Goal: Task Accomplishment & Management: Use online tool/utility

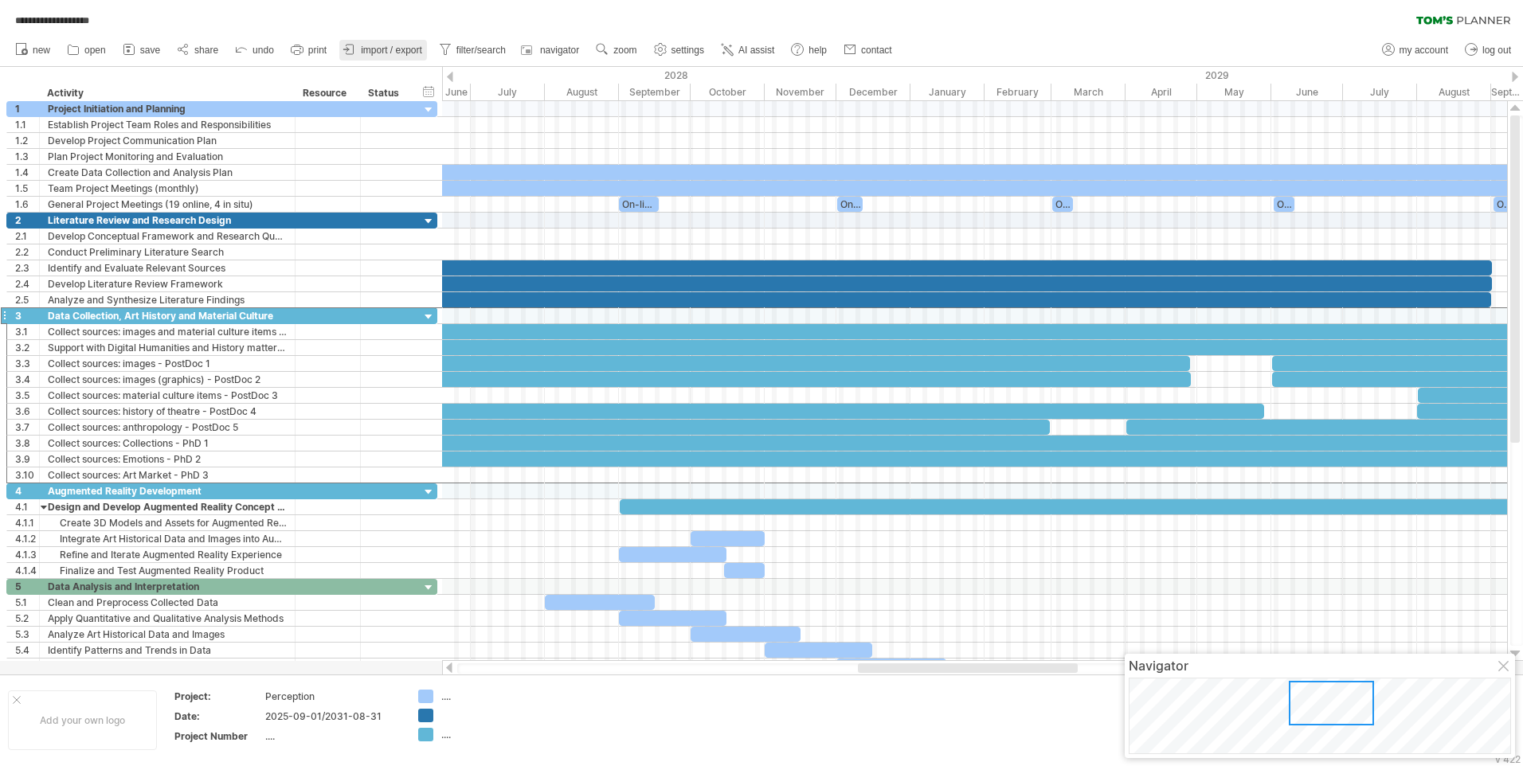
click at [383, 48] on span "import / export" at bounding box center [391, 50] width 61 height 11
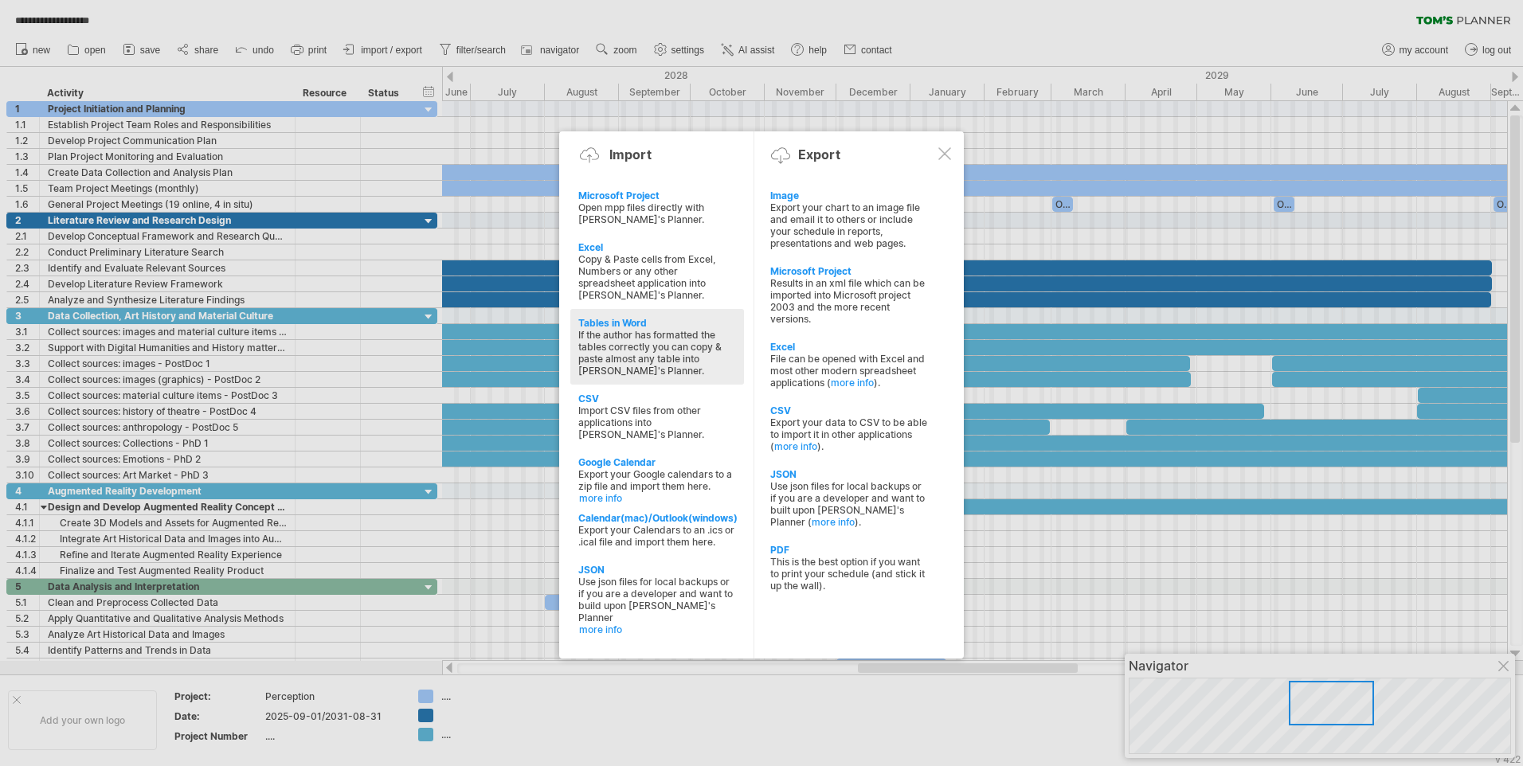
click at [628, 349] on div "If the author has formatted the tables correctly you can copy & paste almost an…" at bounding box center [657, 353] width 158 height 48
type textarea "**********"
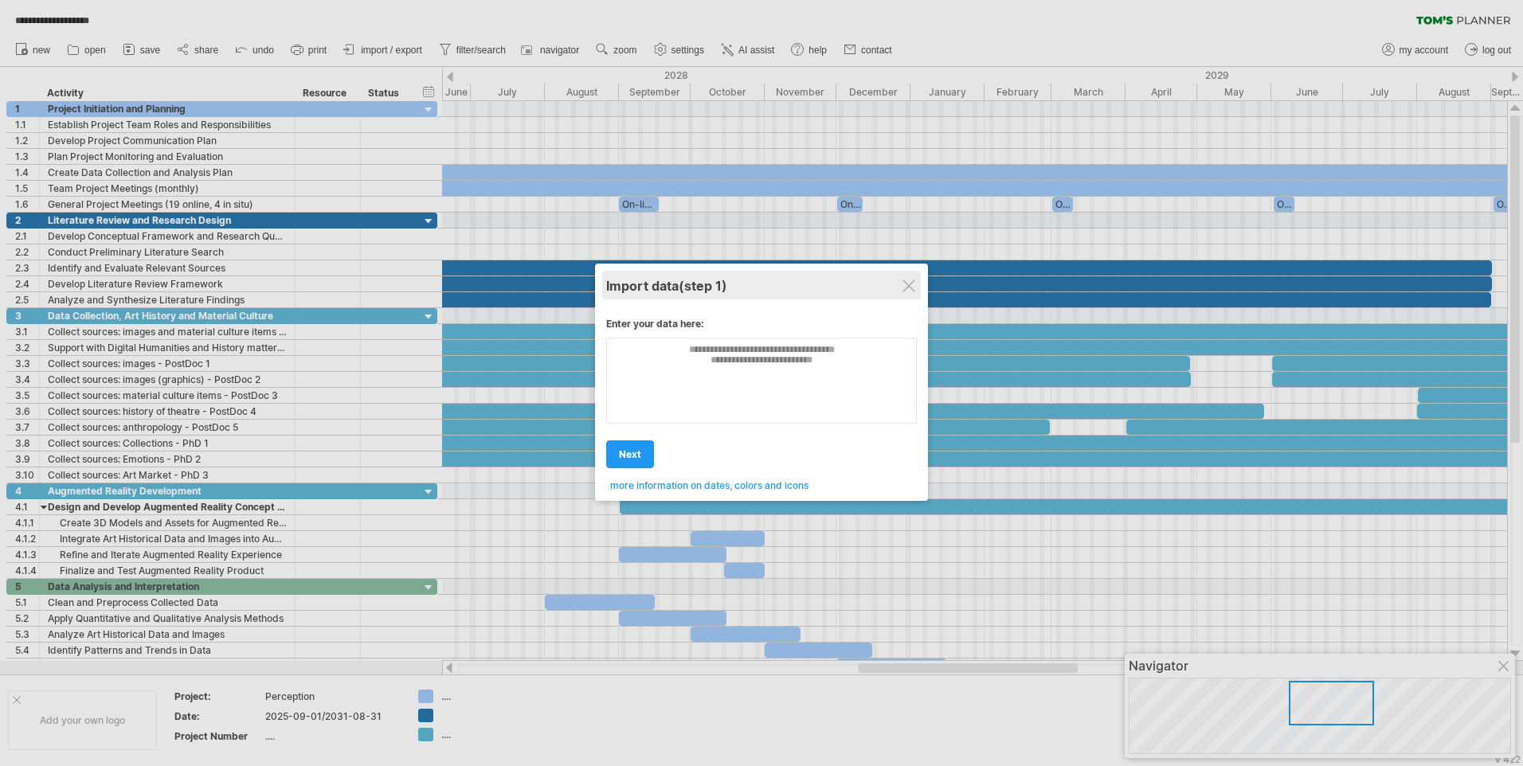
click at [899, 292] on div "Import data (step 1)" at bounding box center [761, 285] width 311 height 29
click at [903, 283] on div at bounding box center [908, 286] width 13 height 13
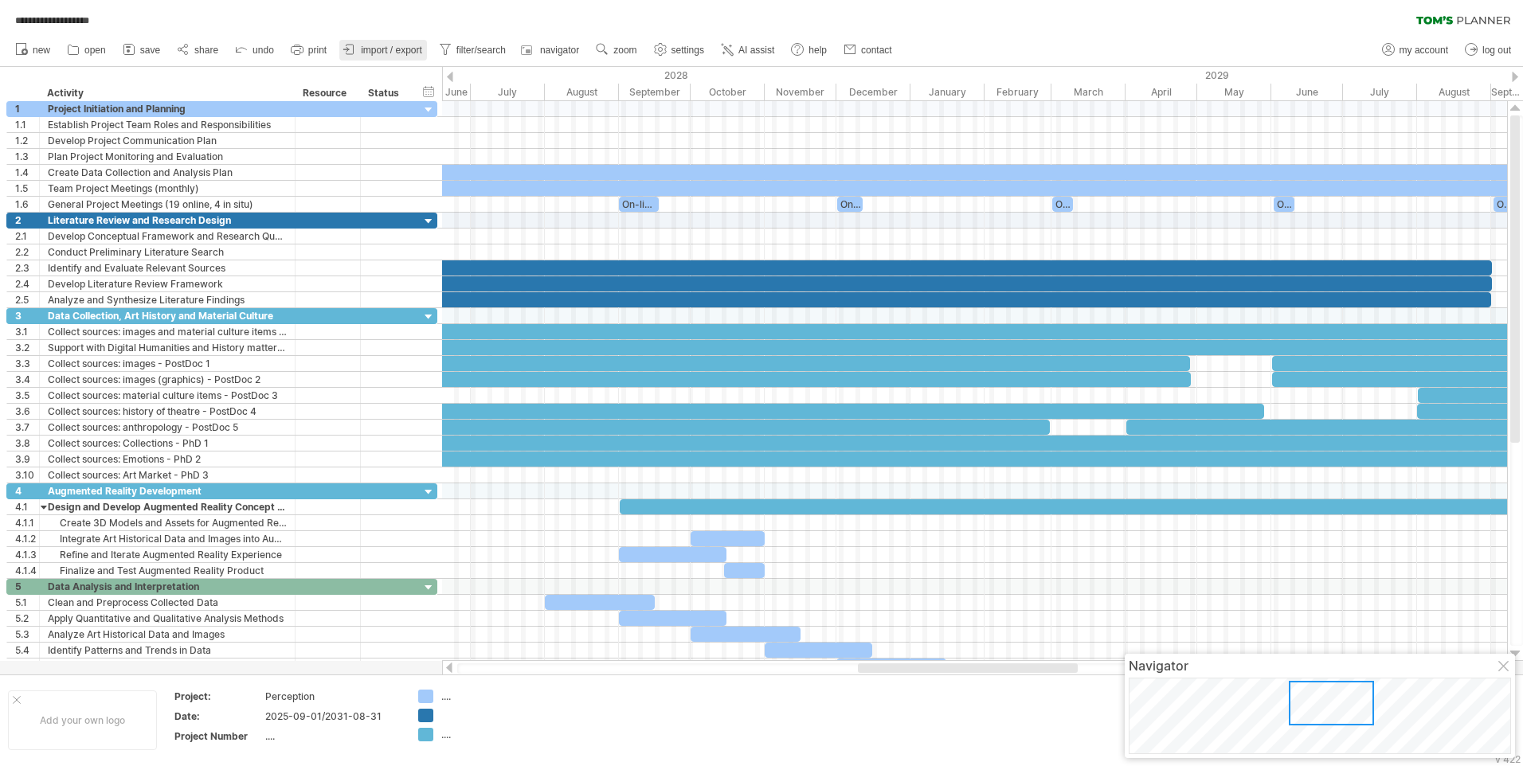
click at [382, 55] on span "import / export" at bounding box center [391, 50] width 61 height 11
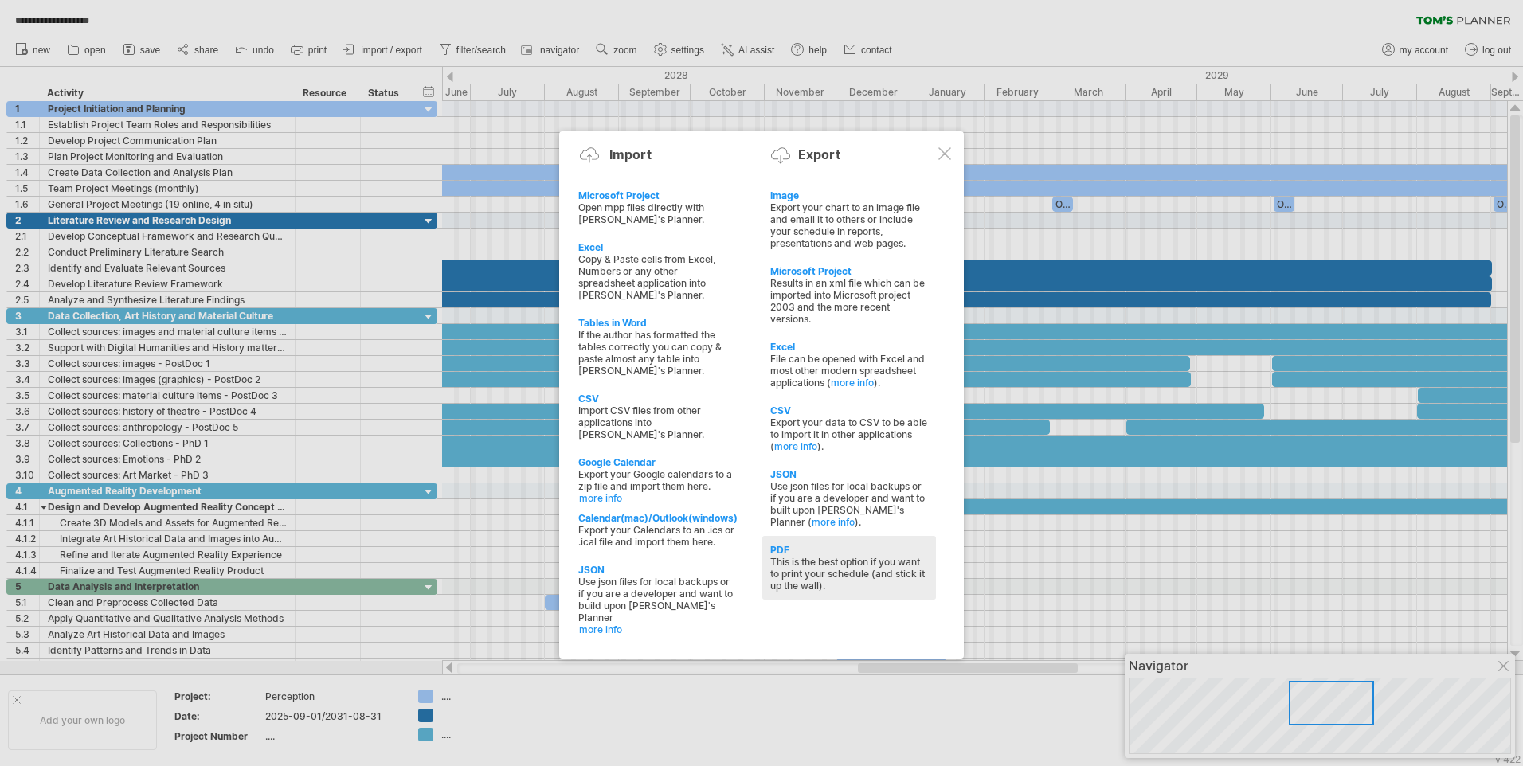
click at [777, 556] on div "This is the best option if you want to print your schedule (and stick it up the…" at bounding box center [849, 574] width 158 height 36
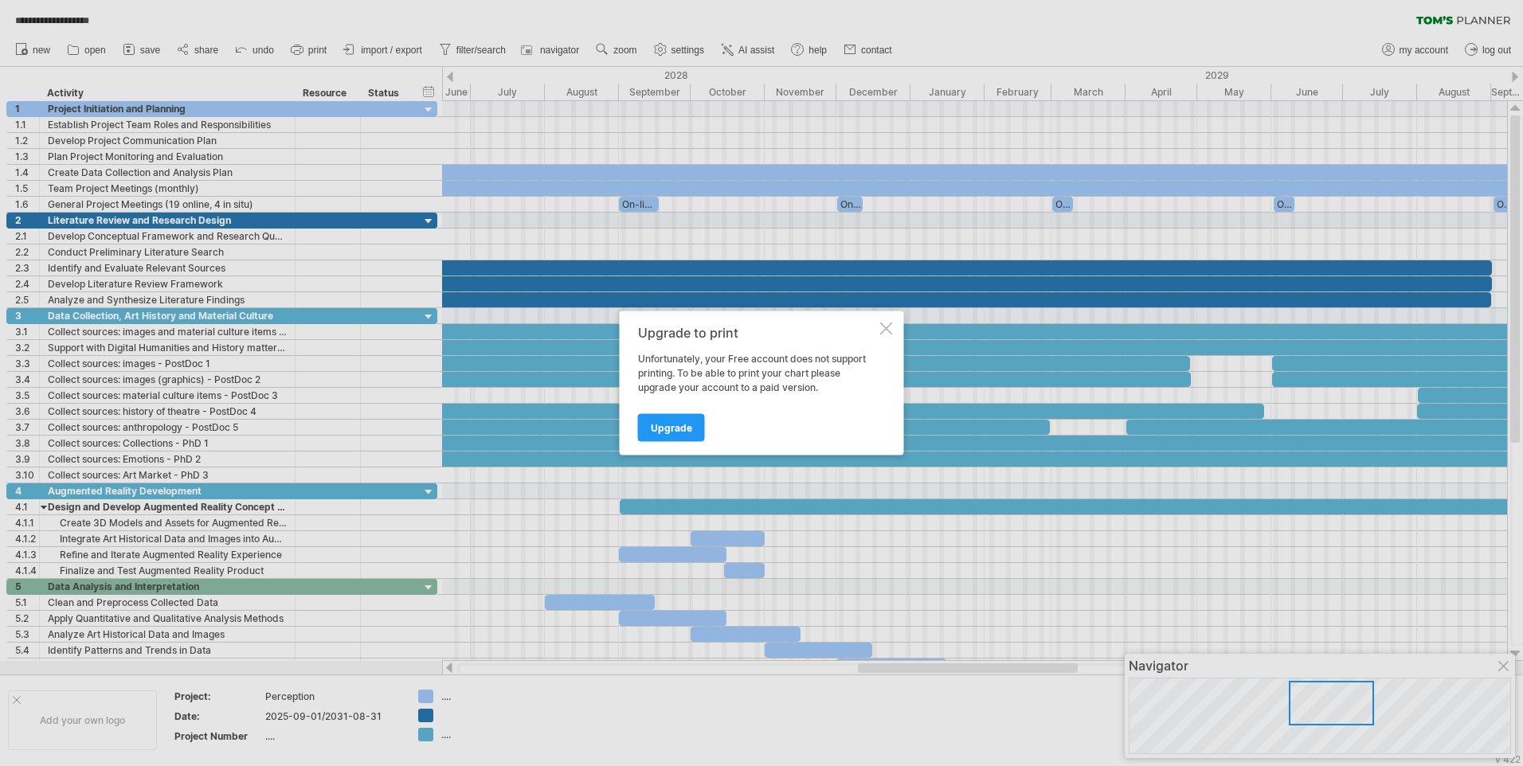
click at [886, 324] on div at bounding box center [886, 329] width 13 height 13
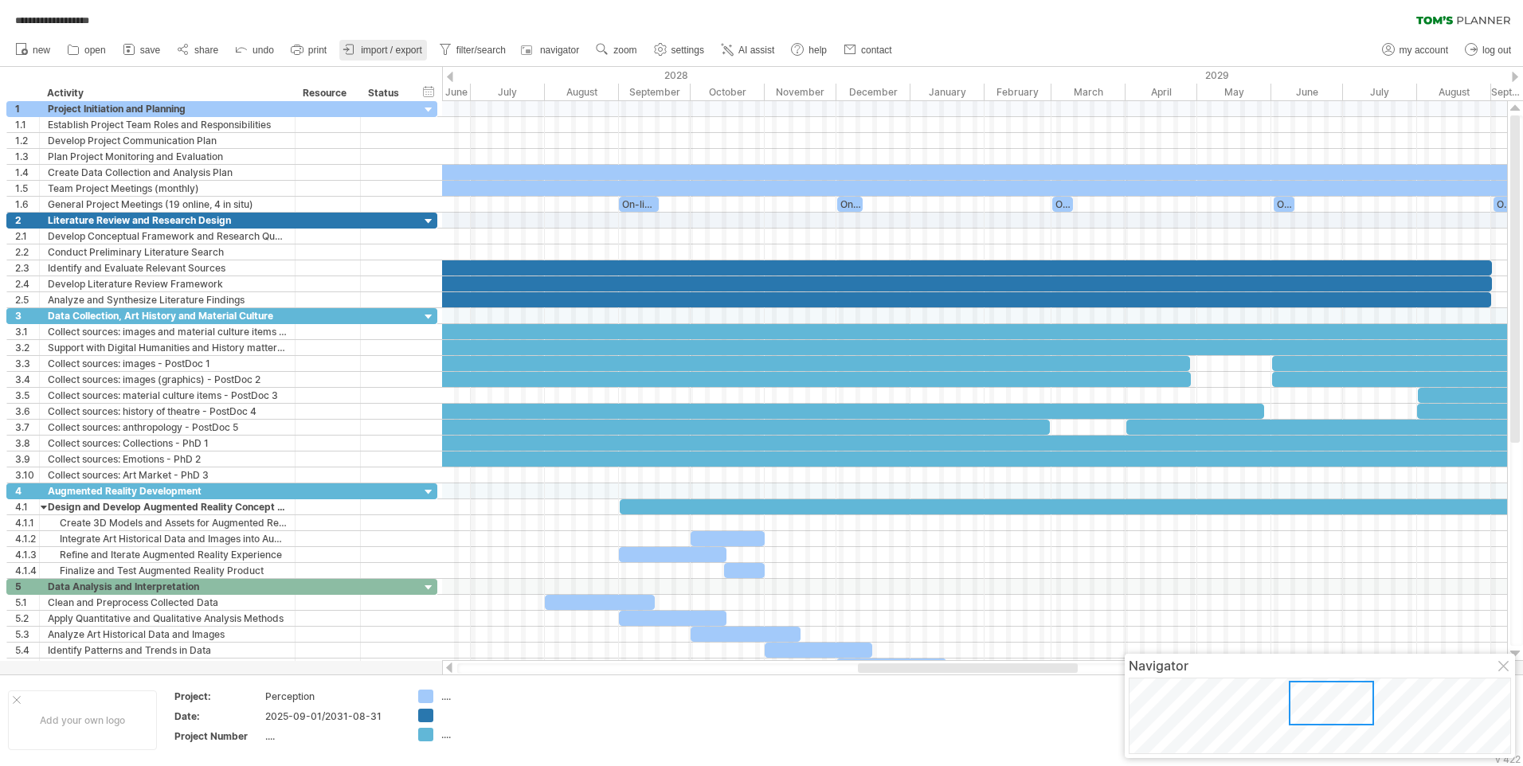
click at [393, 54] on span "import / export" at bounding box center [391, 50] width 61 height 11
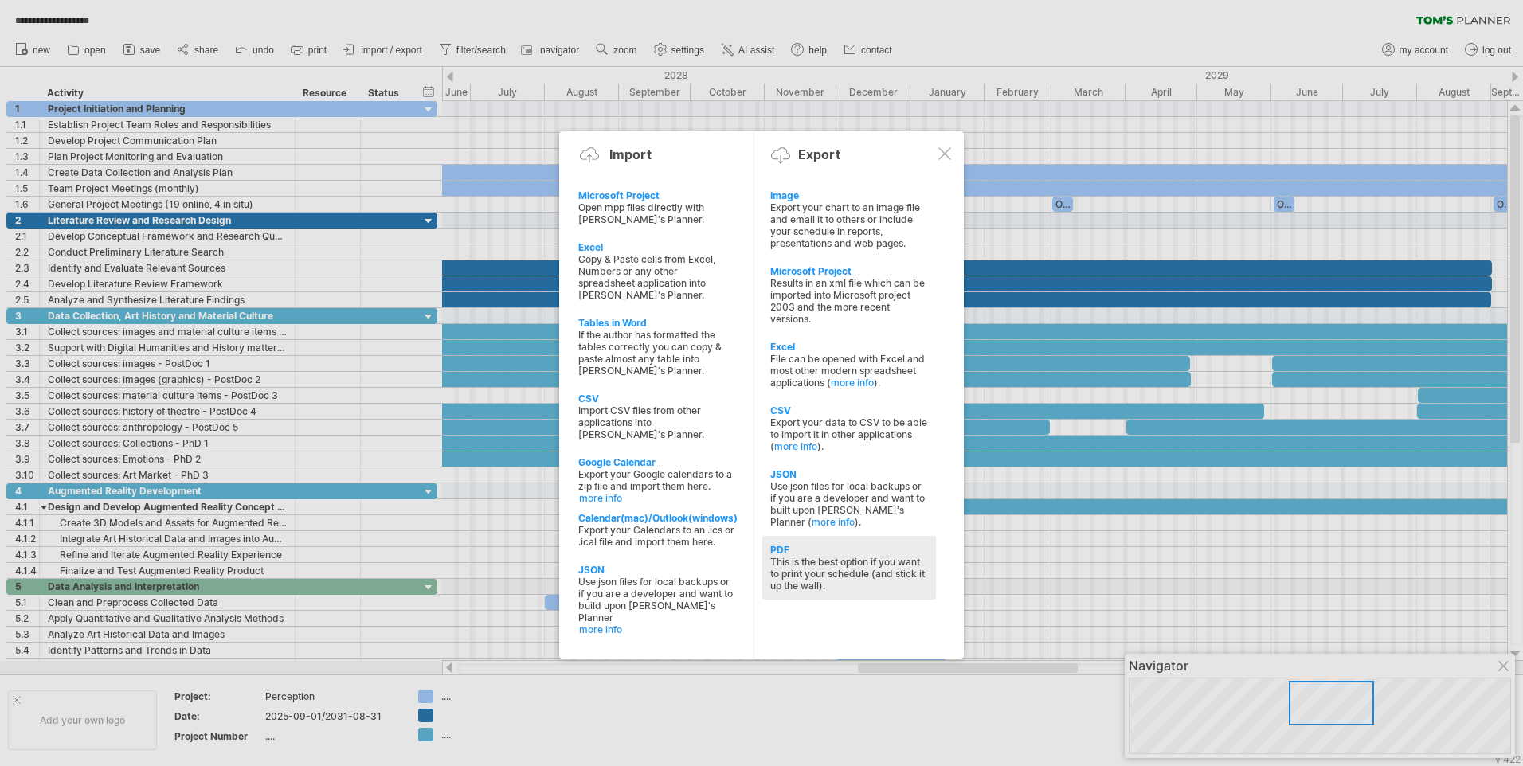
click at [822, 581] on div "This is the best option if you want to print your schedule (and stick it up the…" at bounding box center [849, 574] width 158 height 36
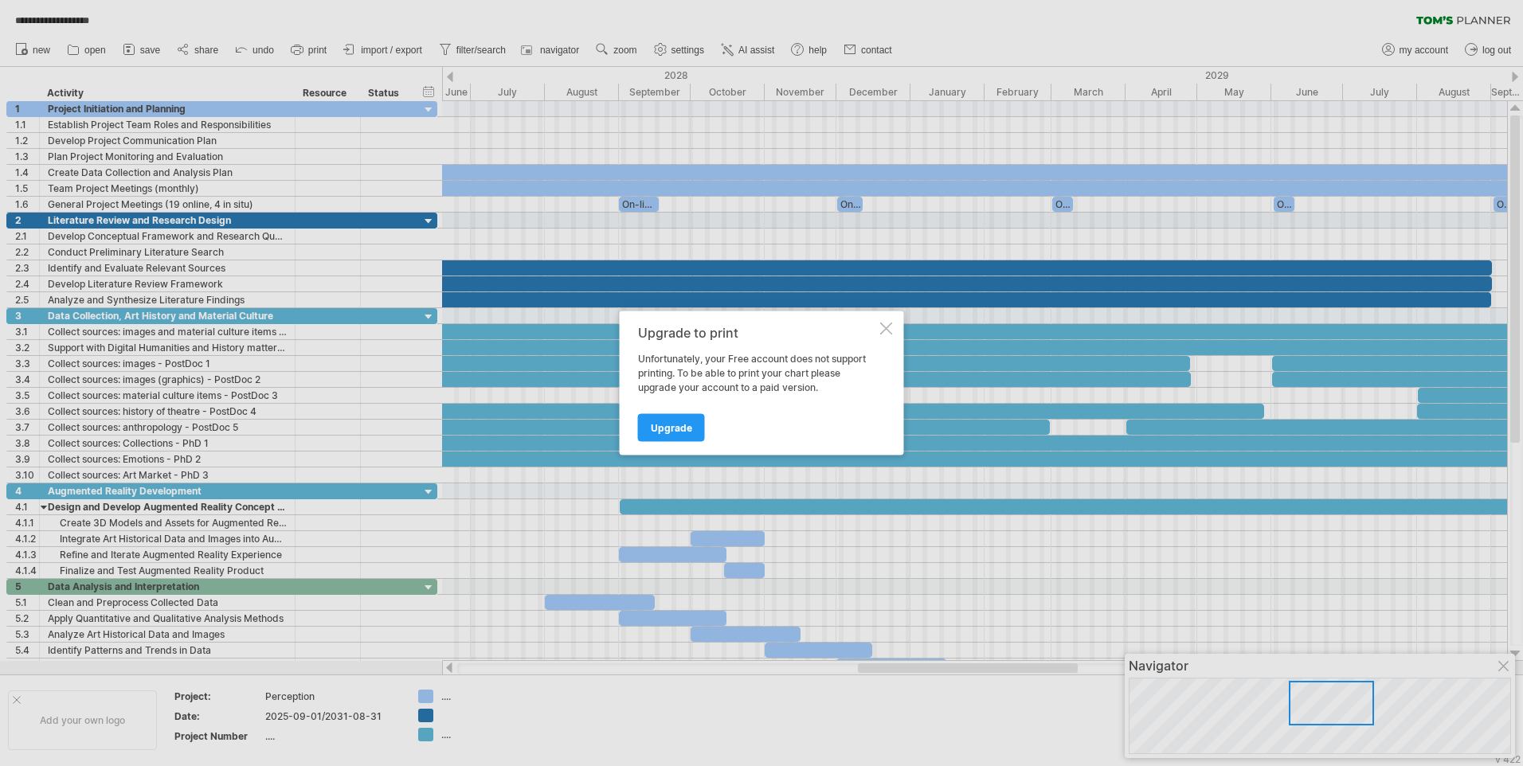
click at [888, 326] on div at bounding box center [886, 329] width 13 height 13
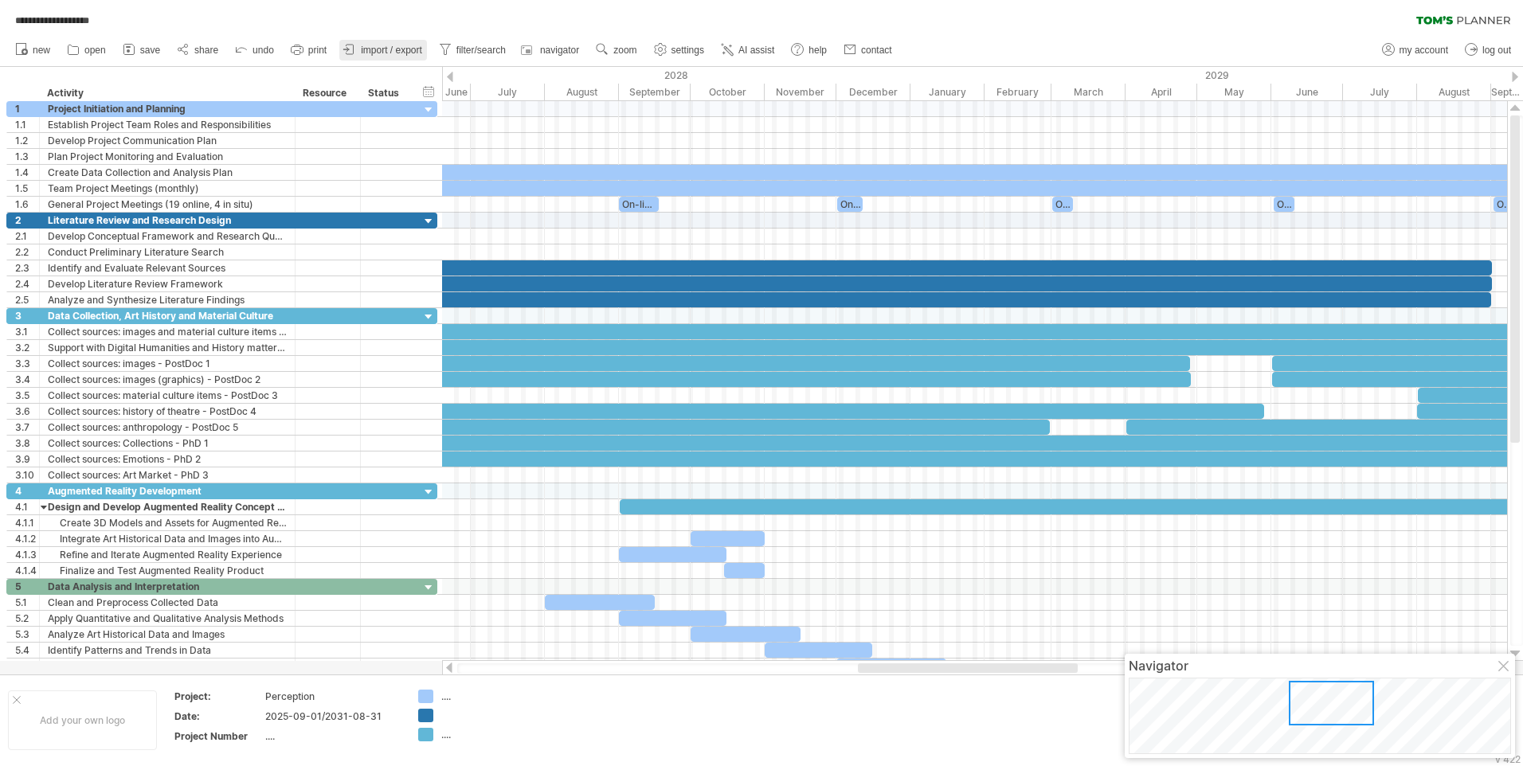
click at [371, 56] on link "import / export" at bounding box center [383, 50] width 88 height 21
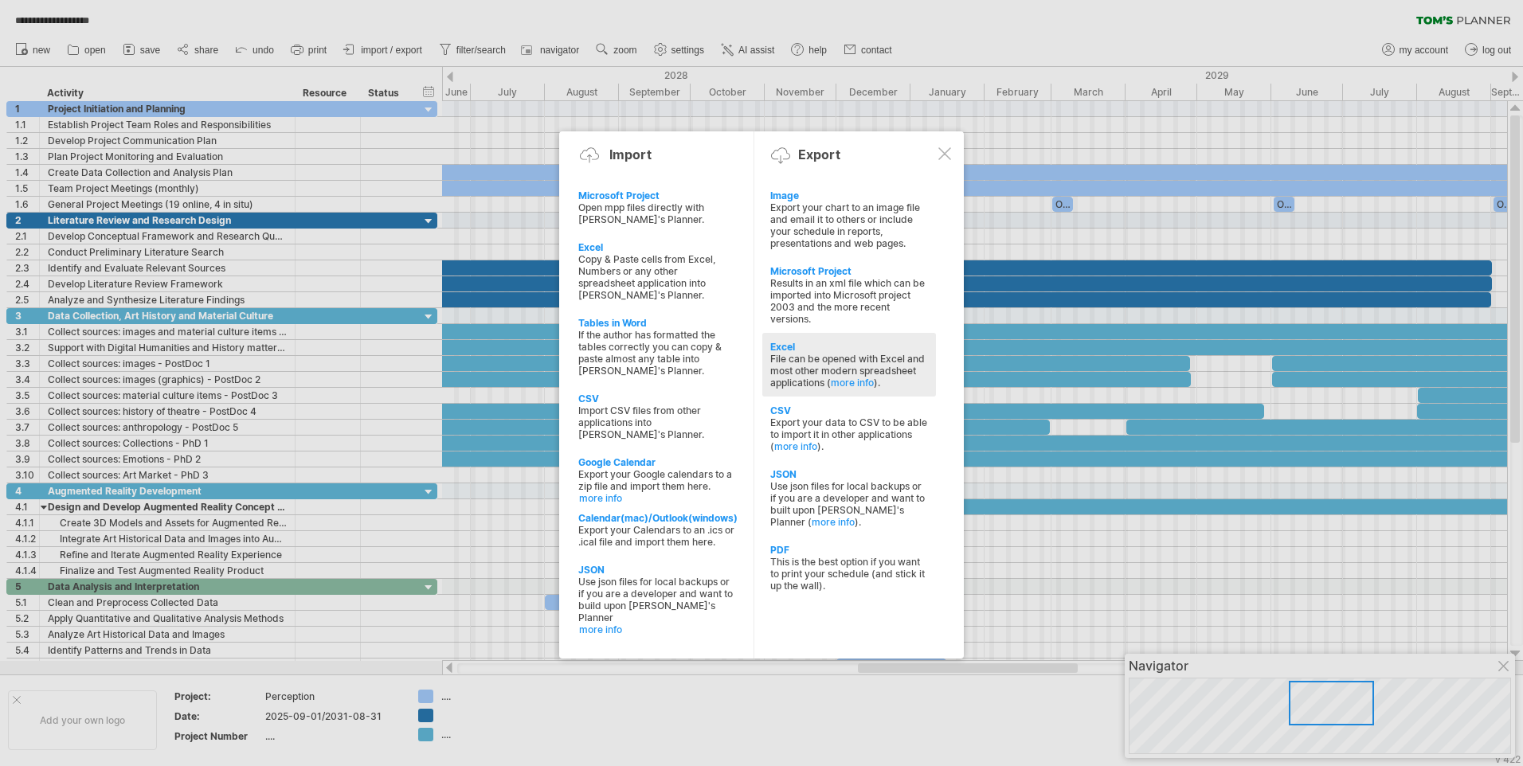
click at [809, 367] on div "File can be opened with Excel and most other modern spreadsheet applications ( …" at bounding box center [849, 371] width 158 height 36
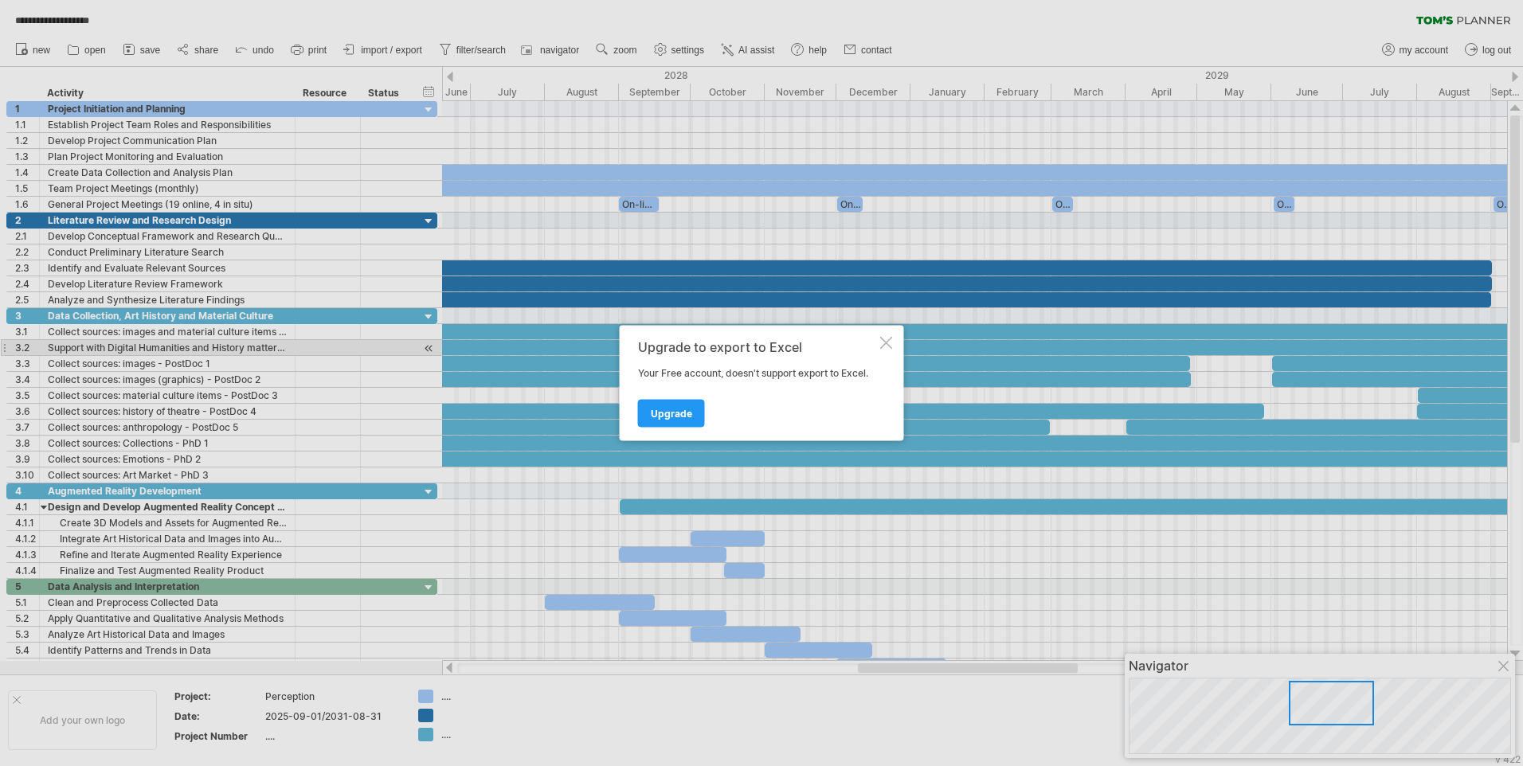
click at [876, 347] on div "Upgrade to export to Excel" at bounding box center [757, 347] width 239 height 14
click at [885, 344] on div at bounding box center [886, 343] width 13 height 13
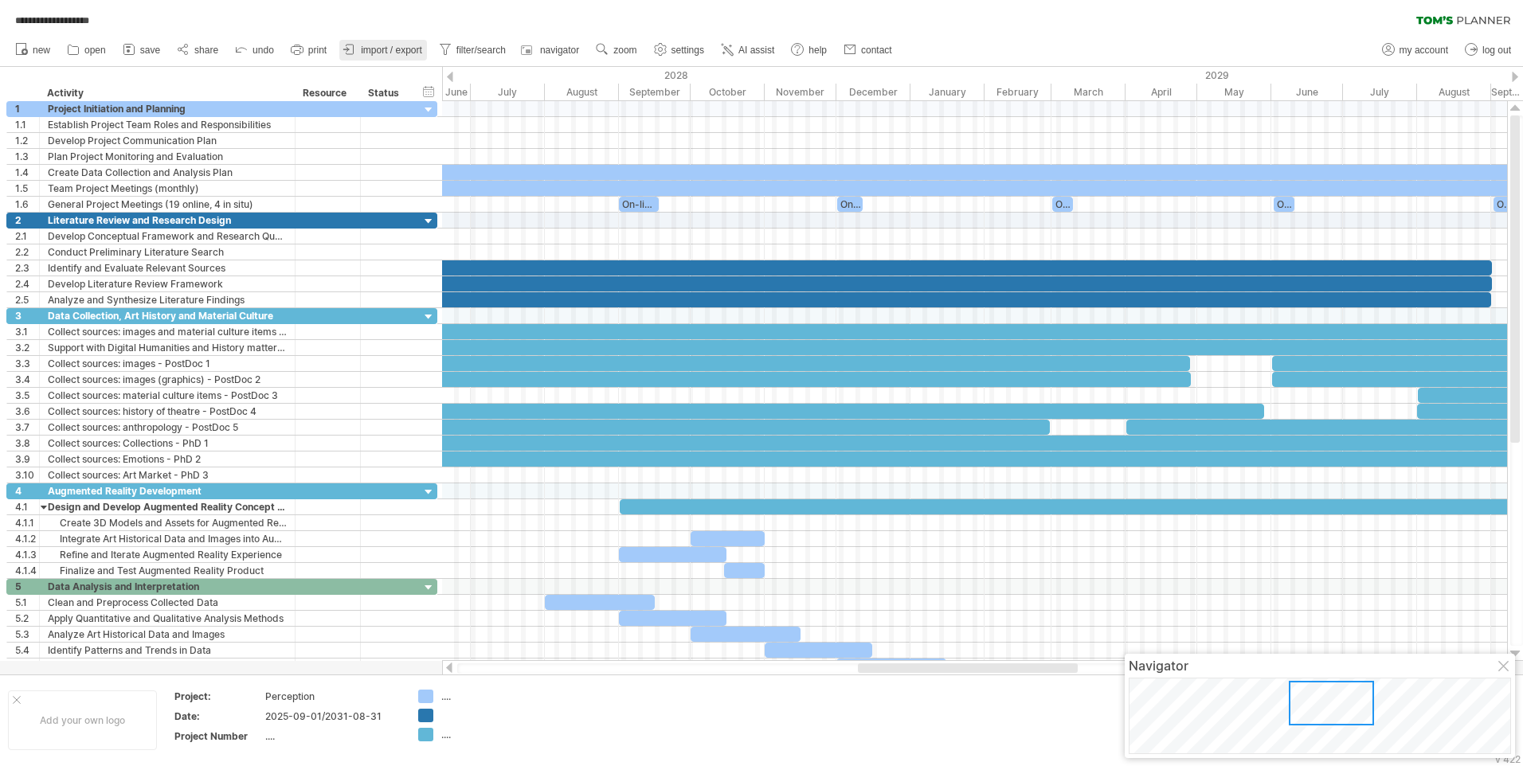
click at [386, 52] on span "import / export" at bounding box center [391, 50] width 61 height 11
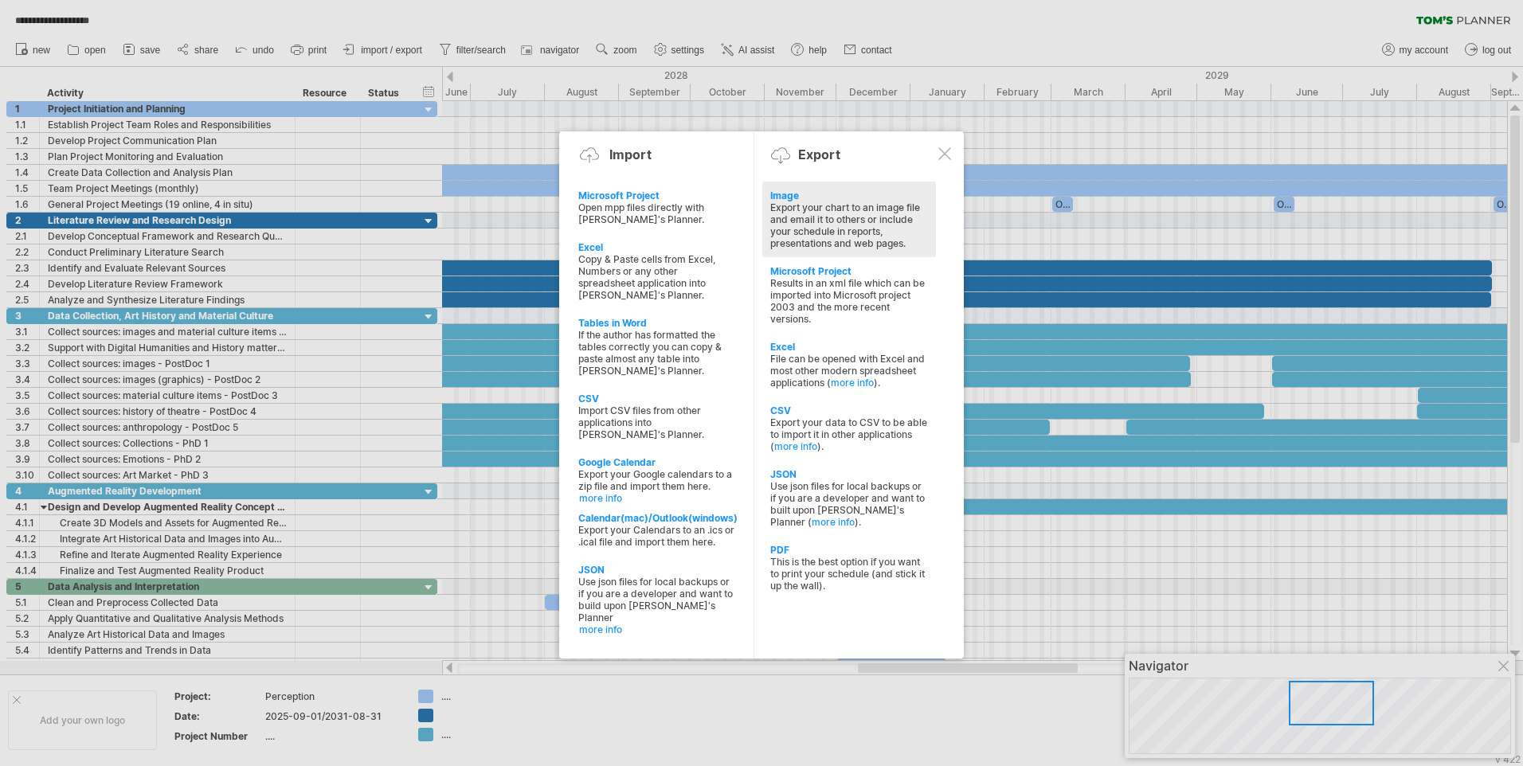
click at [826, 224] on div "Export your chart to an image file and email it to others or include your sched…" at bounding box center [849, 225] width 158 height 48
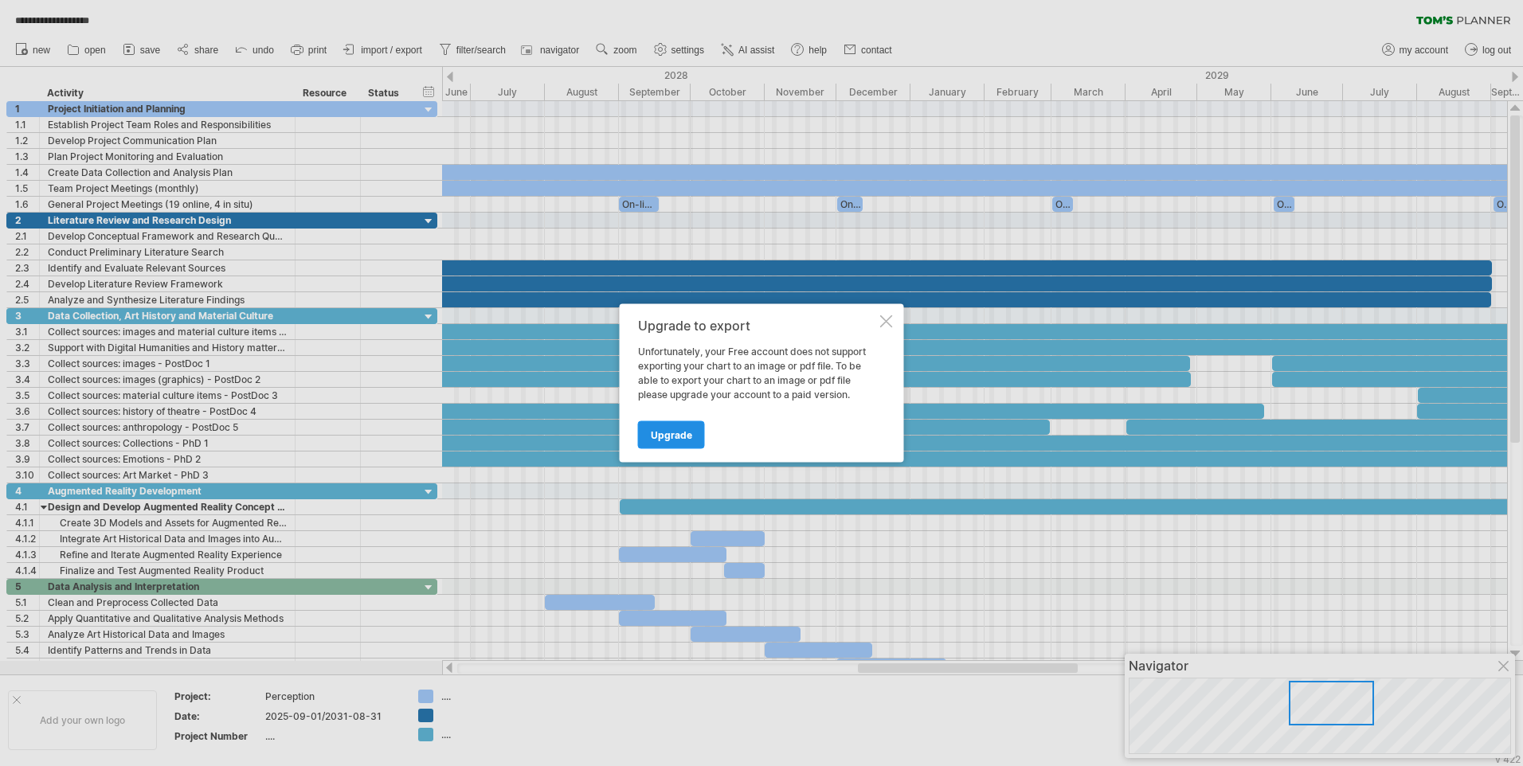
click at [683, 429] on span "Upgrade" at bounding box center [671, 435] width 41 height 12
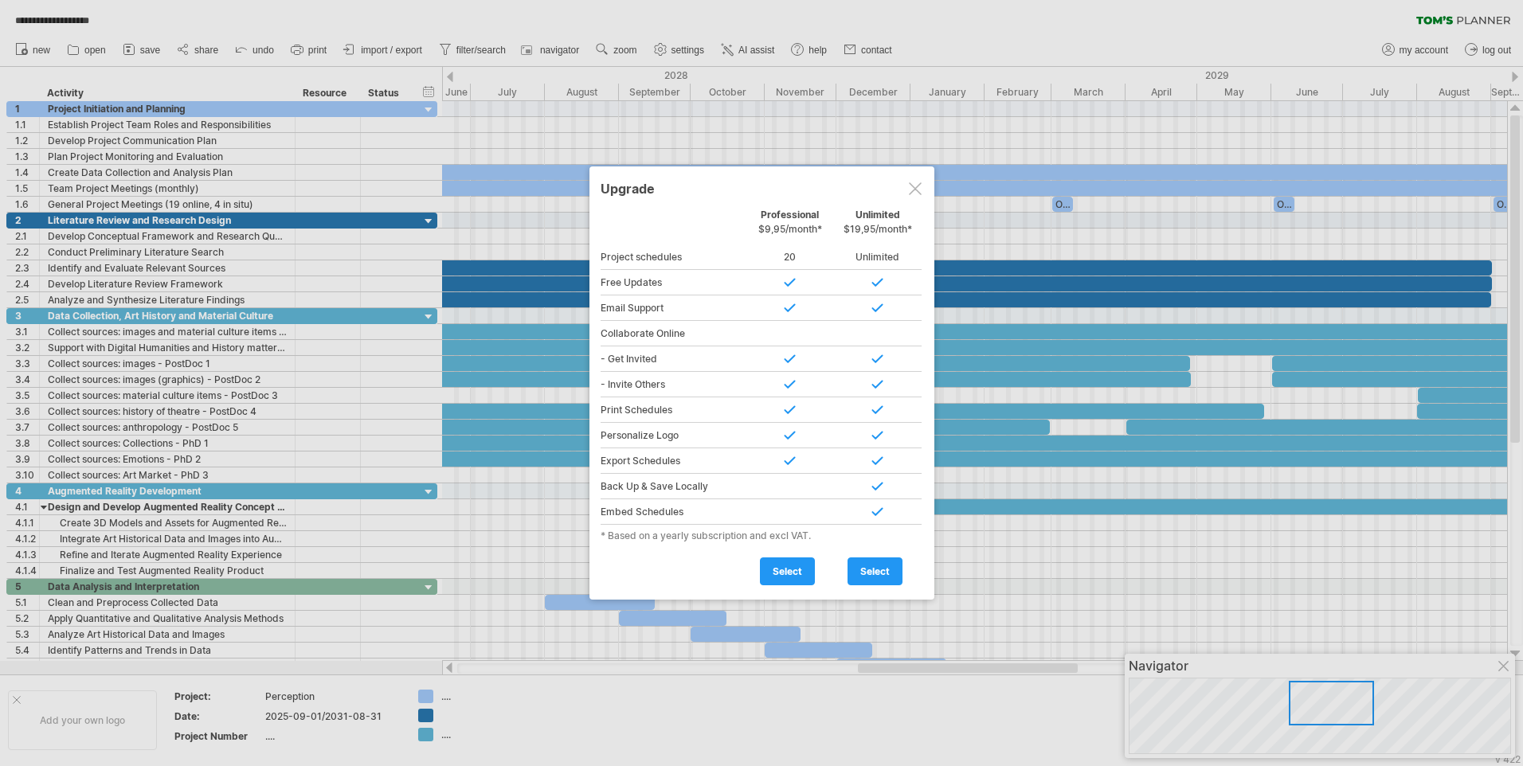
click at [917, 186] on div at bounding box center [915, 188] width 13 height 13
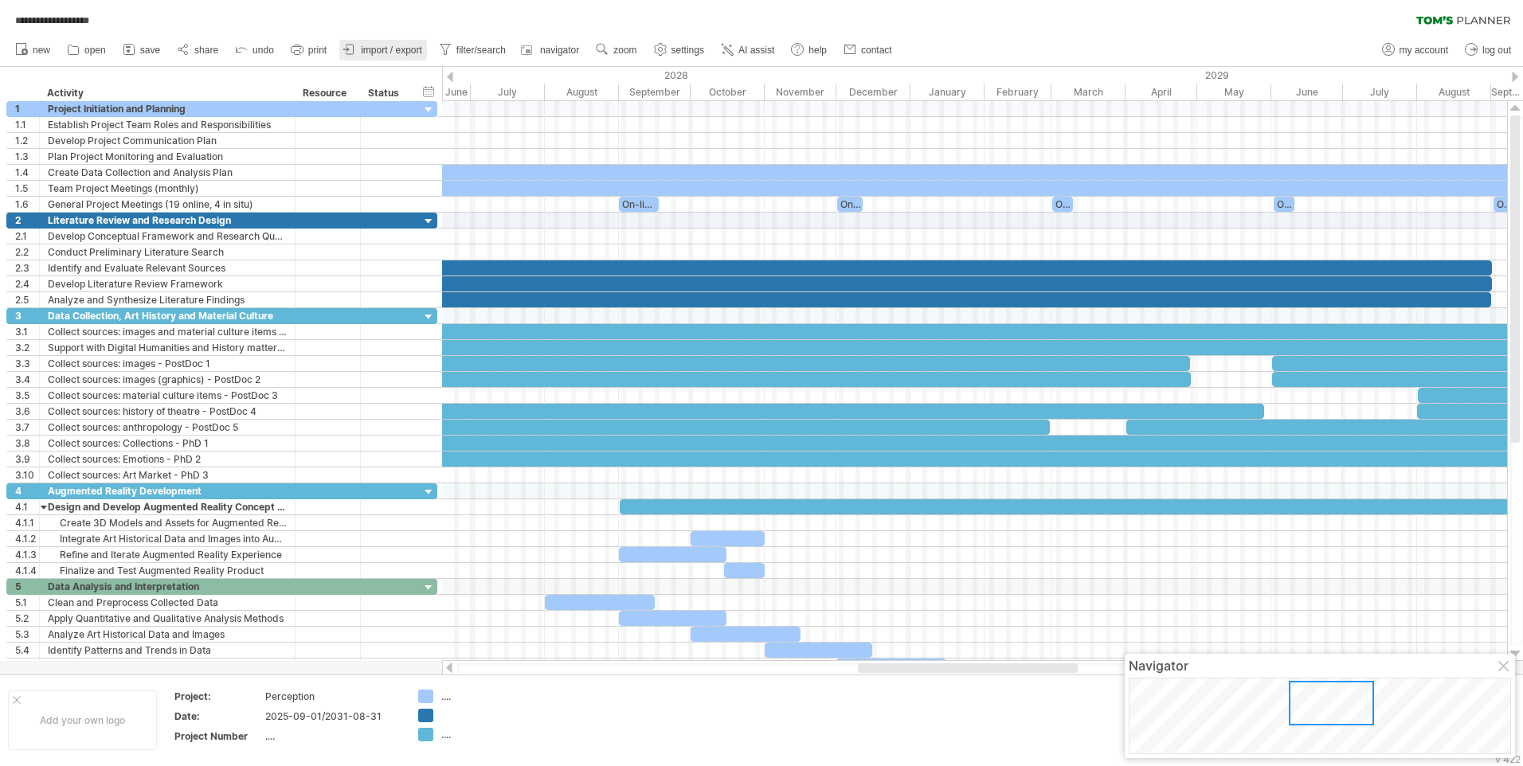
click at [370, 50] on span "import / export" at bounding box center [391, 50] width 61 height 11
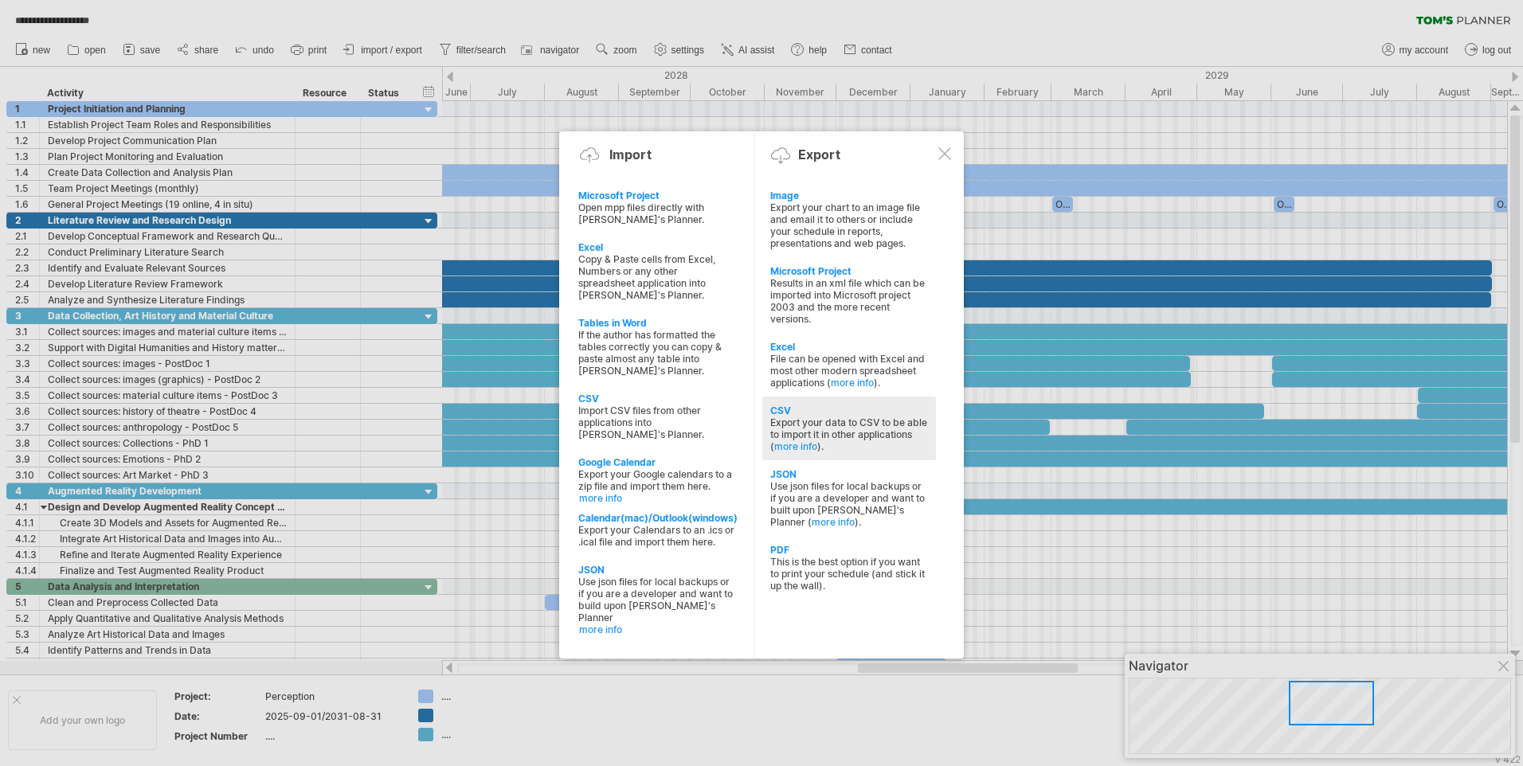
click at [797, 436] on div "Export your data to CSV to be able to import it in other applications ( more in…" at bounding box center [849, 435] width 158 height 36
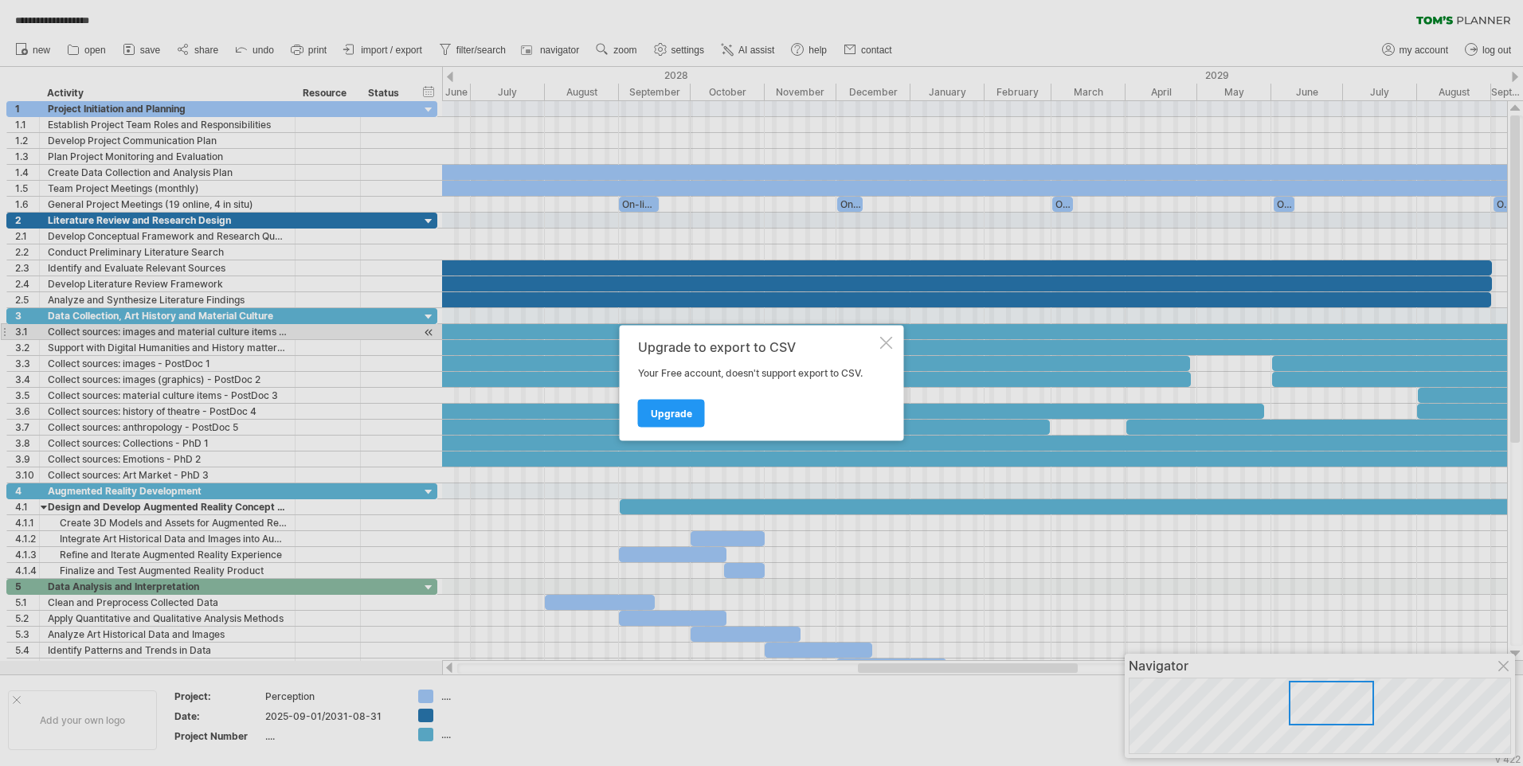
click at [887, 338] on div at bounding box center [886, 343] width 13 height 13
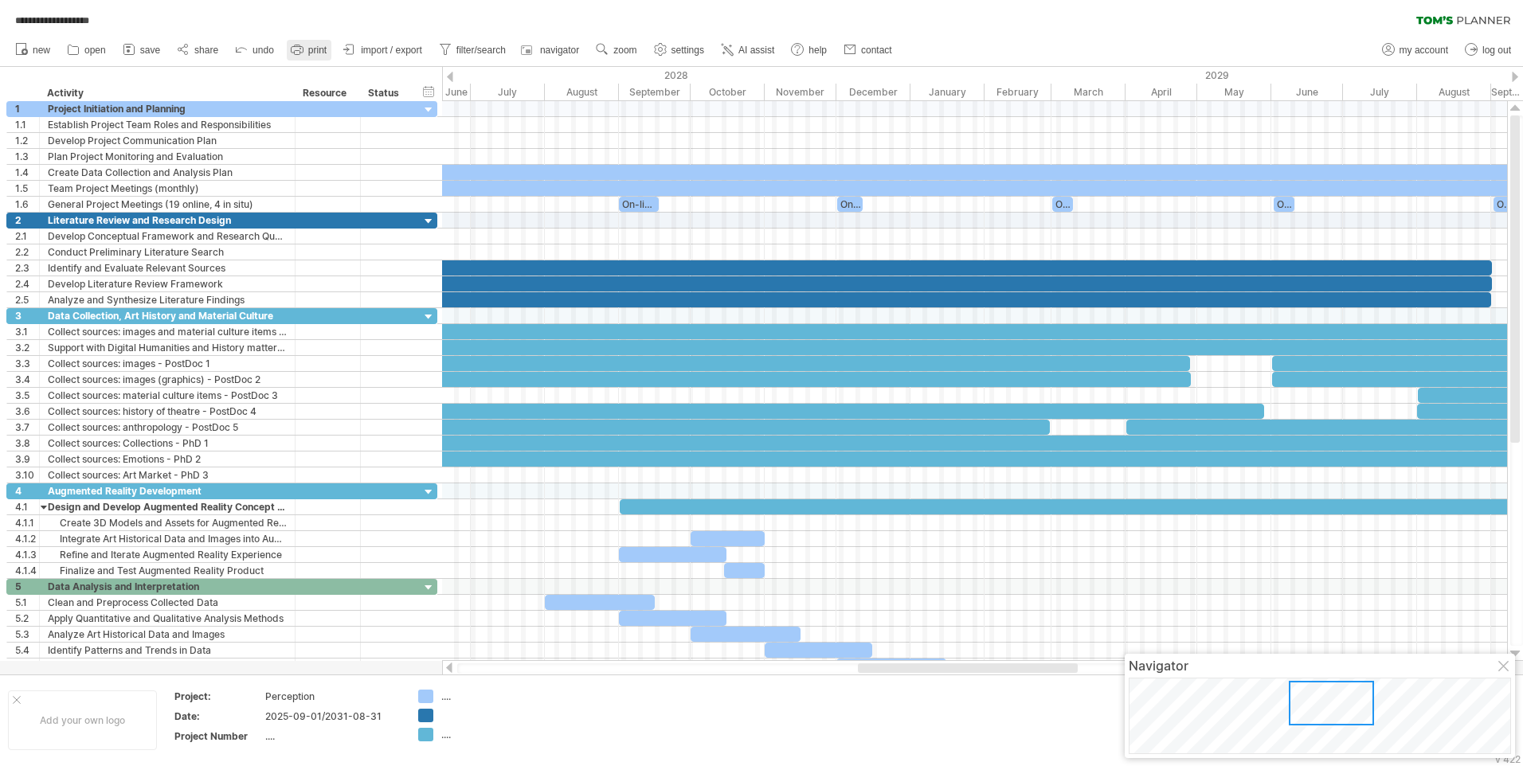
click at [299, 53] on rect at bounding box center [297, 53] width 6 height 4
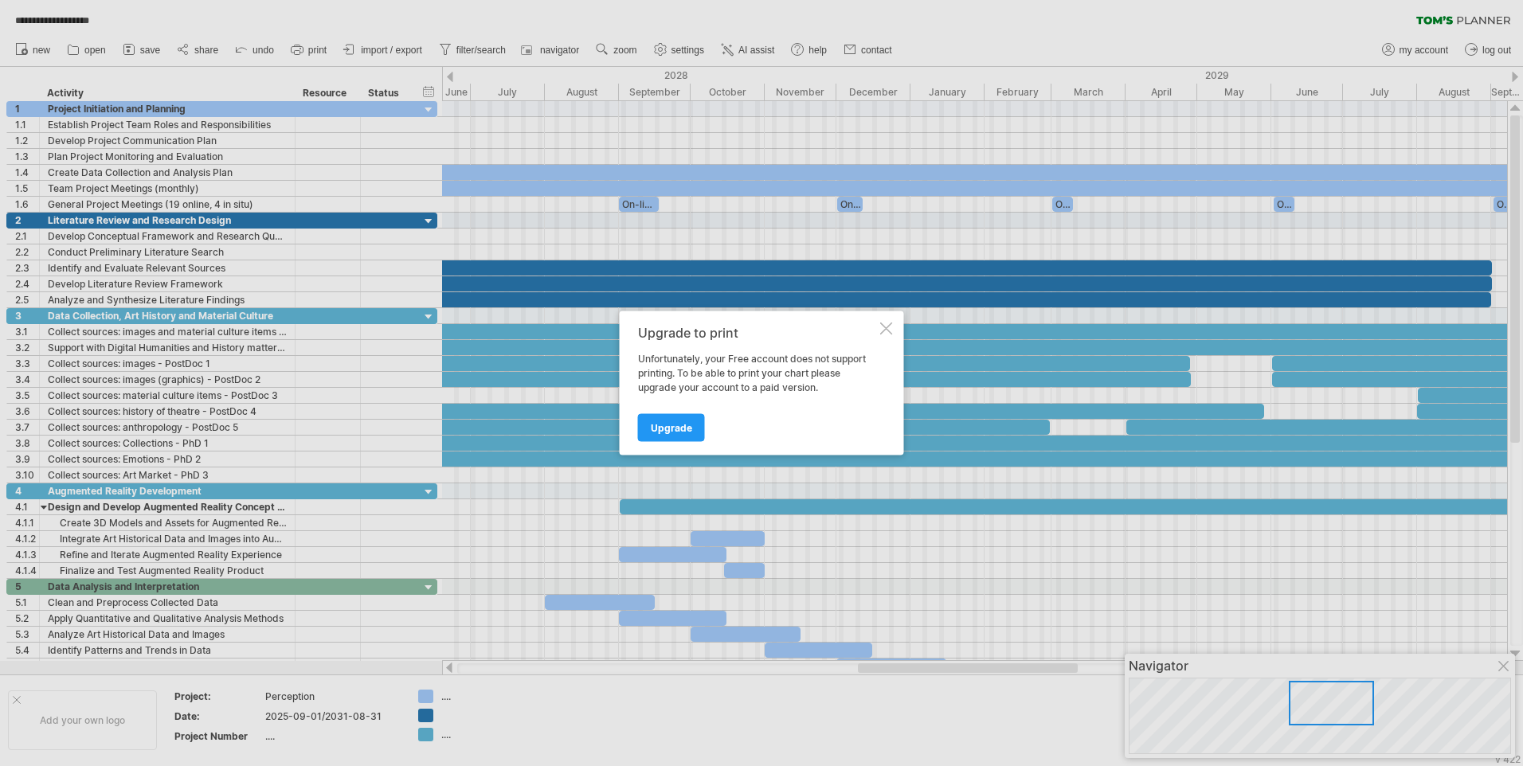
click at [876, 331] on div "Upgrade to print" at bounding box center [757, 333] width 239 height 14
click at [877, 331] on div "Upgrade to print Unfortunately, your Free account does not support printing. To…" at bounding box center [762, 383] width 284 height 144
click at [886, 331] on div at bounding box center [886, 329] width 13 height 13
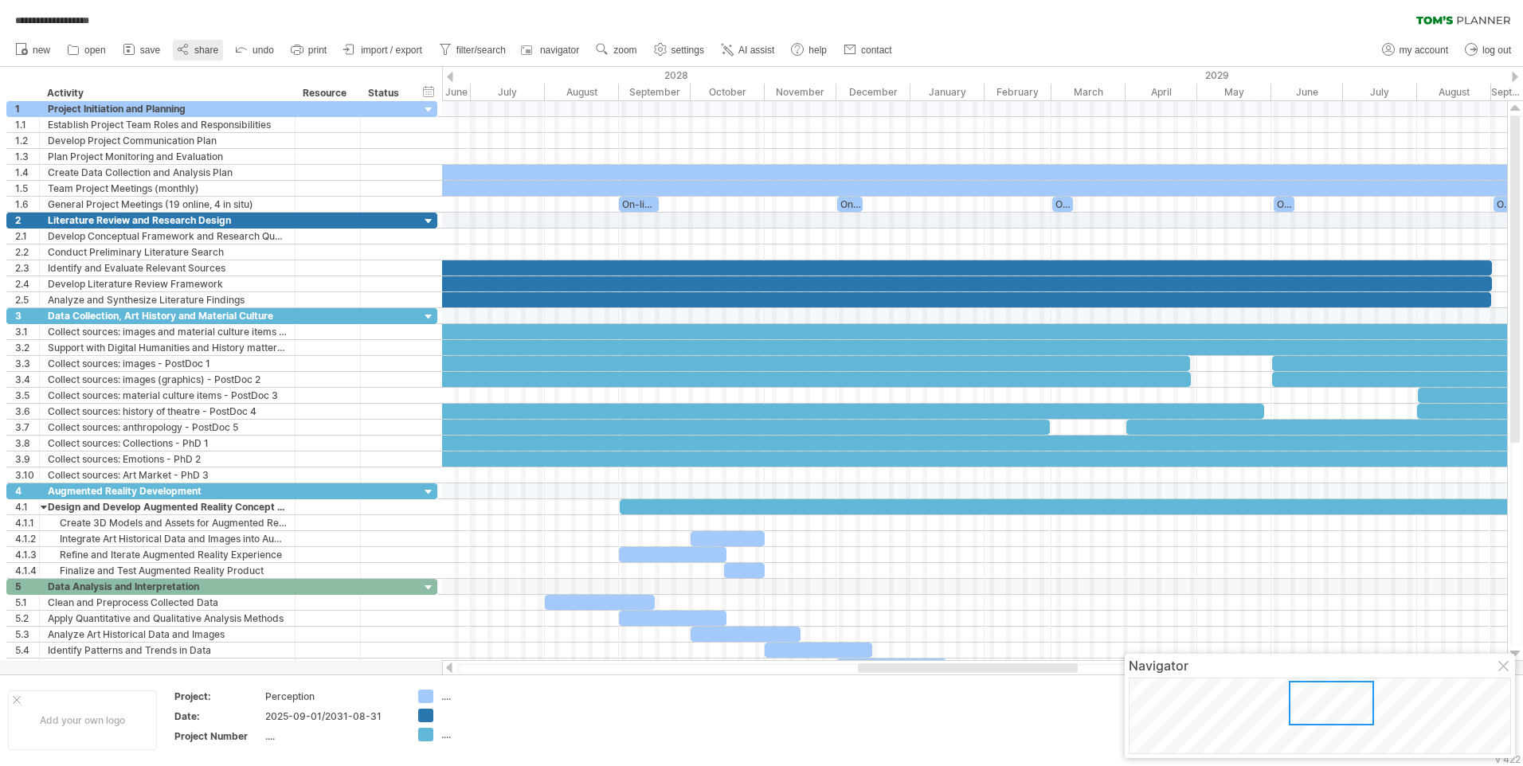
click at [195, 55] on span "share" at bounding box center [206, 50] width 24 height 11
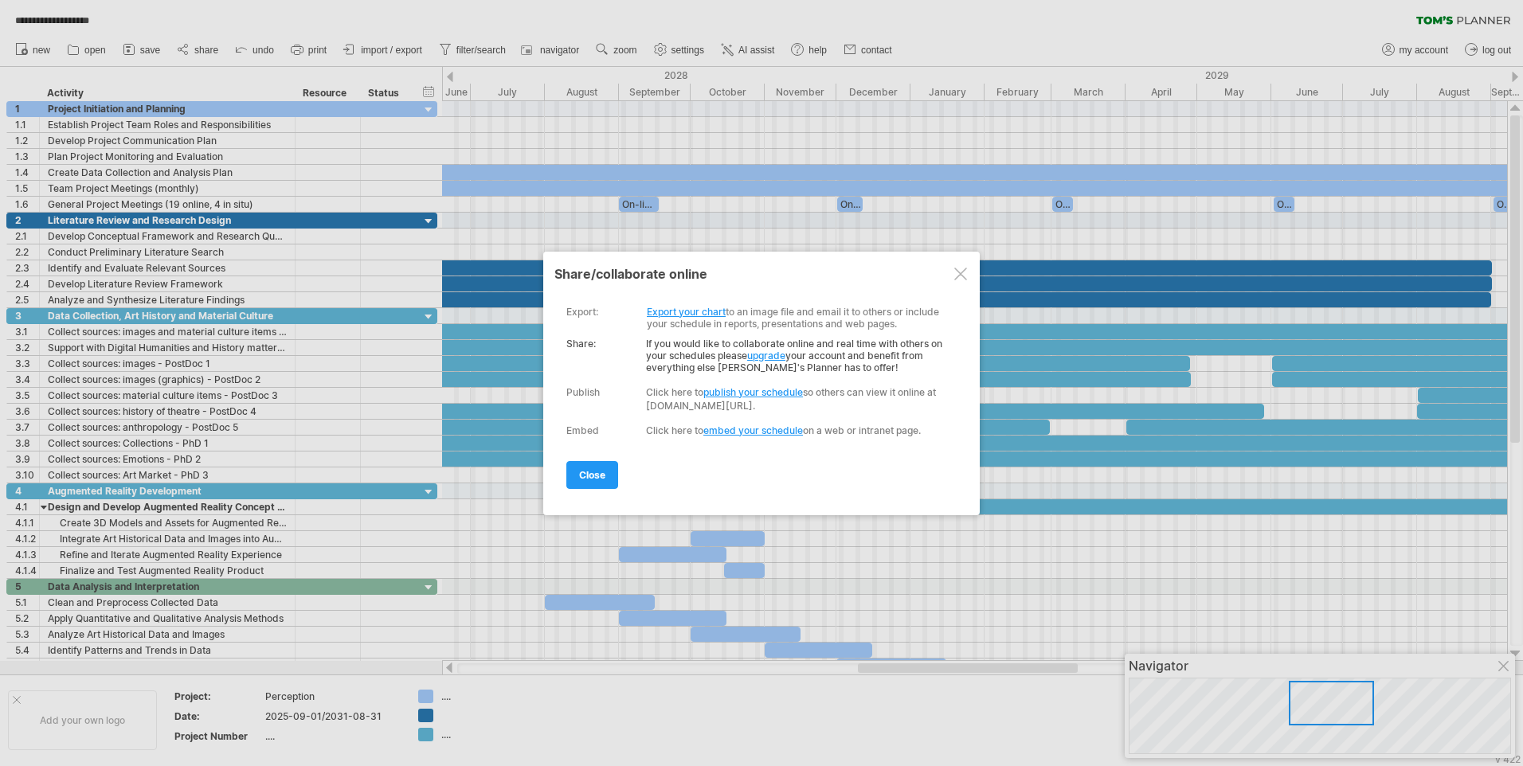
click at [679, 312] on link "Export your chart" at bounding box center [686, 312] width 79 height 12
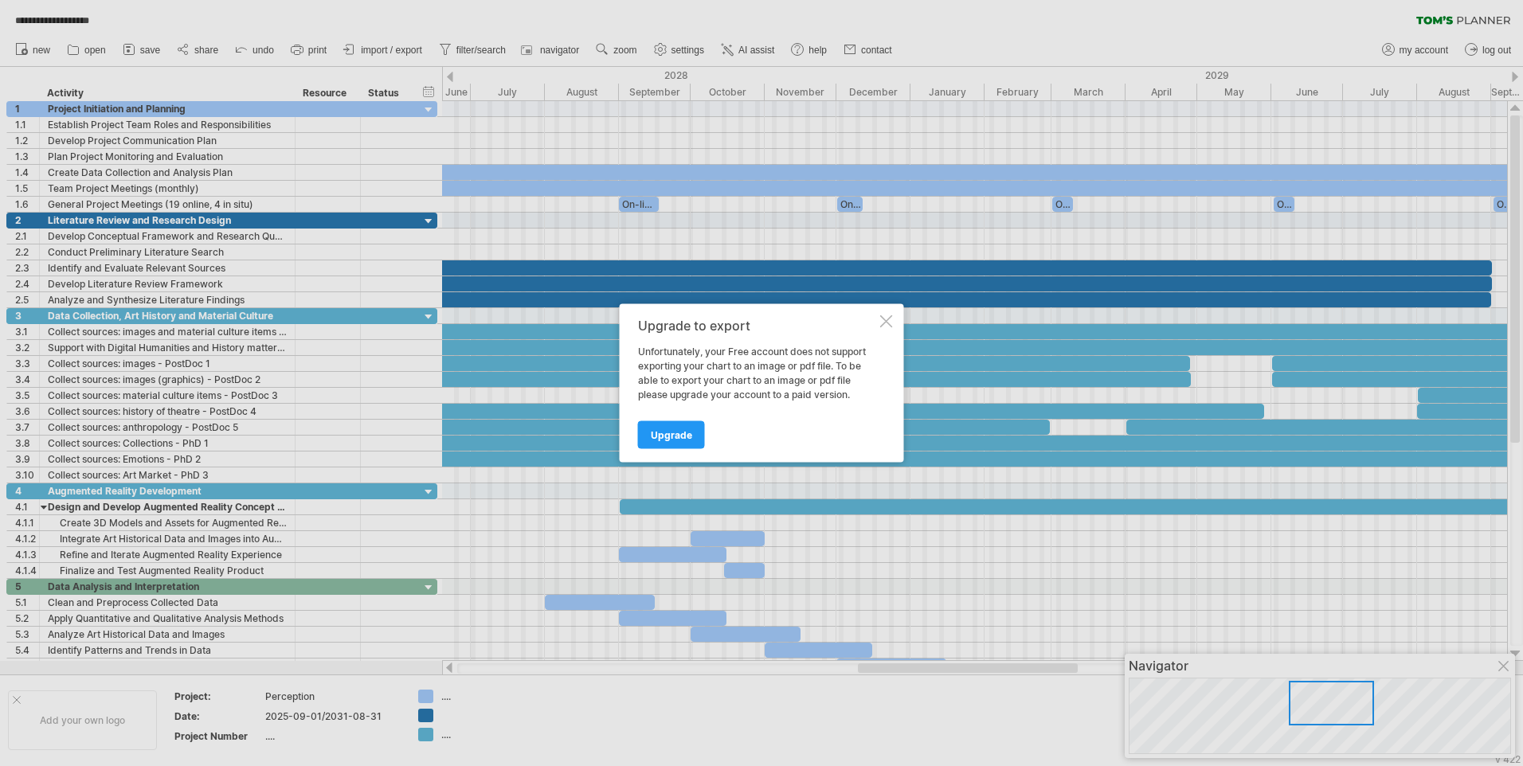
click at [882, 323] on div at bounding box center [886, 321] width 13 height 13
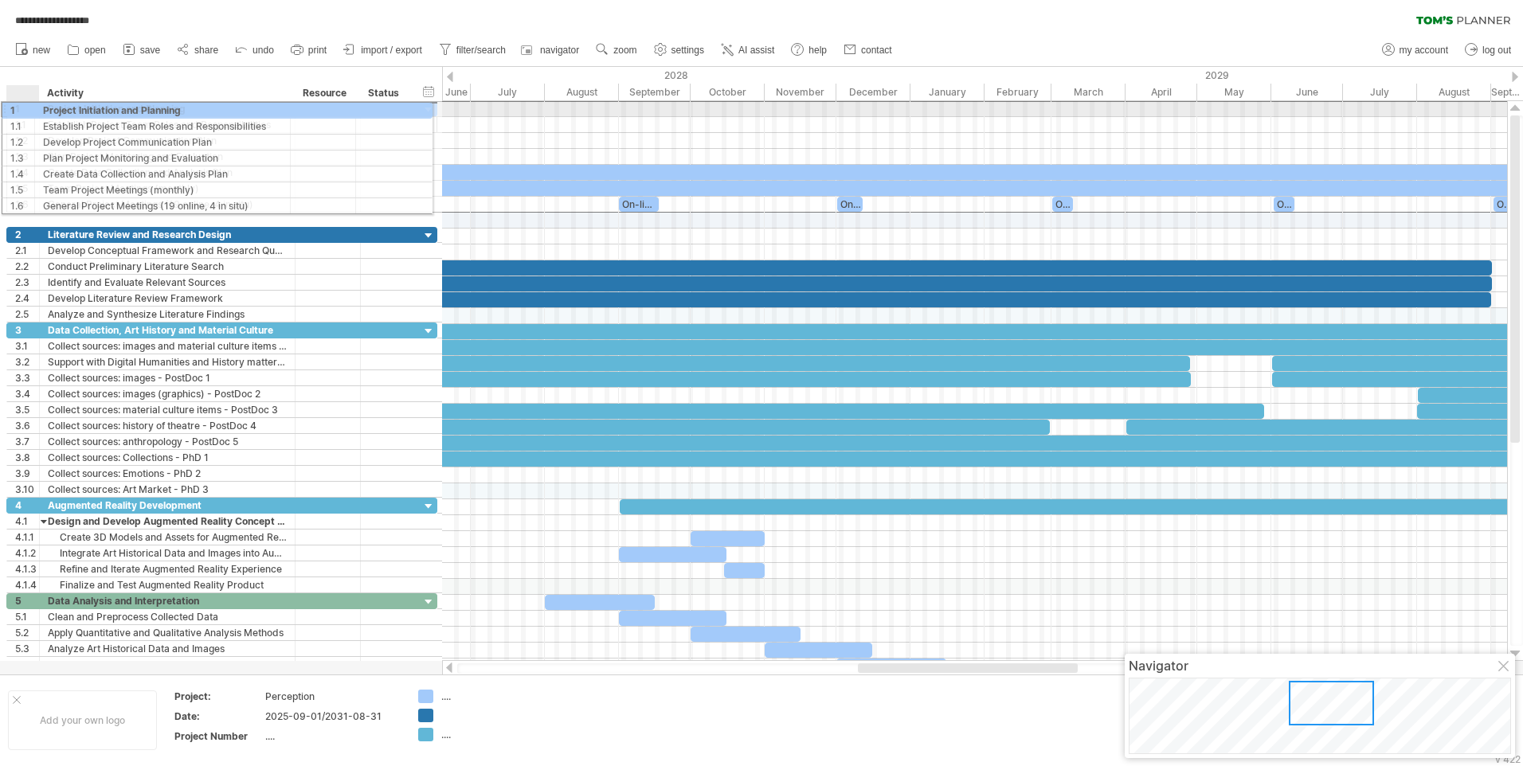
drag, startPoint x: 13, startPoint y: 105, endPoint x: 30, endPoint y: 108, distance: 17.7
click at [30, 108] on div "1" at bounding box center [23, 108] width 33 height 15
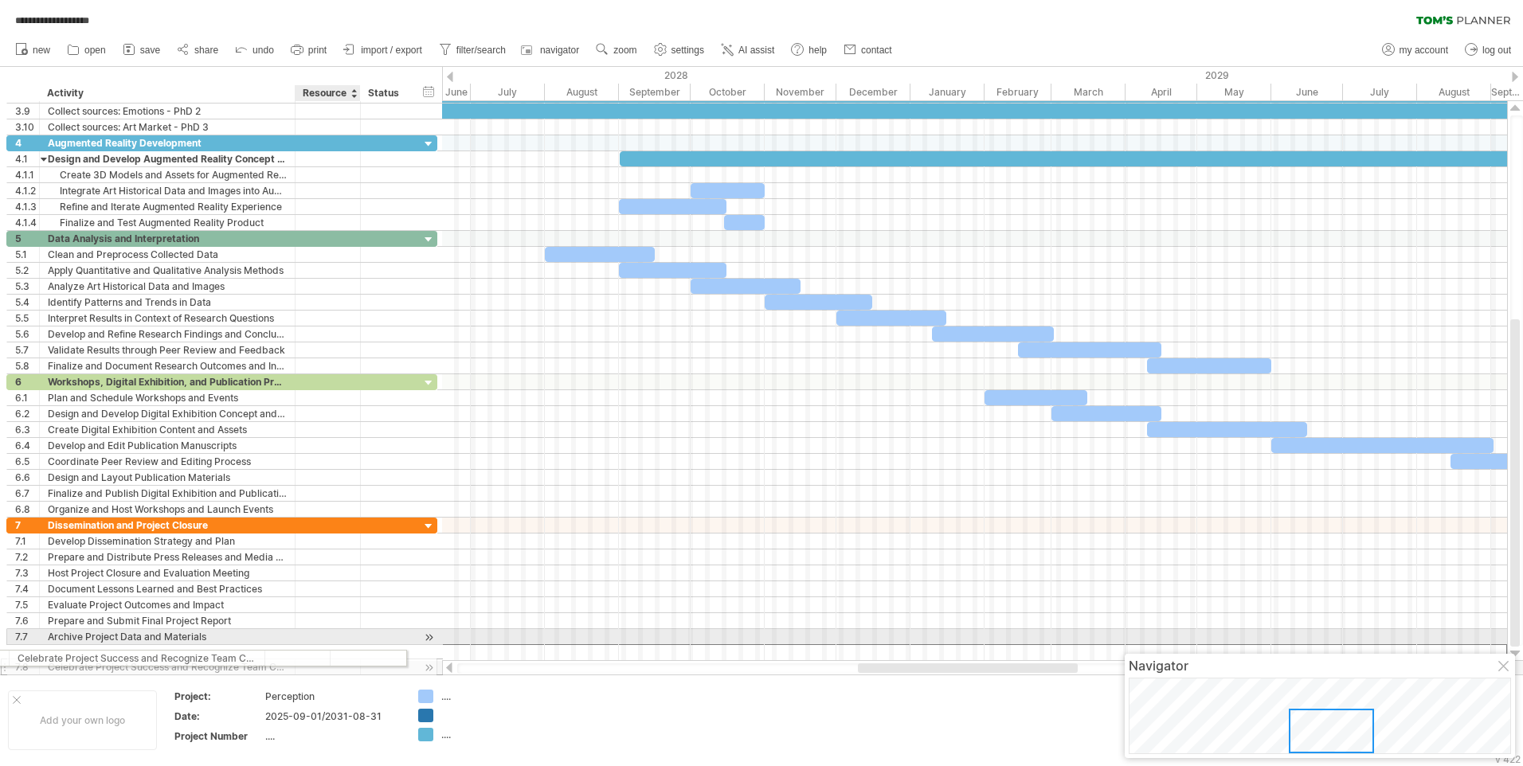
drag, startPoint x: 405, startPoint y: 653, endPoint x: 326, endPoint y: 655, distance: 79.7
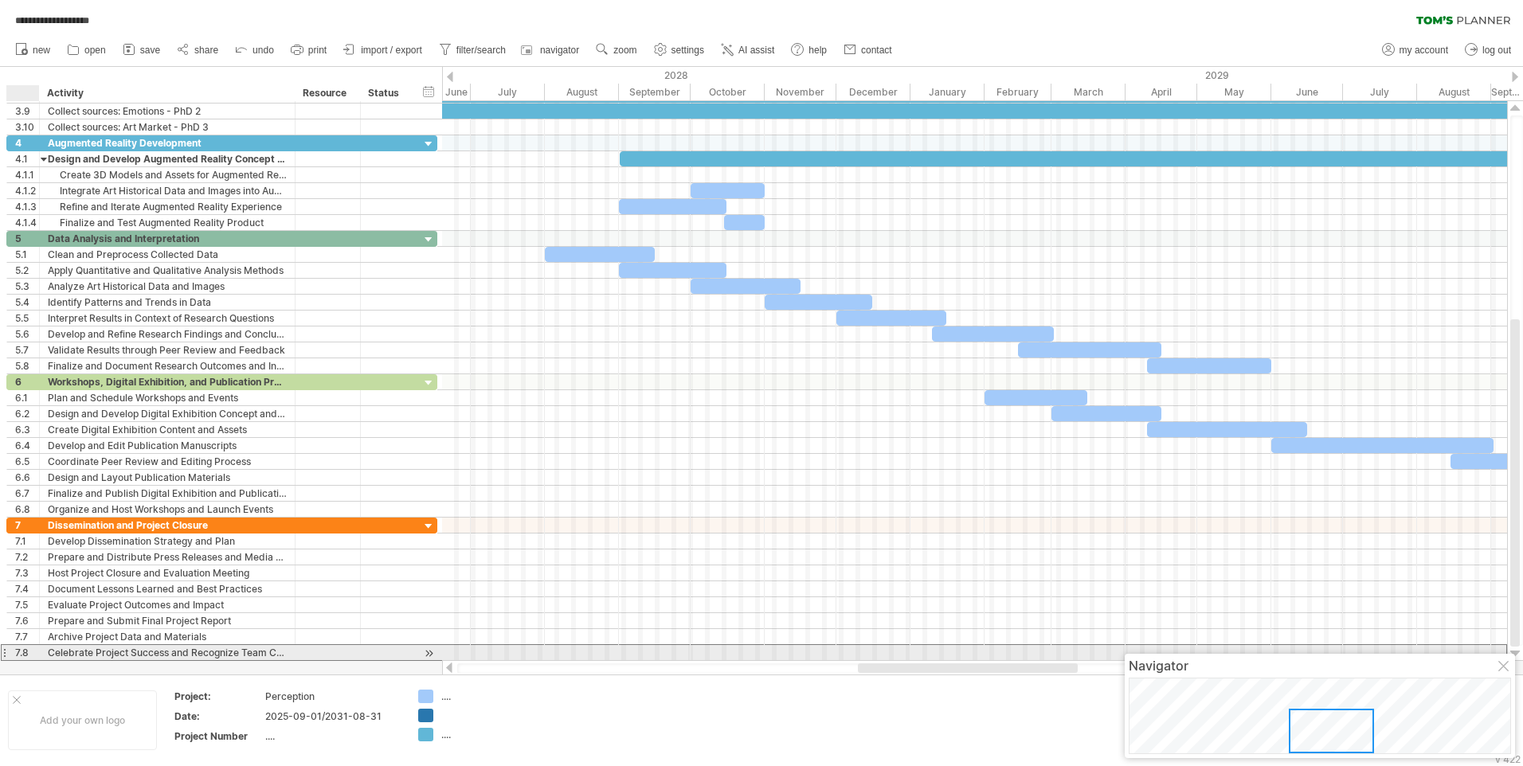
drag, startPoint x: 11, startPoint y: 652, endPoint x: 26, endPoint y: 648, distance: 15.6
click at [28, 648] on div "7.8" at bounding box center [23, 652] width 33 height 15
click at [65, 655] on div "Celebrate Project Success and Recognize Team Contributions" at bounding box center [167, 652] width 239 height 15
click at [65, 655] on input "**********" at bounding box center [167, 652] width 239 height 15
click at [310, 655] on div at bounding box center [327, 652] width 49 height 15
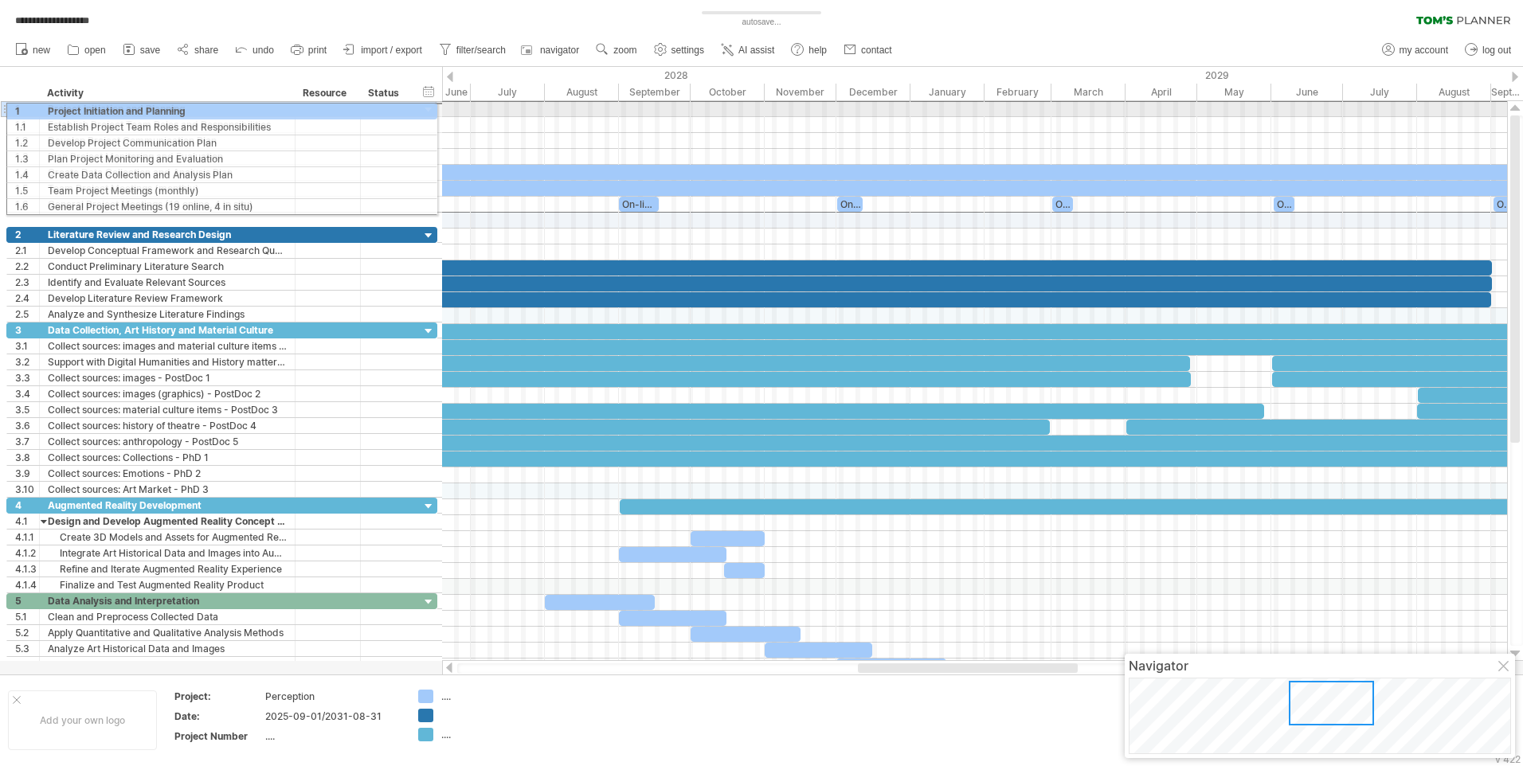
click at [6, 108] on div "**********" at bounding box center [221, 108] width 431 height 17
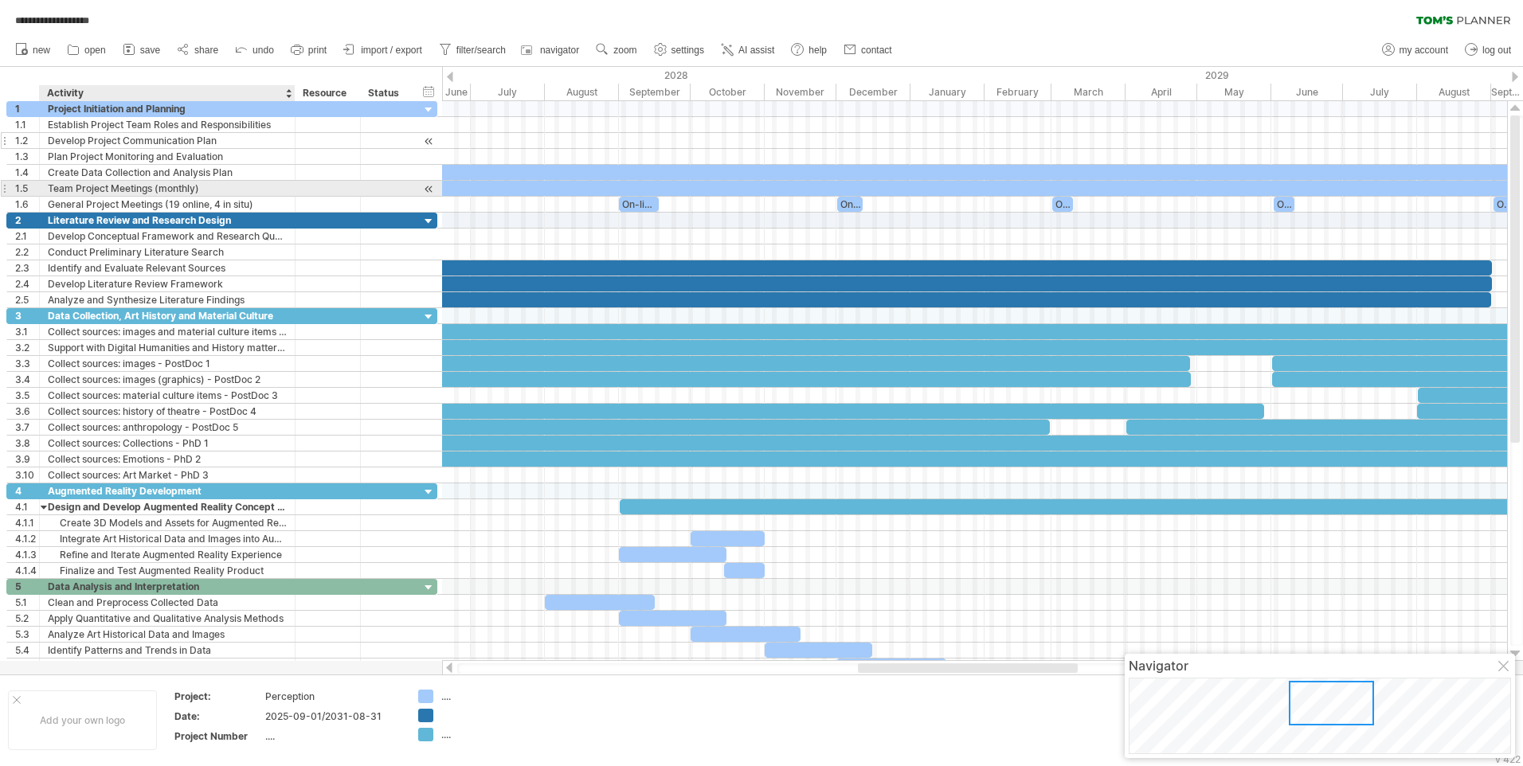
drag, startPoint x: 8, startPoint y: 90, endPoint x: 97, endPoint y: 138, distance: 101.2
click at [104, 143] on div "**********" at bounding box center [761, 383] width 1523 height 766
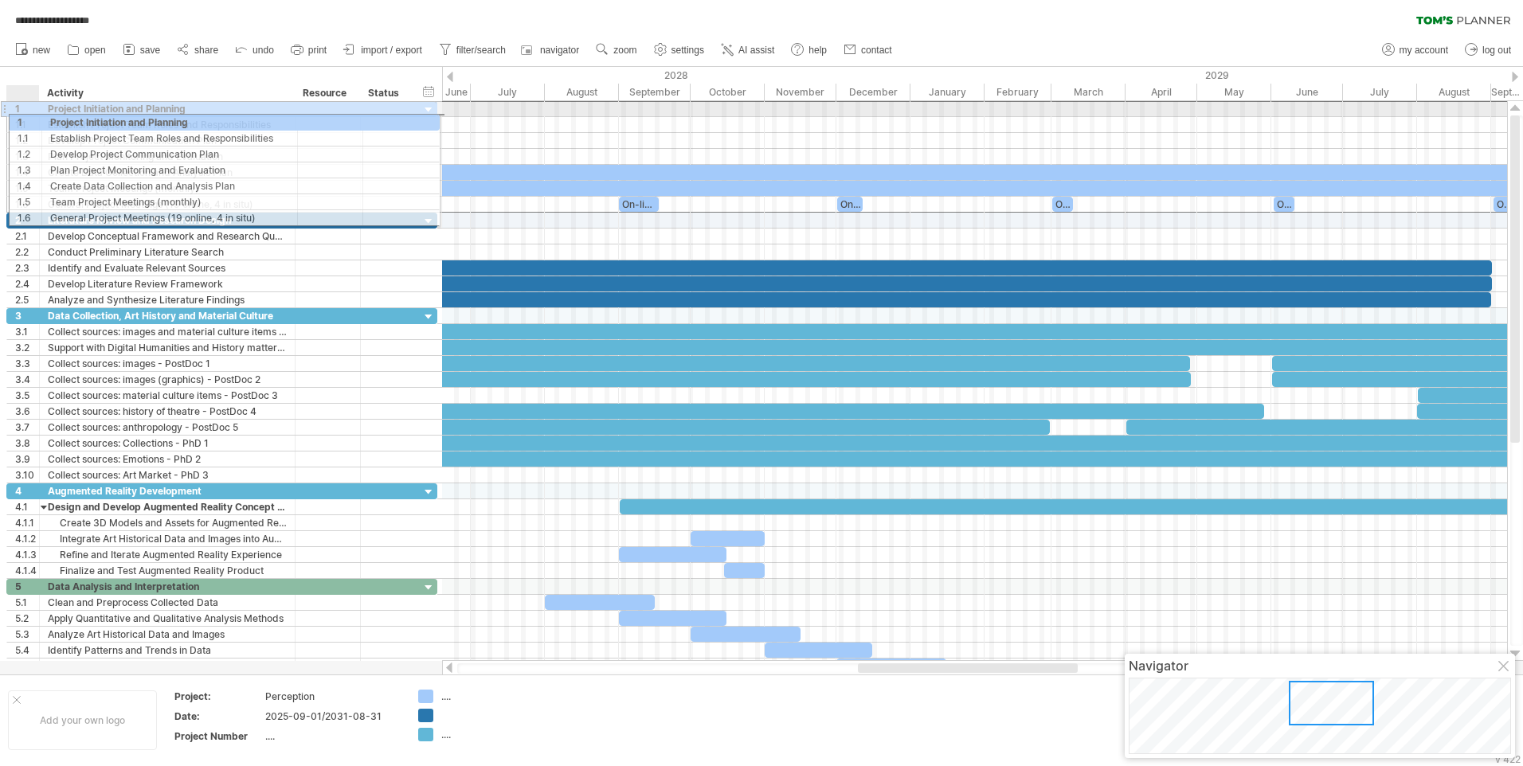
click at [37, 119] on div "**********" at bounding box center [221, 156] width 431 height 112
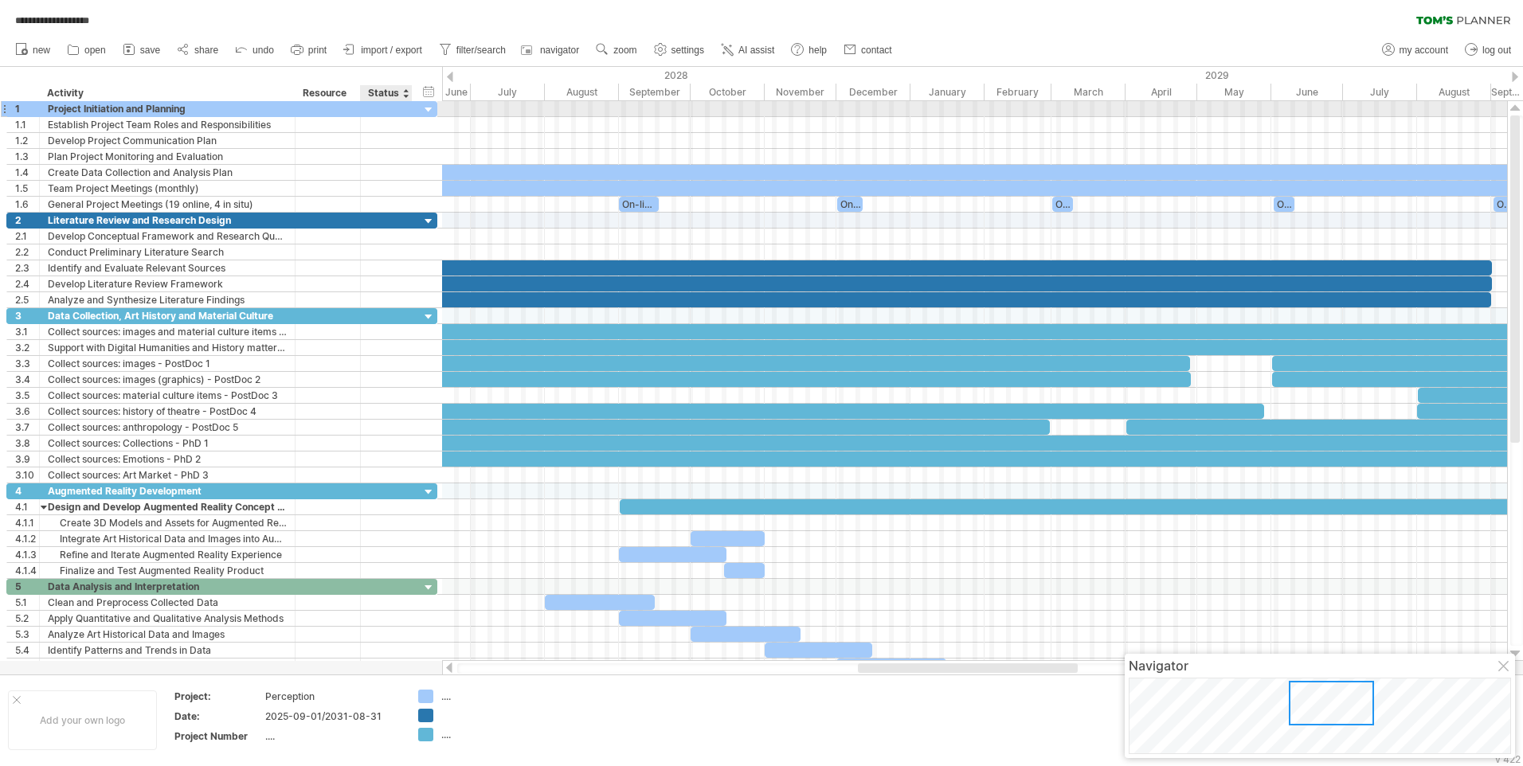
click at [424, 108] on div at bounding box center [428, 110] width 15 height 15
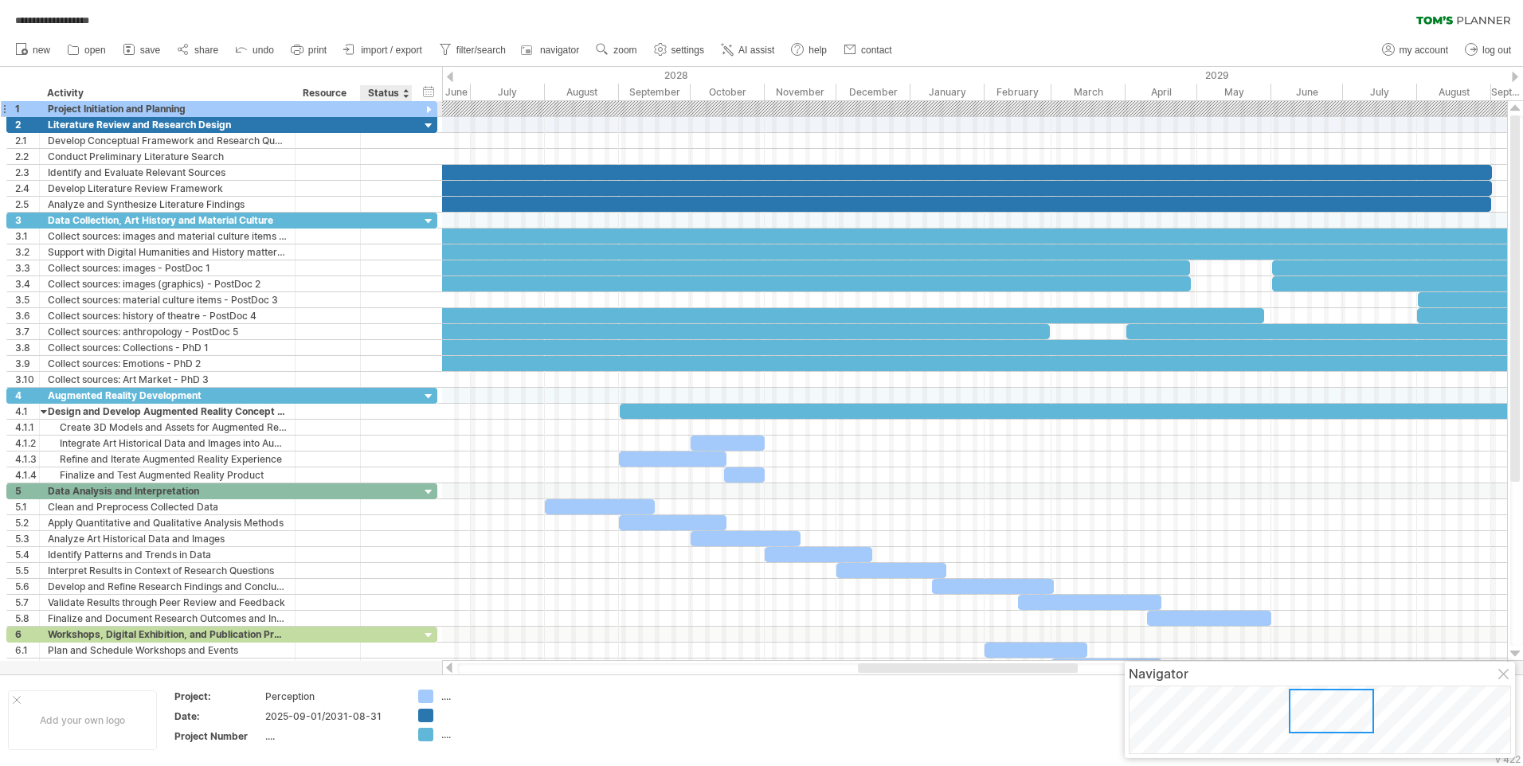
click at [424, 108] on div at bounding box center [428, 110] width 15 height 15
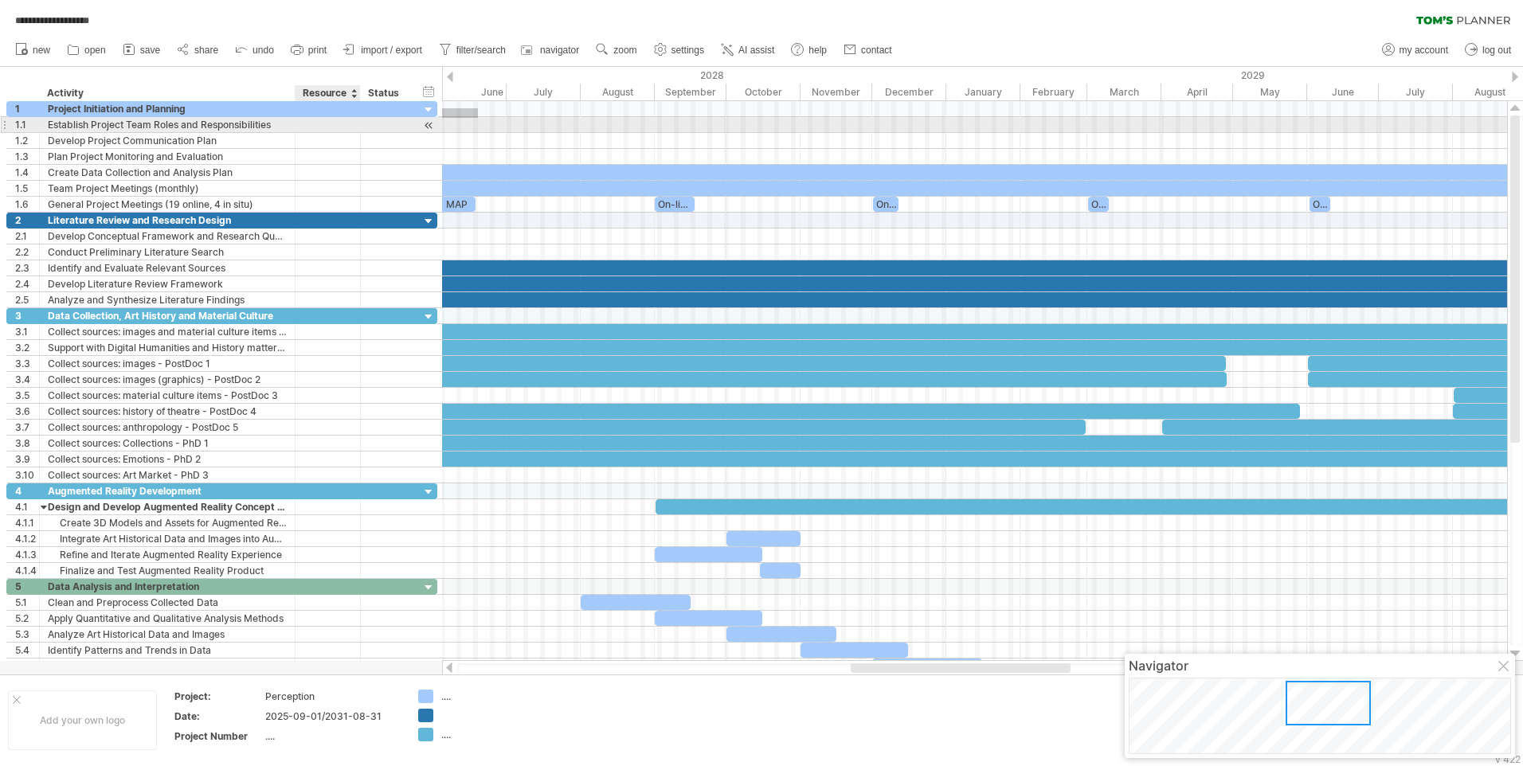
drag, startPoint x: 442, startPoint y: 108, endPoint x: 318, endPoint y: 118, distance: 124.6
click at [318, 118] on div "**********" at bounding box center [761, 383] width 1523 height 766
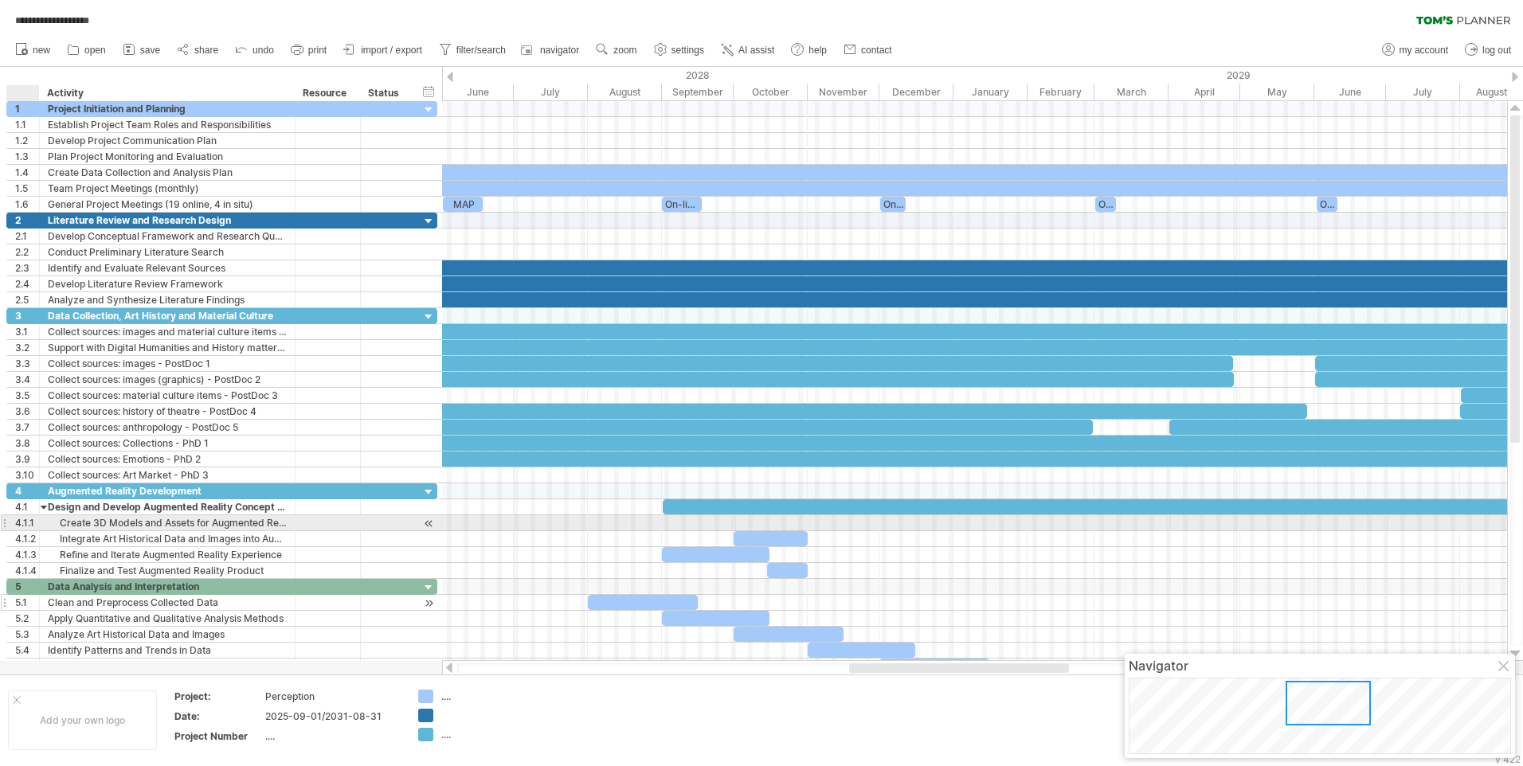
drag, startPoint x: 0, startPoint y: 107, endPoint x: 25, endPoint y: 608, distance: 502.4
click at [25, 608] on div "**********" at bounding box center [219, 387] width 438 height 573
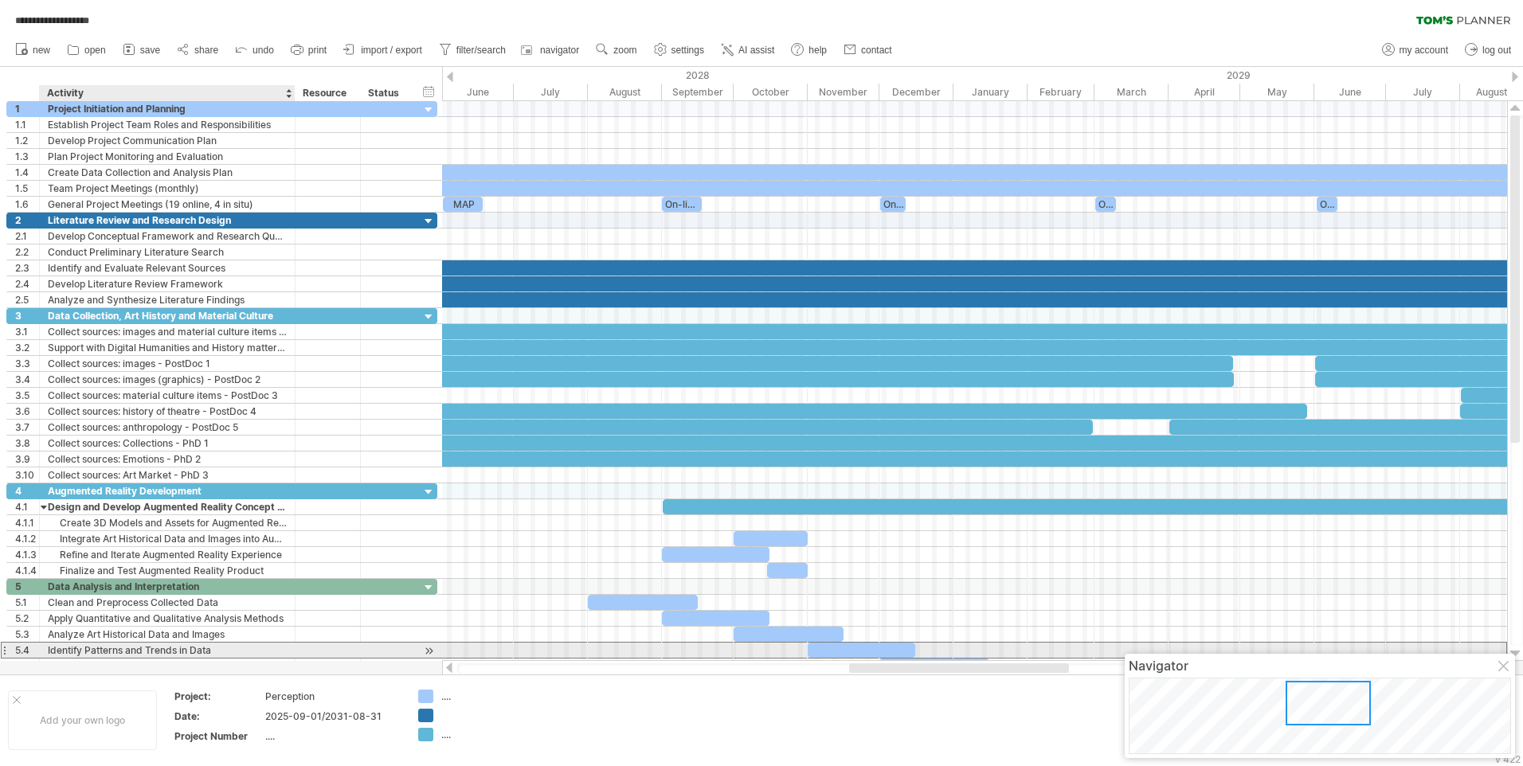
click at [228, 649] on div "Identify Patterns and Trends in Data" at bounding box center [167, 650] width 239 height 15
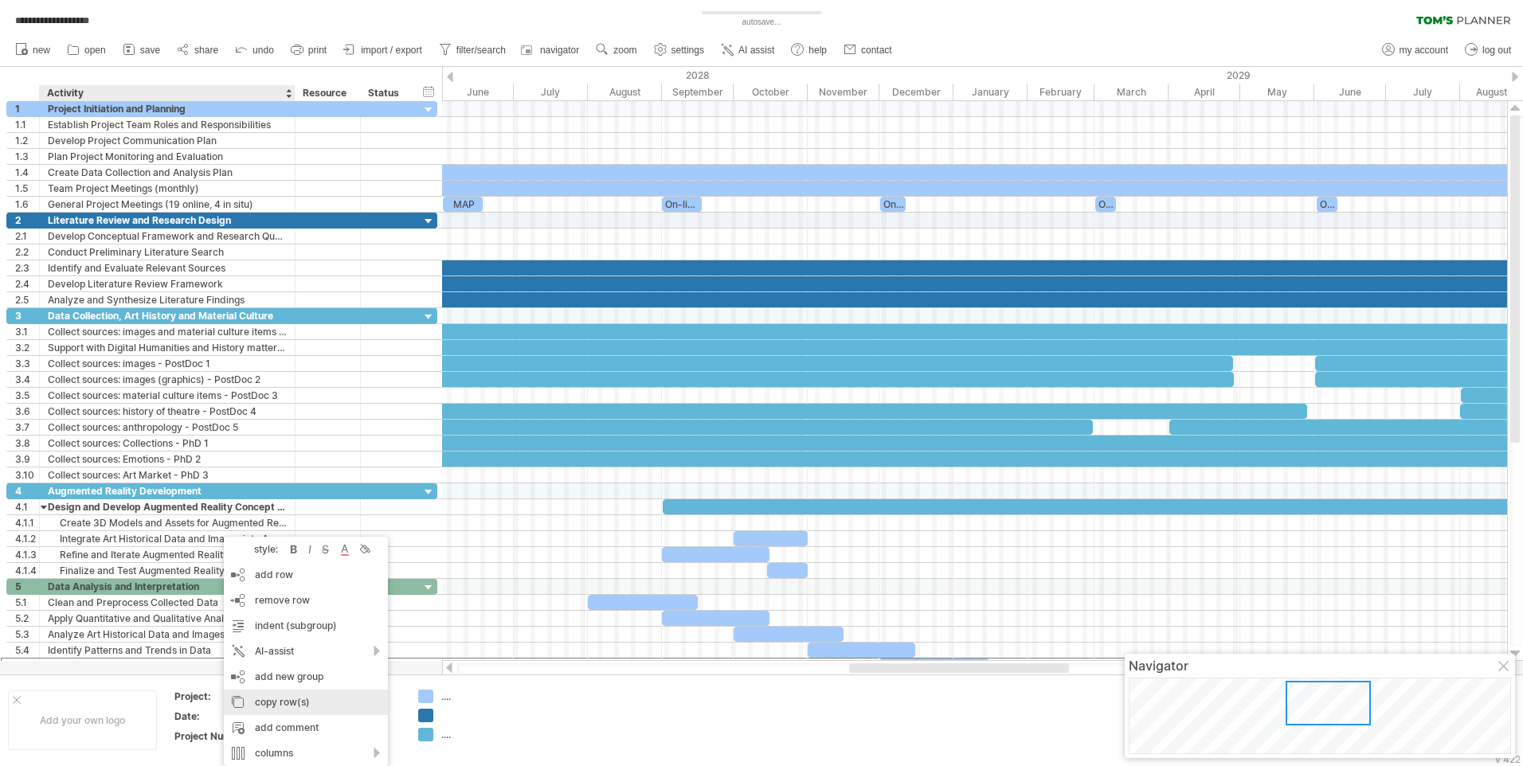
click at [260, 702] on div "copy row(s)" at bounding box center [306, 702] width 164 height 25
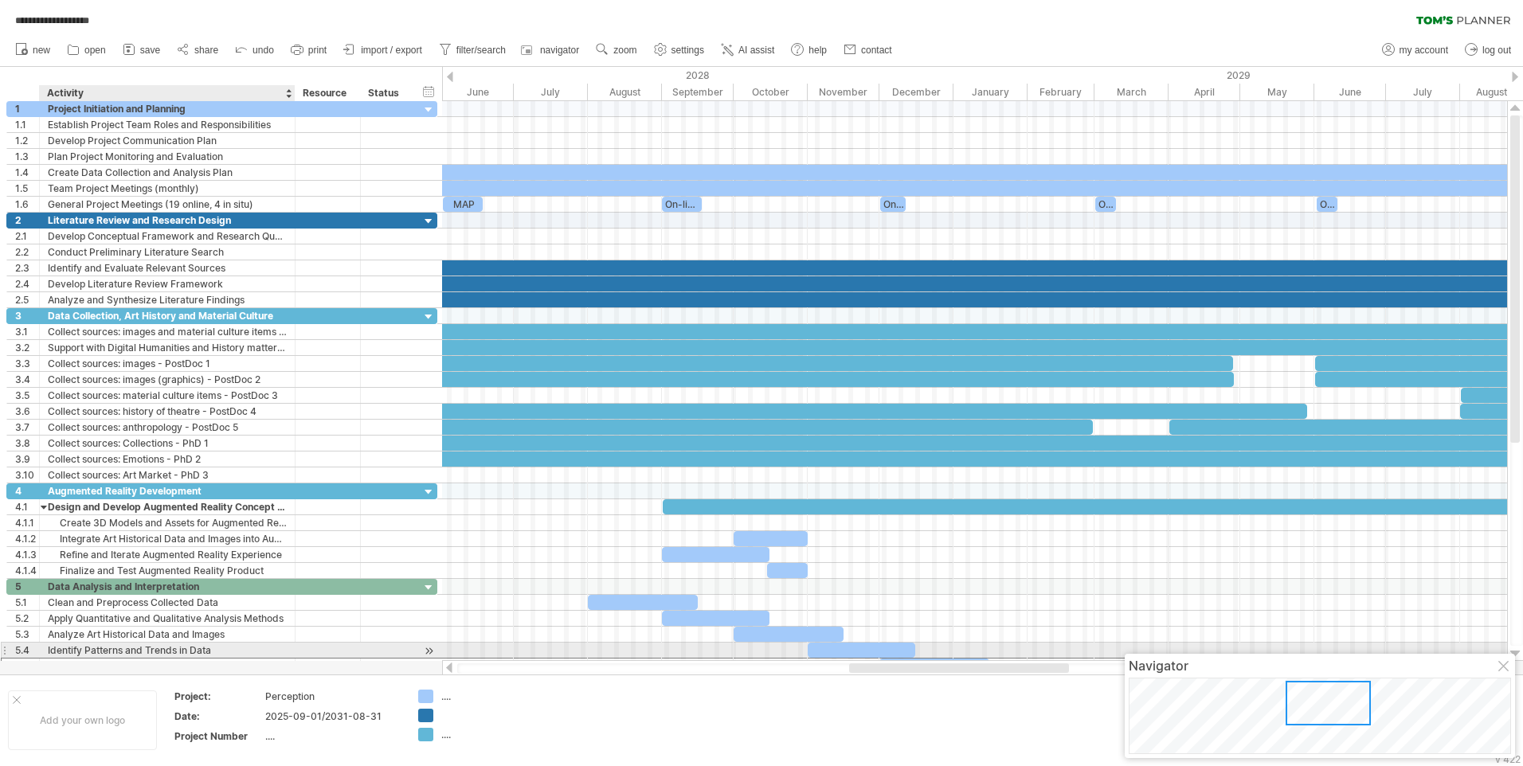
click at [188, 655] on div "Identify Patterns and Trends in Data" at bounding box center [167, 650] width 239 height 15
click at [187, 651] on div "Identify Patterns and Trends in Data" at bounding box center [167, 650] width 239 height 15
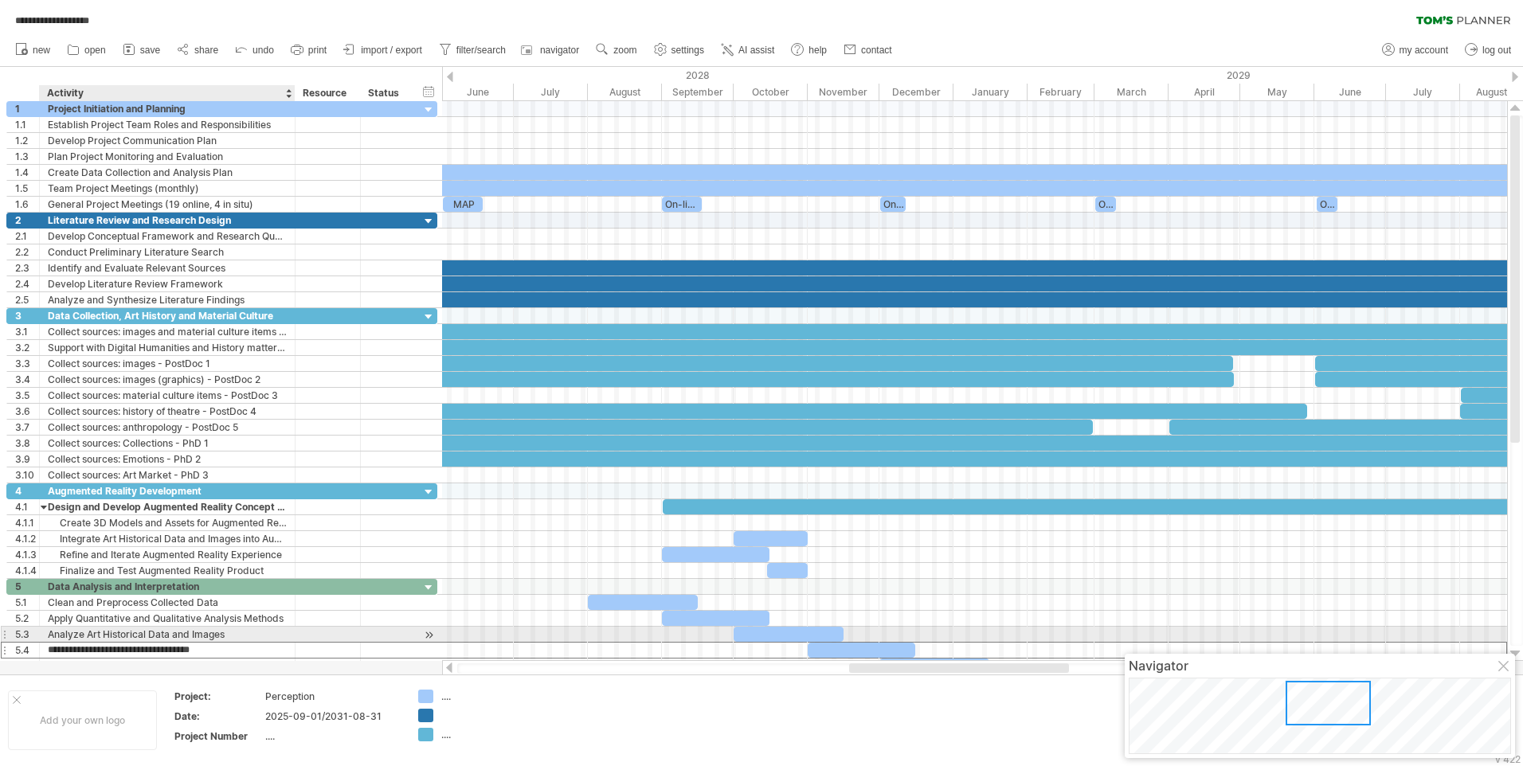
click at [186, 633] on div "Analyze Art Historical Data and Images" at bounding box center [167, 634] width 239 height 15
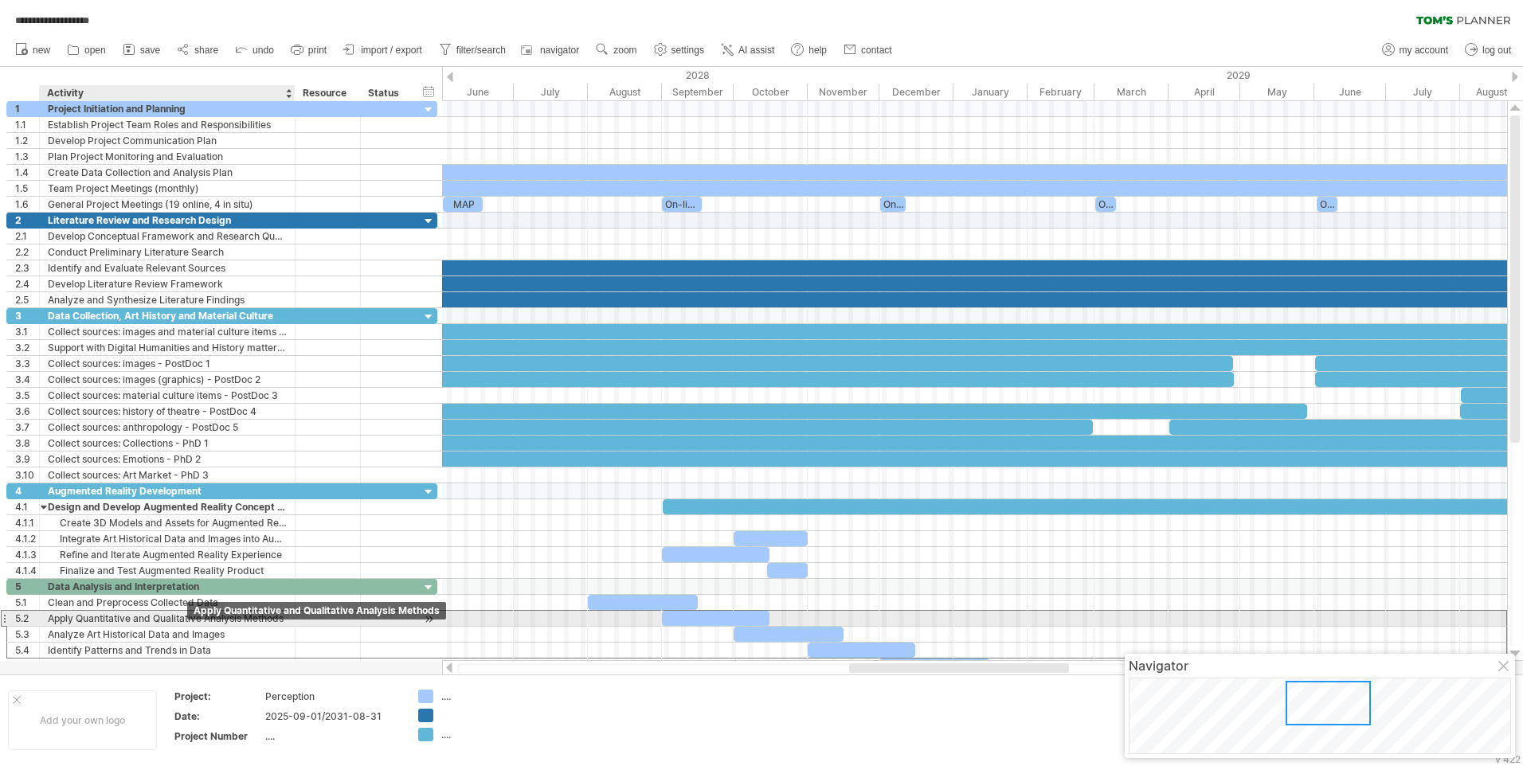
click at [187, 622] on div "Apply Quantitative and Qualitative Analysis Methods" at bounding box center [167, 618] width 239 height 15
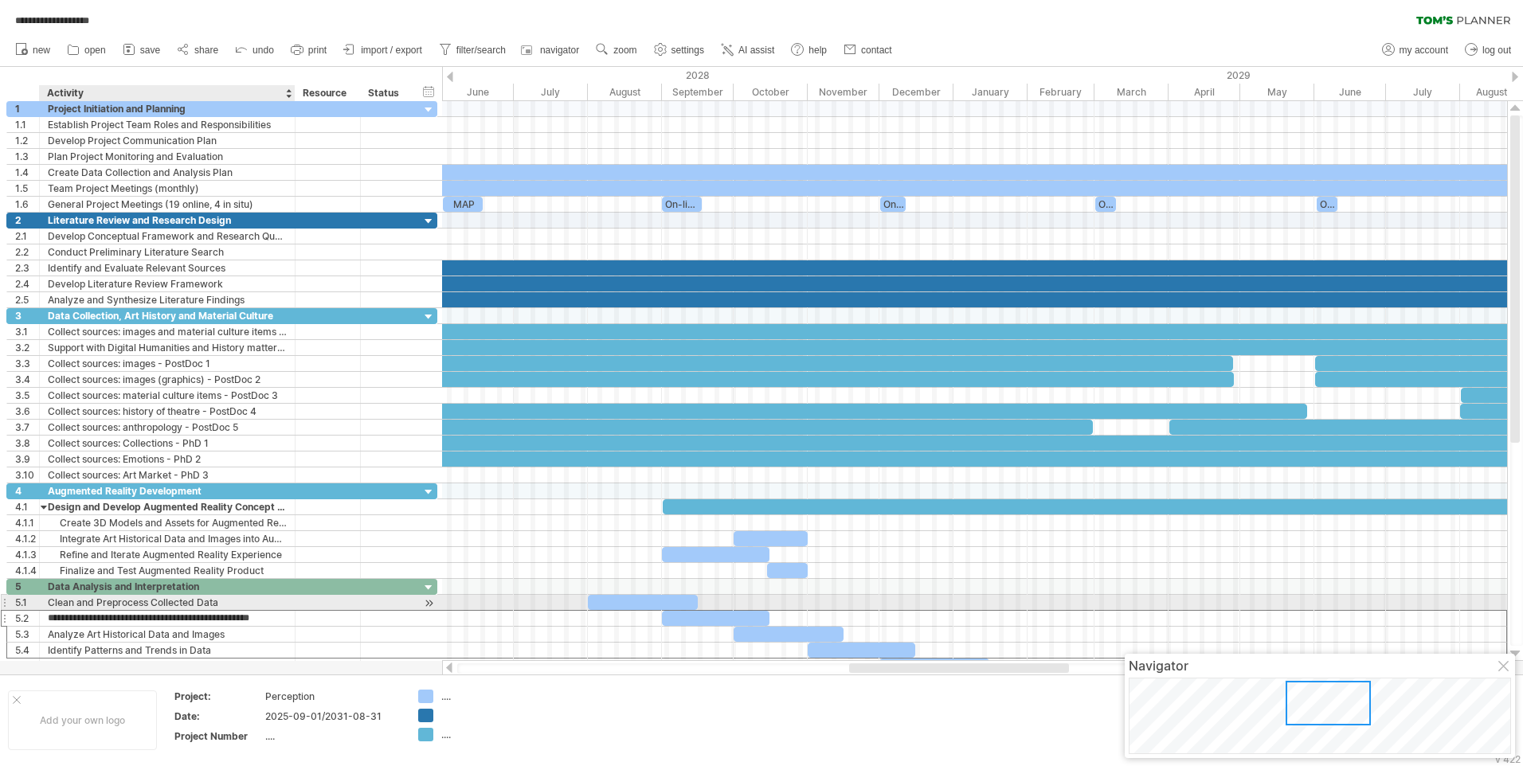
click at [185, 607] on div "Clean and Preprocess Collected Data" at bounding box center [167, 602] width 239 height 15
click at [182, 589] on div "Data Analysis and Interpretation" at bounding box center [167, 586] width 239 height 15
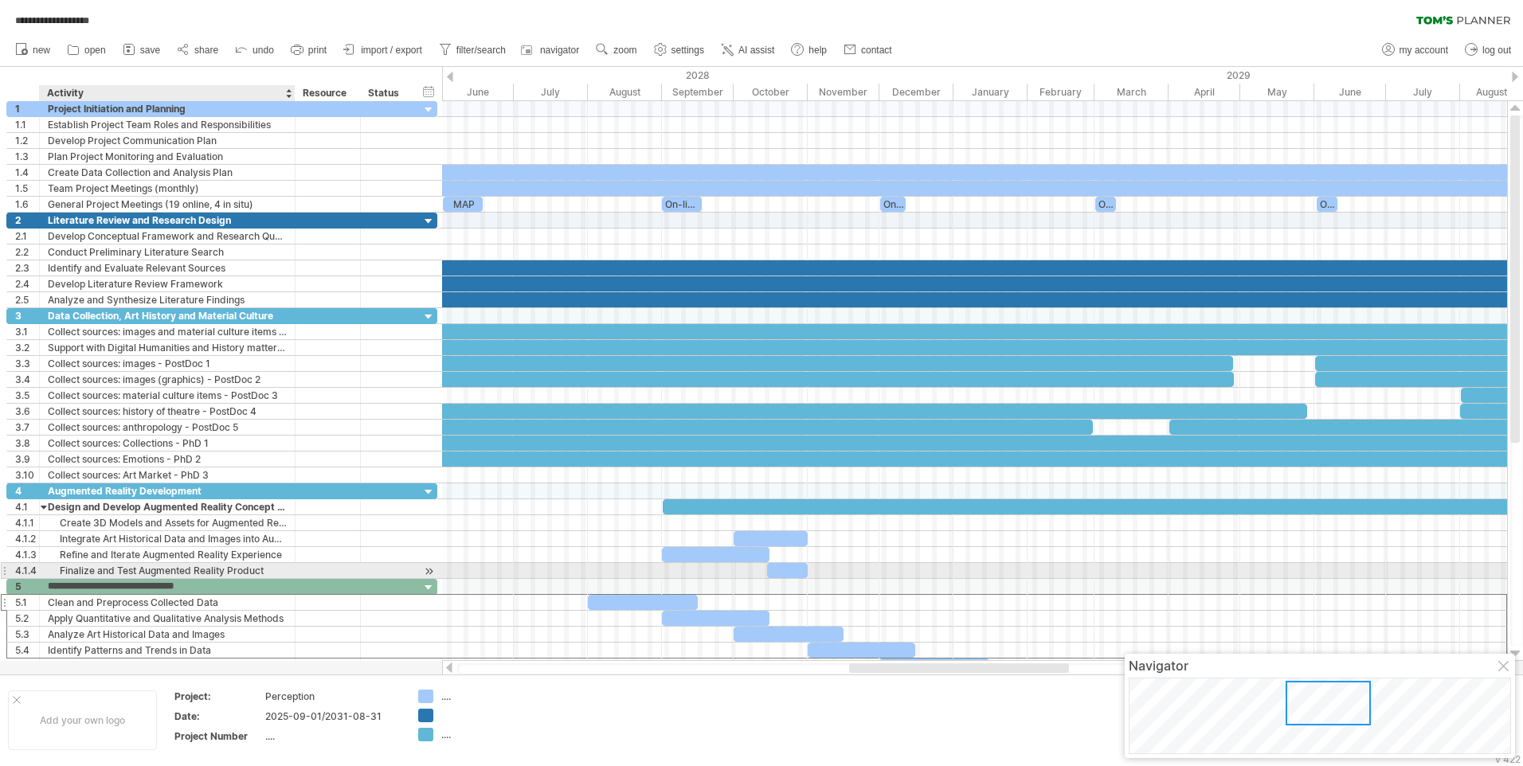
click at [179, 563] on div "Finalize and Test Augmented Reality Product" at bounding box center [167, 570] width 239 height 15
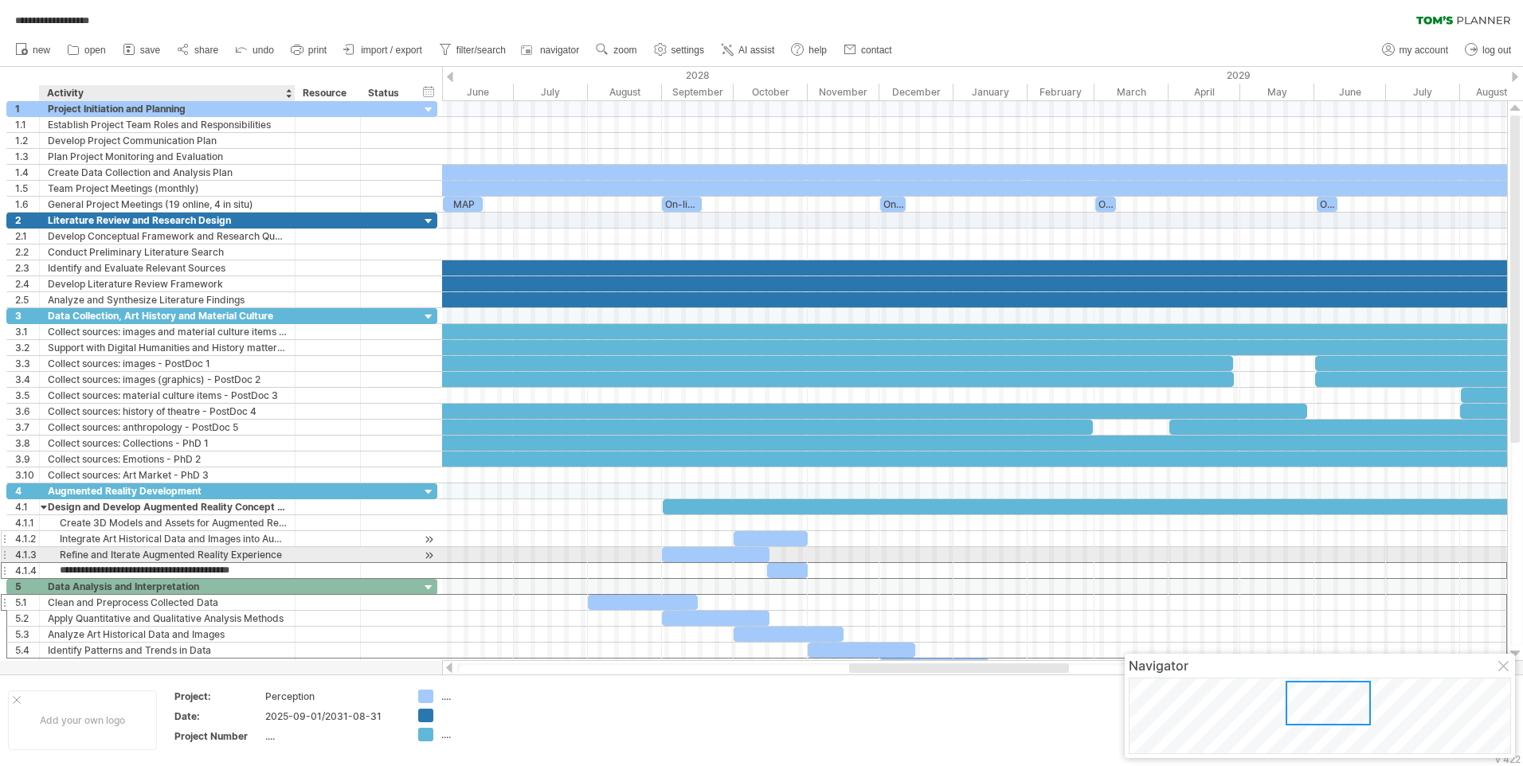
click at [179, 545] on div "Integrate Art Historical Data and Images into Augmented Reality Experience" at bounding box center [167, 538] width 239 height 15
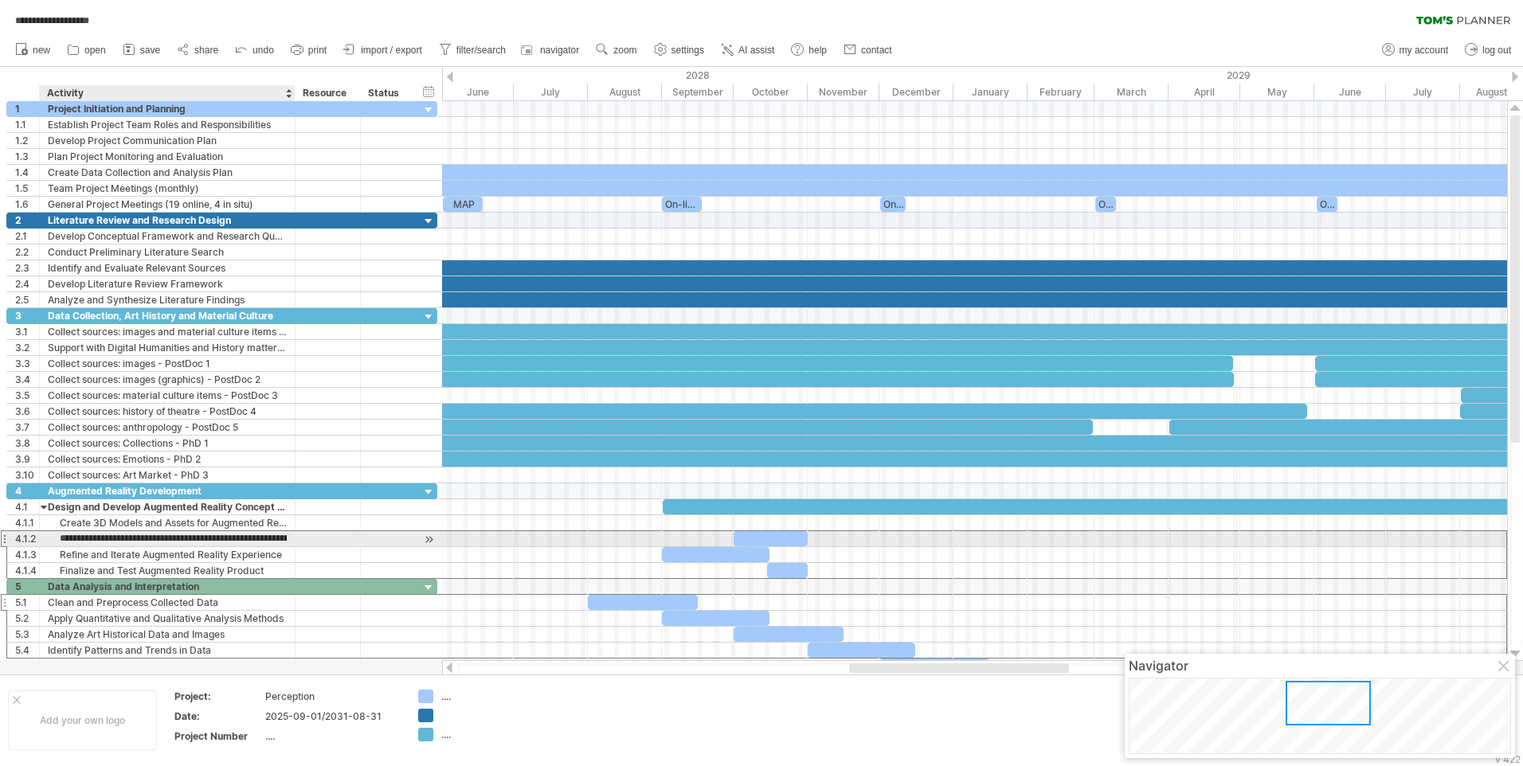
click at [179, 545] on input "**********" at bounding box center [167, 538] width 239 height 15
click at [179, 542] on input "**********" at bounding box center [167, 538] width 239 height 15
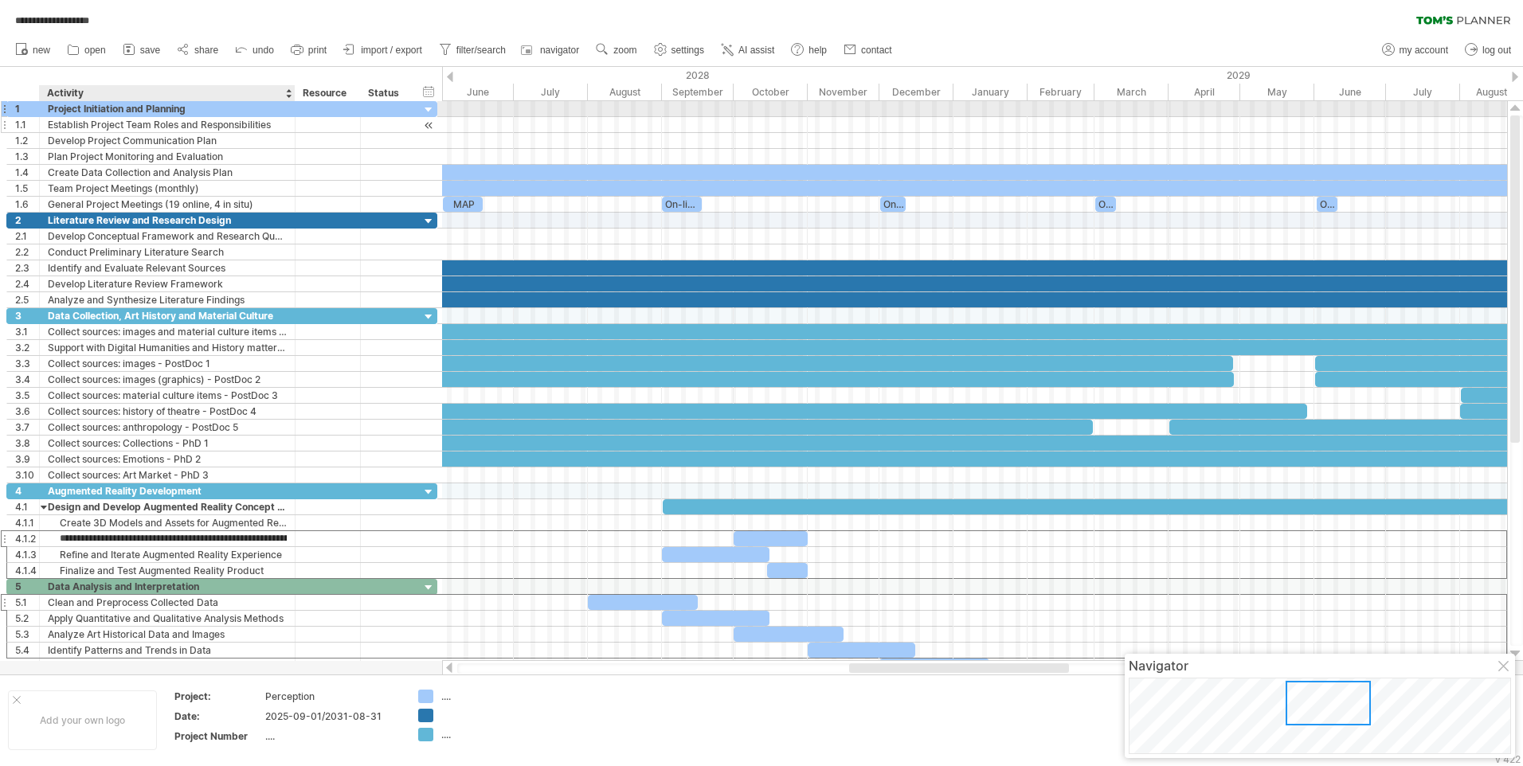
click at [201, 117] on div "Establish Project Team Roles and Responsibilities" at bounding box center [167, 124] width 239 height 15
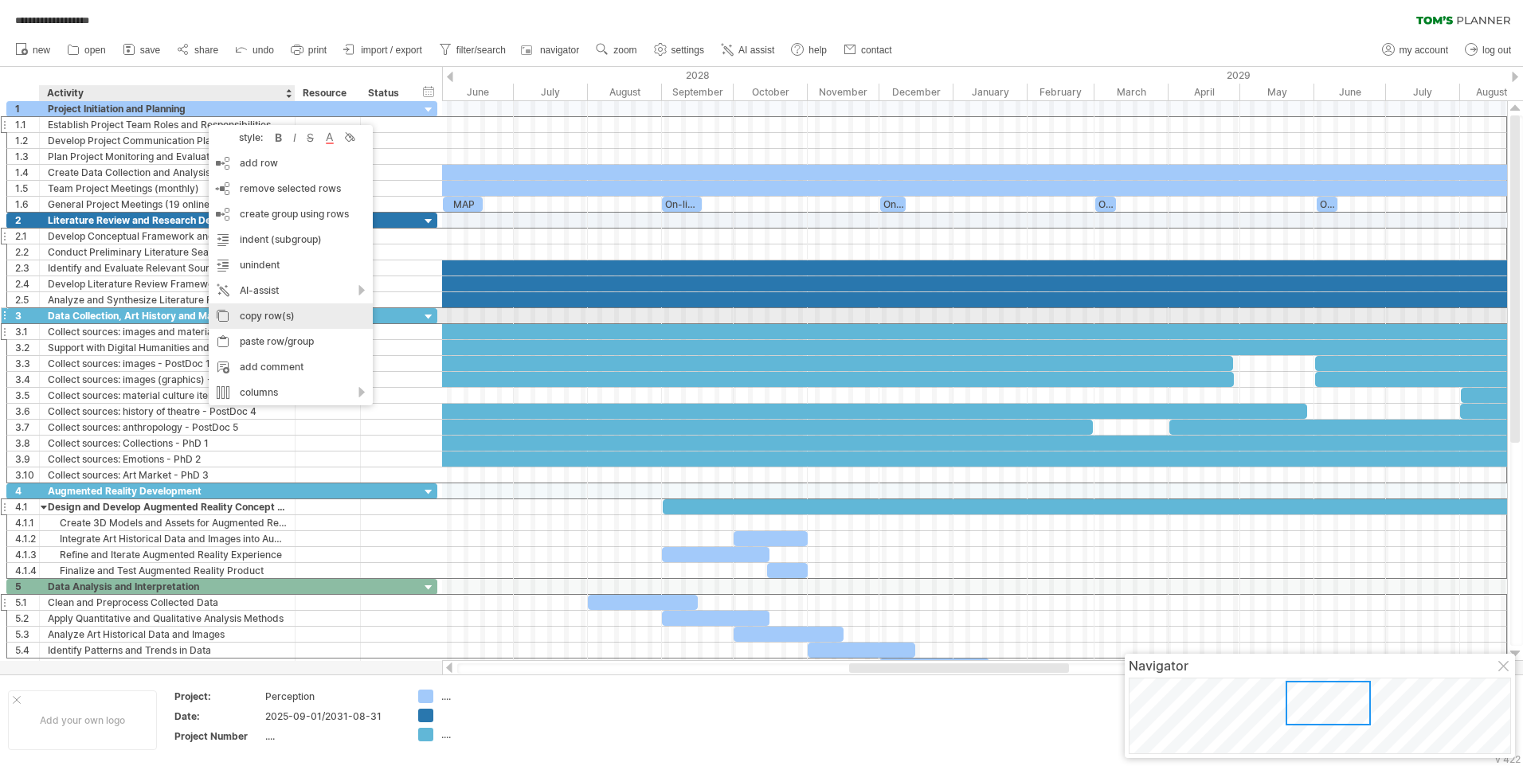
click at [300, 311] on div "copy row(s)" at bounding box center [291, 315] width 164 height 25
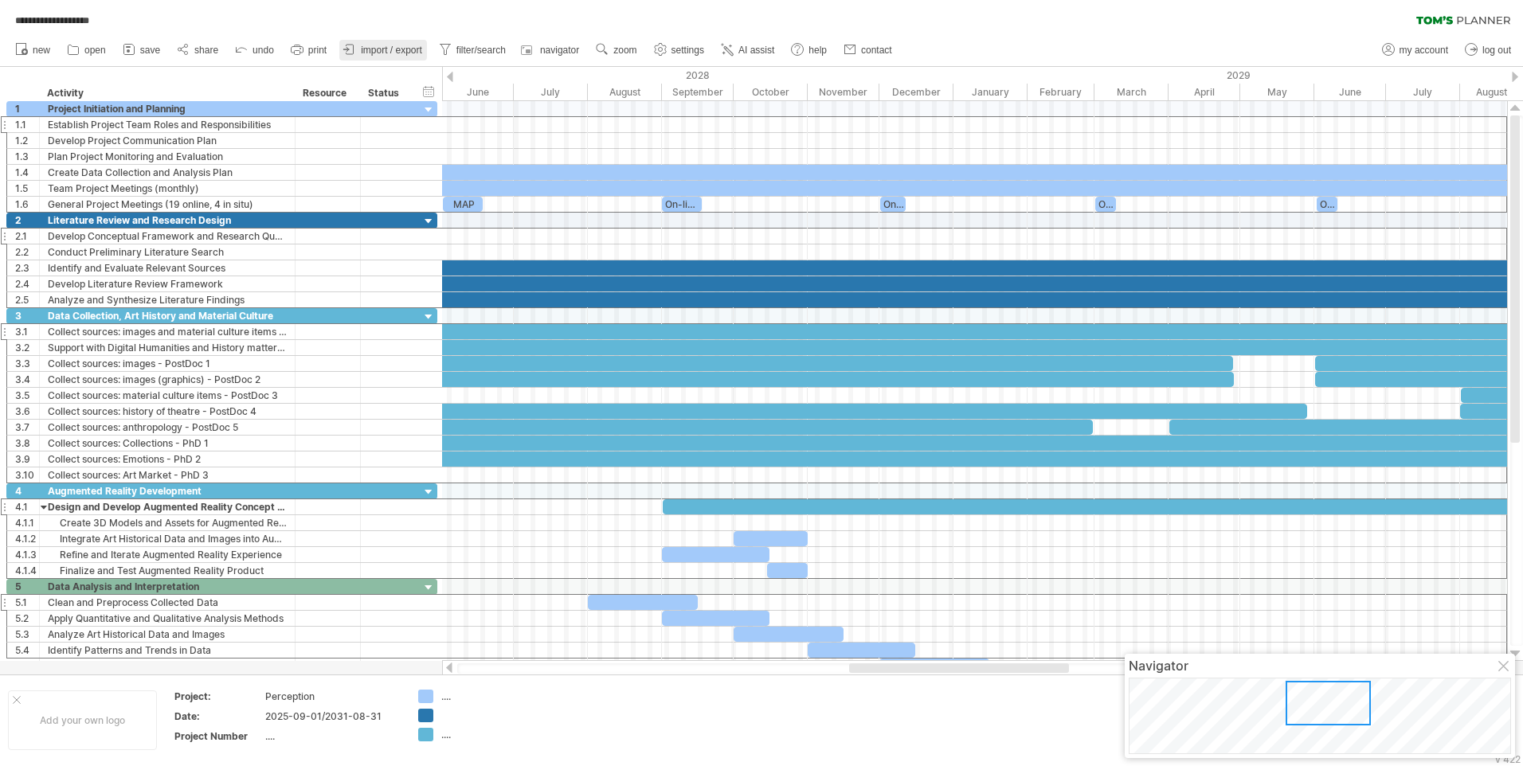
click at [406, 51] on span "import / export" at bounding box center [391, 50] width 61 height 11
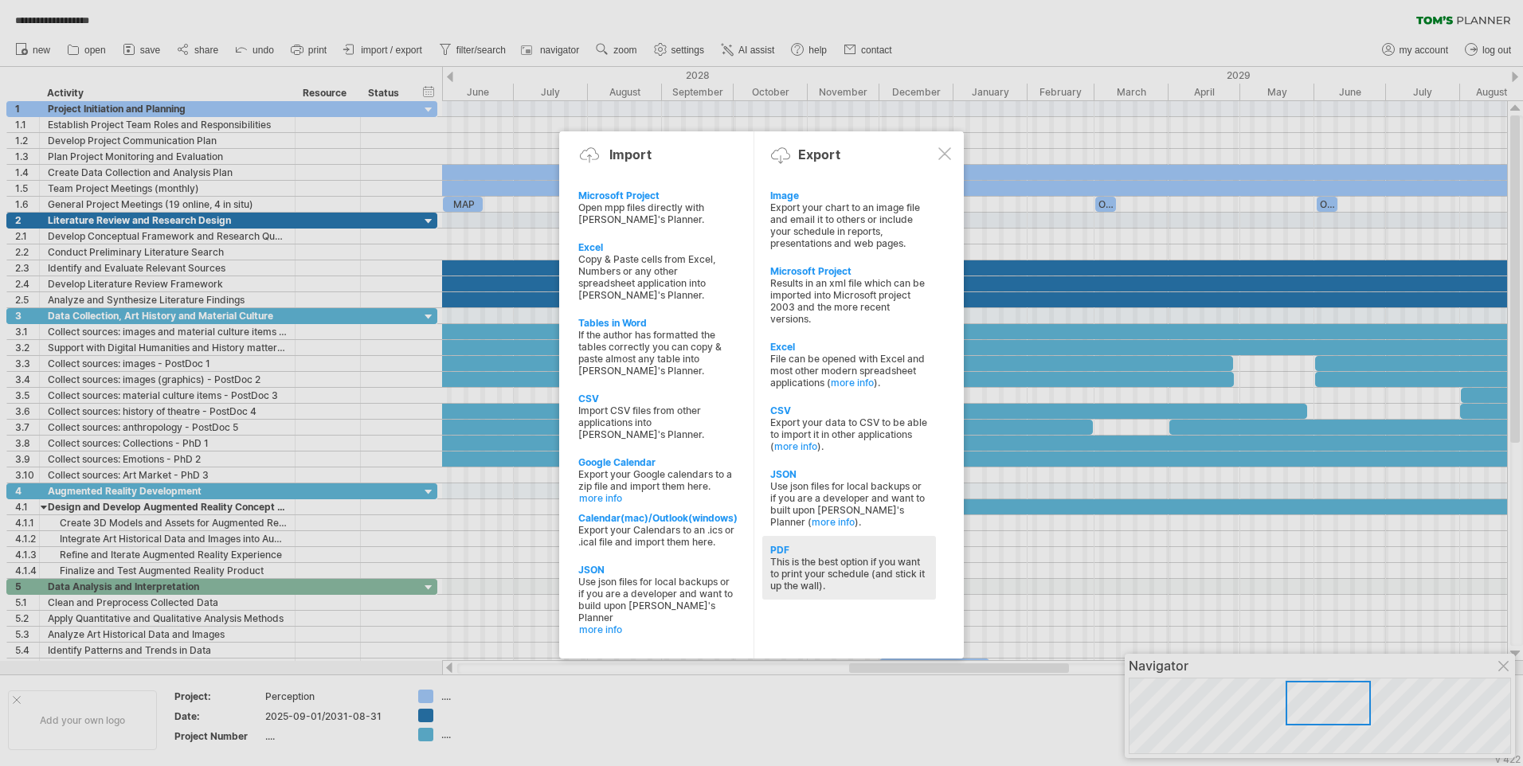
click at [784, 552] on div "PDF" at bounding box center [849, 550] width 158 height 12
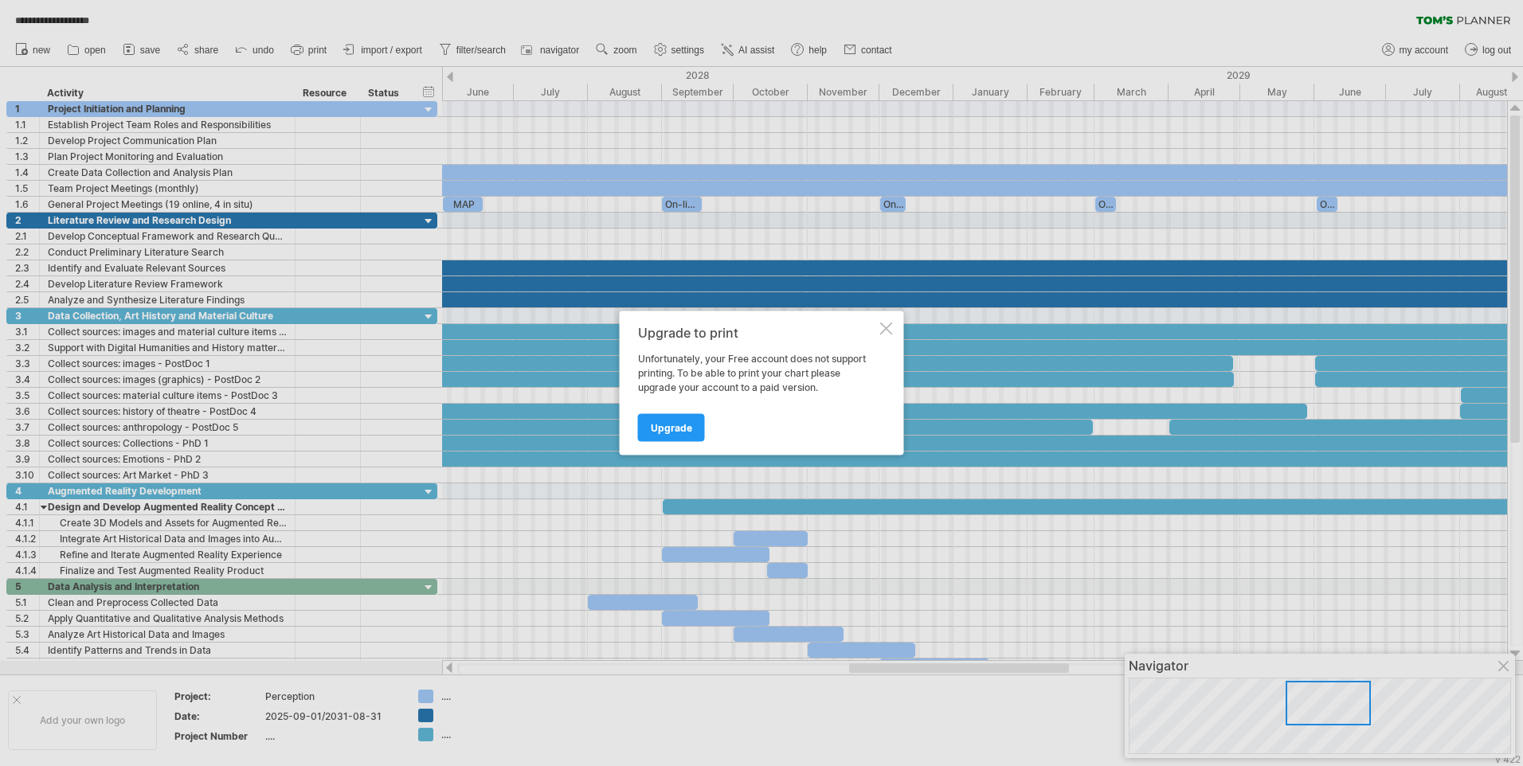
click at [630, 432] on div "Upgrade to print Unfortunately, your Free account does not support printing. To…" at bounding box center [762, 383] width 284 height 144
click at [648, 432] on link "Upgrade" at bounding box center [671, 428] width 67 height 28
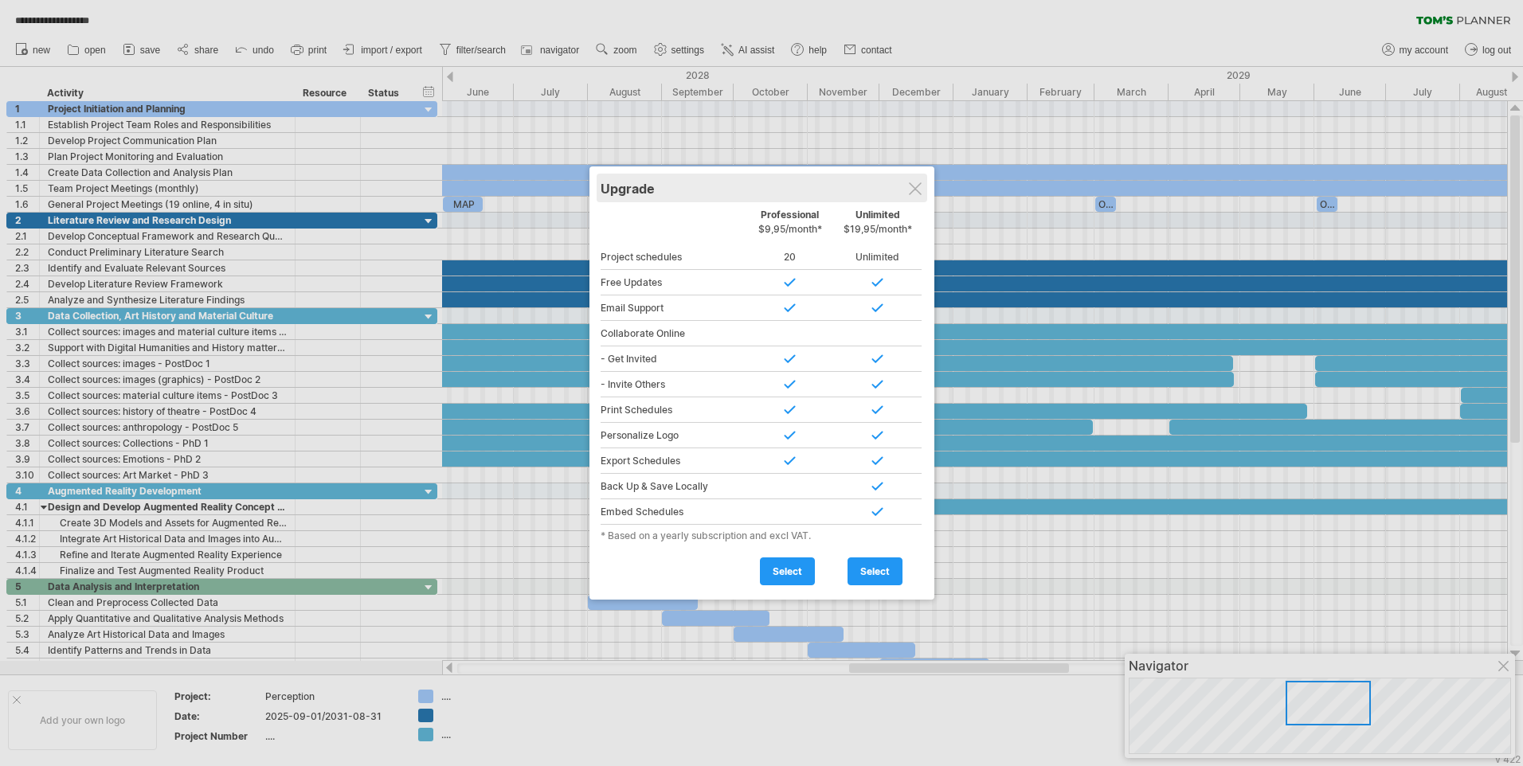
click at [923, 191] on div "Upgrade" at bounding box center [761, 188] width 323 height 29
click at [919, 186] on div at bounding box center [915, 188] width 13 height 13
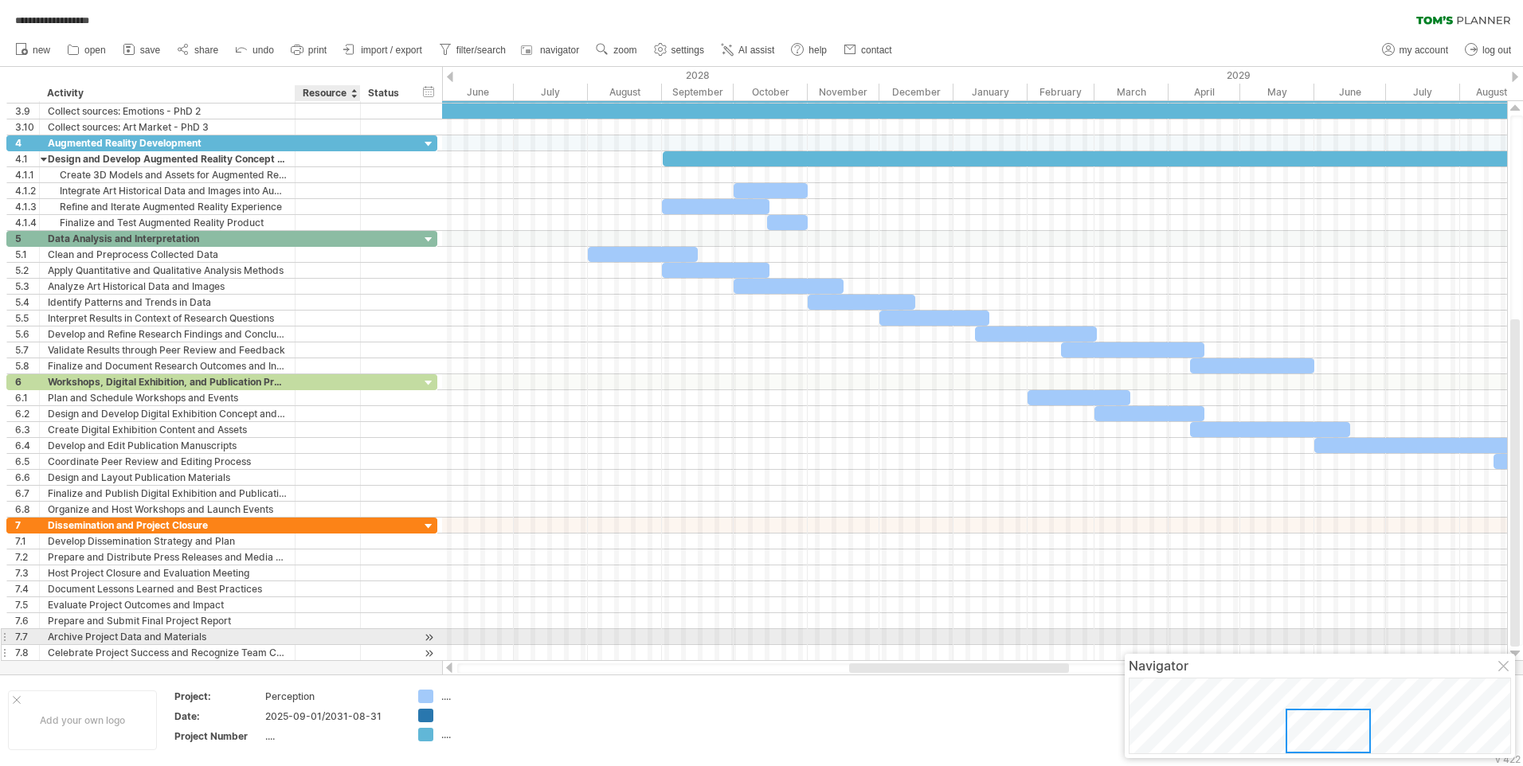
drag, startPoint x: 359, startPoint y: 668, endPoint x: 308, endPoint y: 651, distance: 53.9
click at [315, 642] on div "**********" at bounding box center [761, 383] width 1523 height 766
drag, startPoint x: 1, startPoint y: 655, endPoint x: 11, endPoint y: 644, distance: 15.2
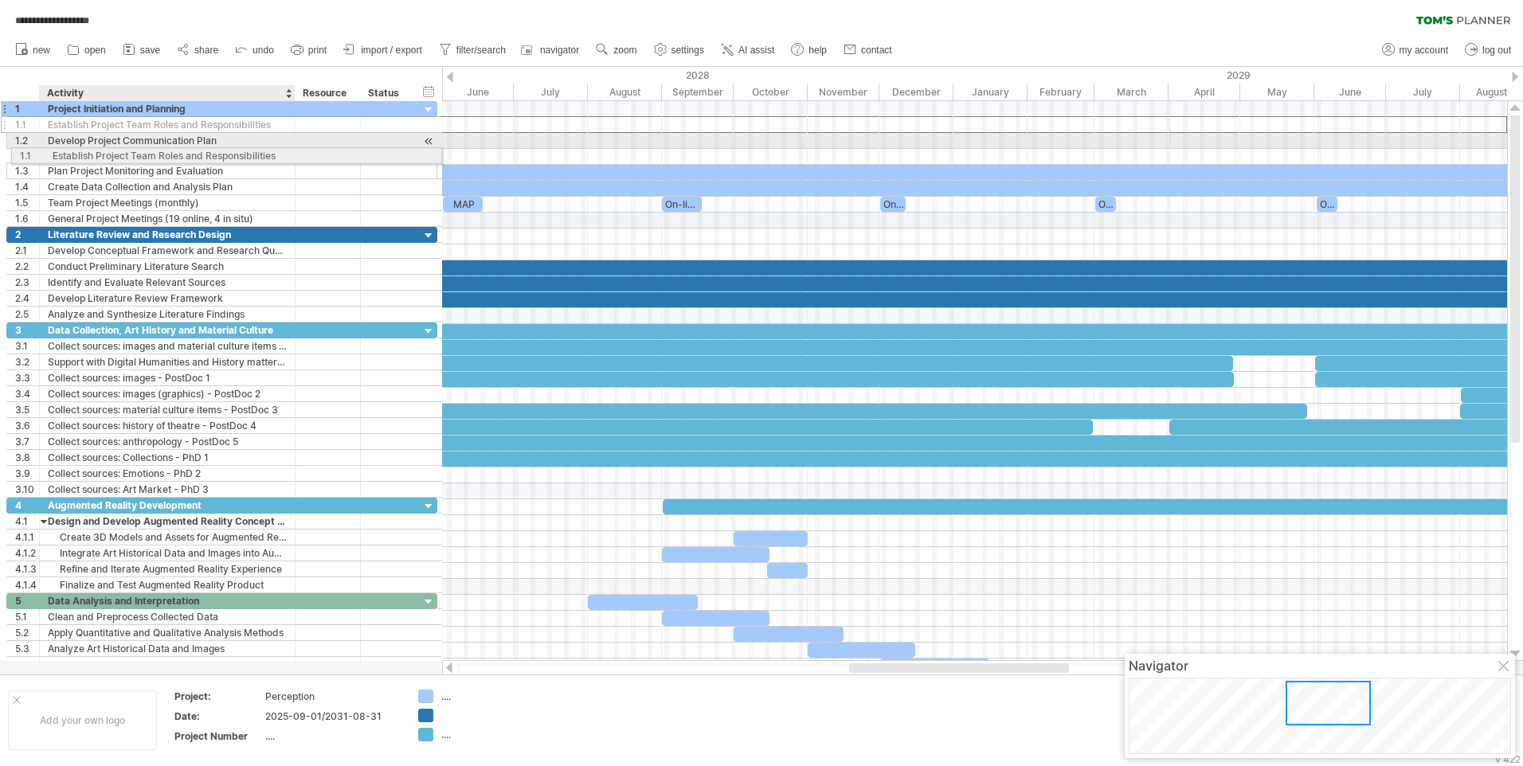
drag, startPoint x: 41, startPoint y: 125, endPoint x: 80, endPoint y: 104, distance: 44.9
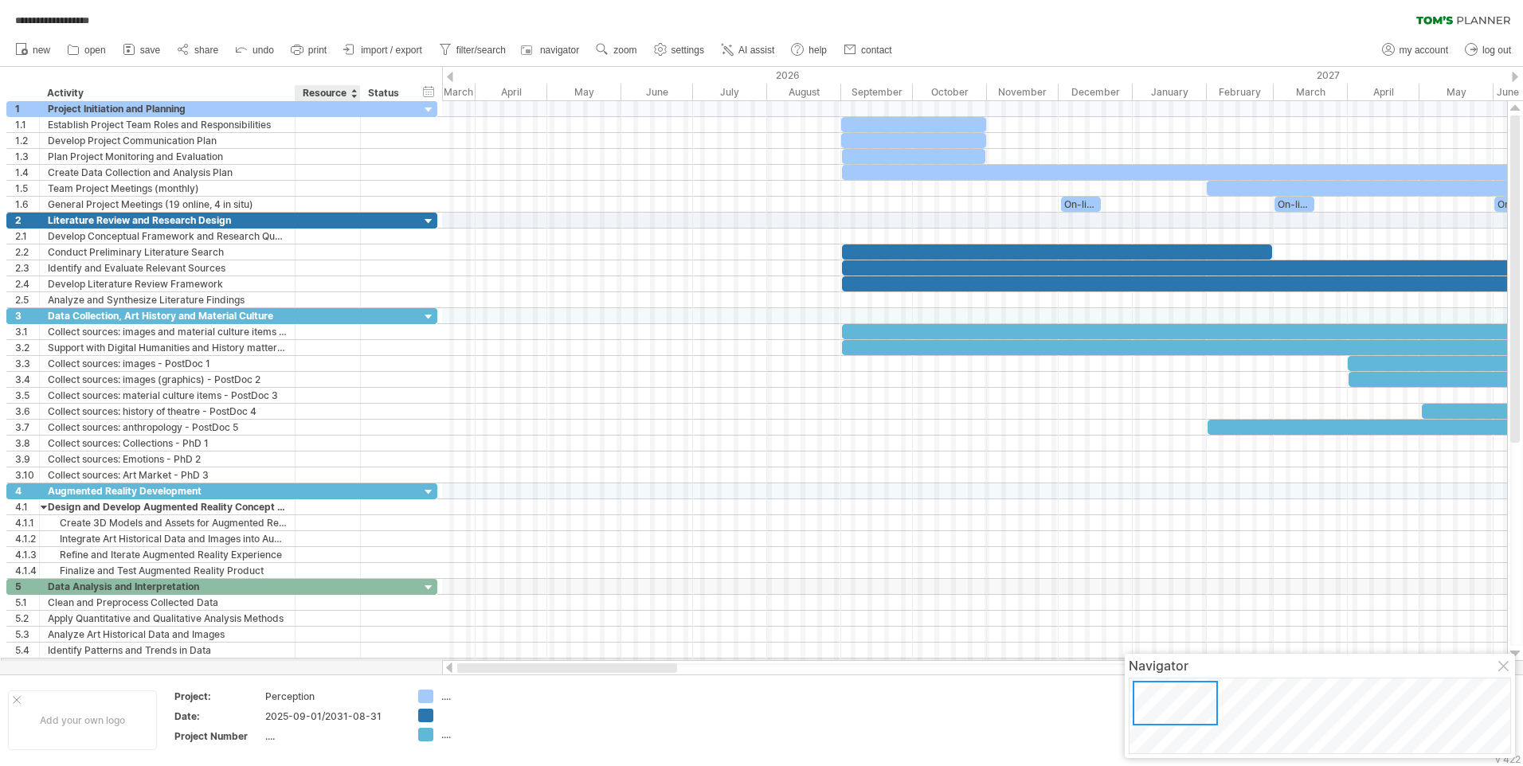
drag, startPoint x: 856, startPoint y: 668, endPoint x: 345, endPoint y: 659, distance: 511.4
click at [345, 659] on div "**********" at bounding box center [761, 383] width 1523 height 766
drag, startPoint x: 18, startPoint y: 65, endPoint x: 114, endPoint y: 800, distance: 741.3
click at [114, 765] on html "**********" at bounding box center [761, 384] width 1523 height 769
drag, startPoint x: 20, startPoint y: 78, endPoint x: 86, endPoint y: 83, distance: 66.3
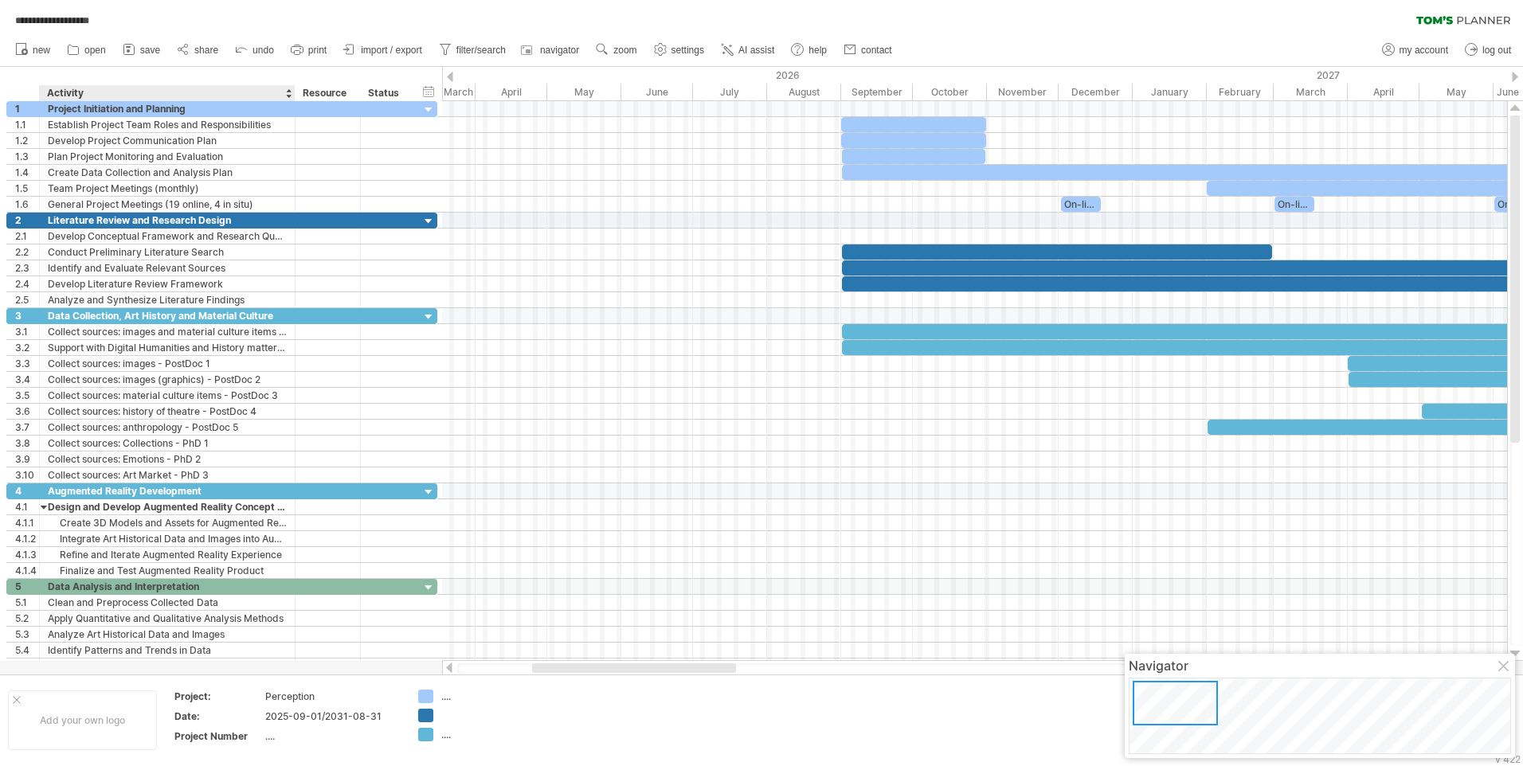
click at [86, 83] on div "hide start/end/duration show start/end/duration ******** Activity ******** Reso…" at bounding box center [221, 84] width 442 height 34
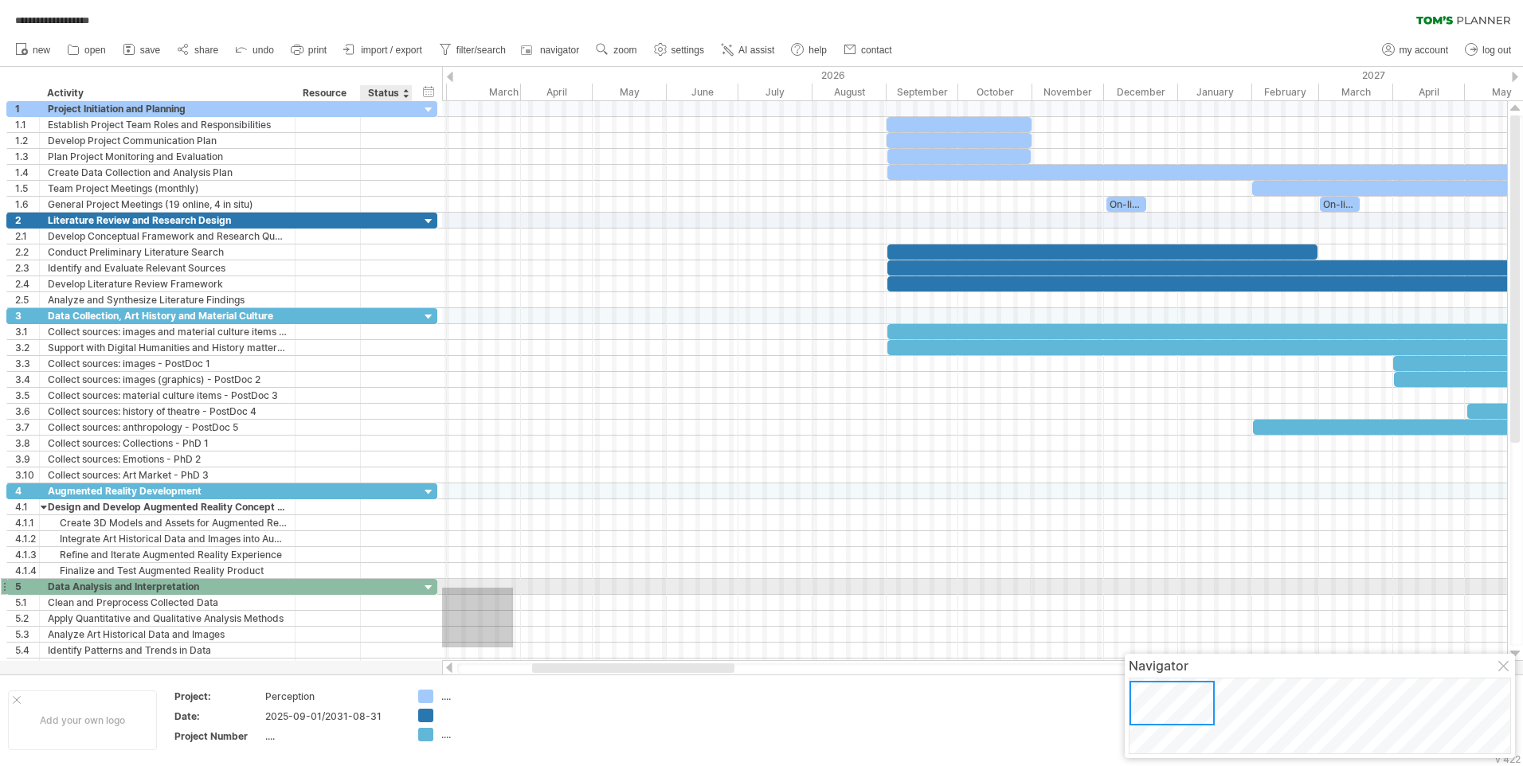
drag, startPoint x: 467, startPoint y: 647, endPoint x: 445, endPoint y: 604, distance: 49.2
click at [434, 603] on div "**********" at bounding box center [761, 383] width 1523 height 766
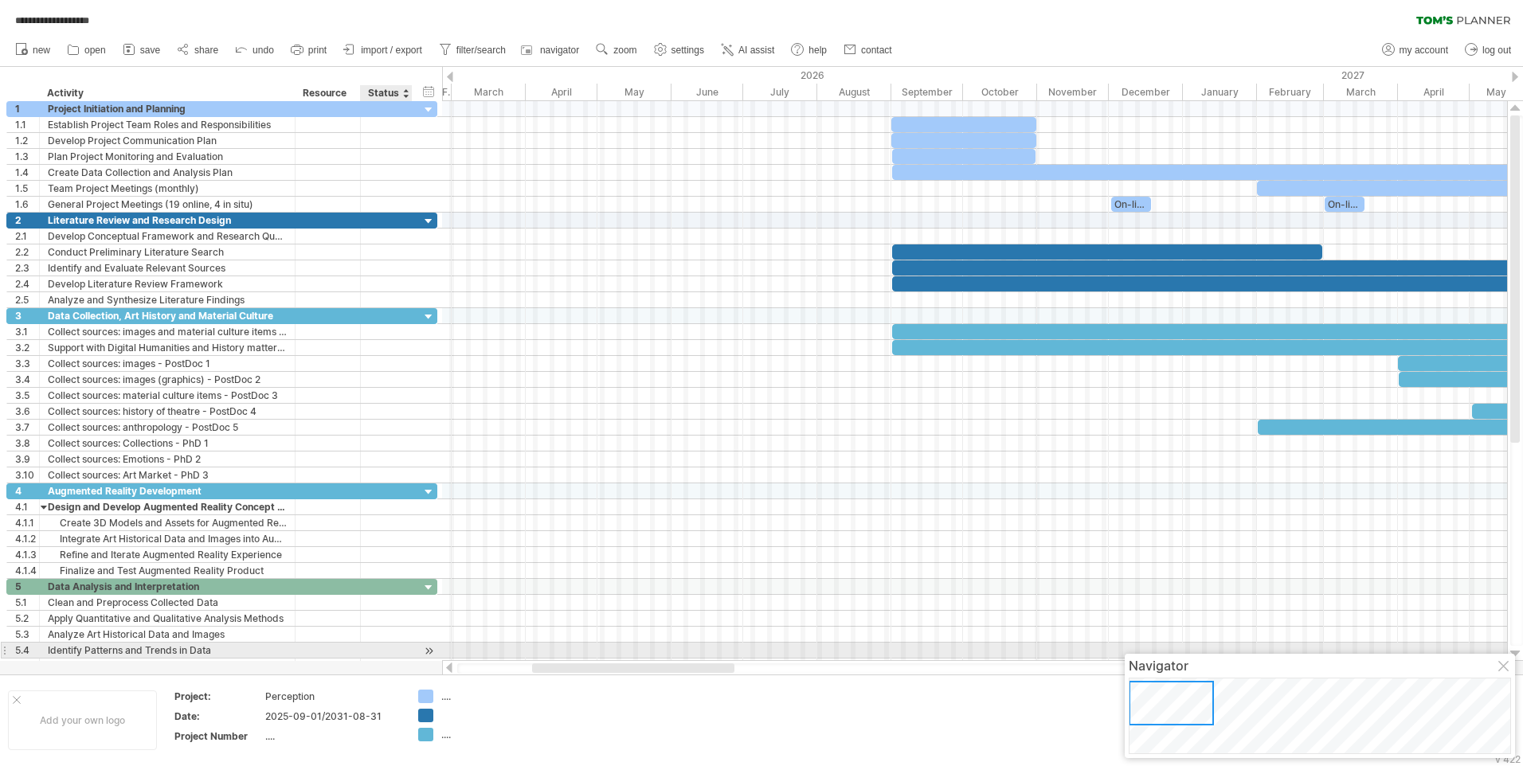
click at [424, 648] on div at bounding box center [428, 651] width 15 height 17
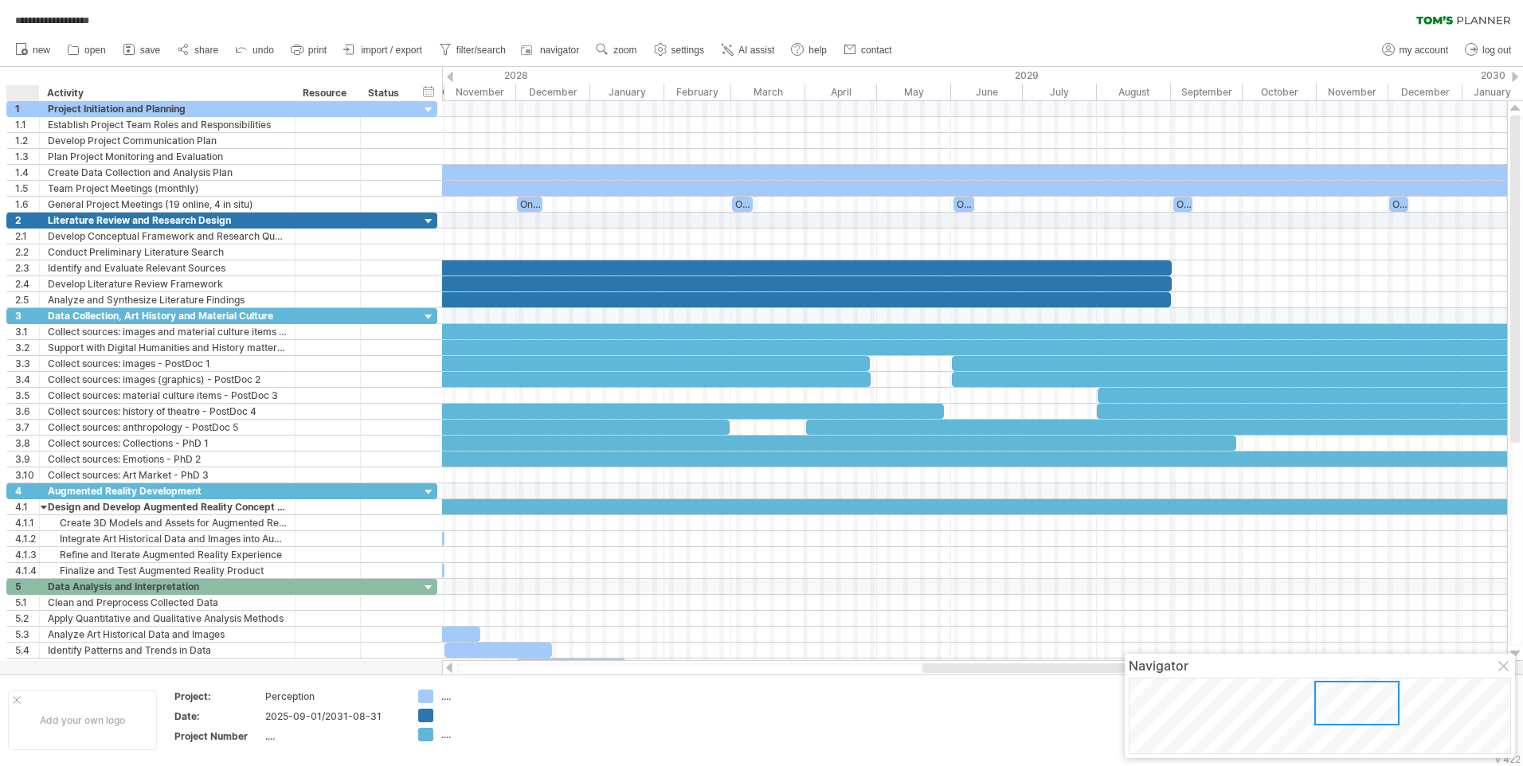
click at [41, 87] on div "******** Activity" at bounding box center [167, 93] width 256 height 16
click at [24, 80] on div "hide start/end/duration show start/end/duration ******** Activity ******** Reso…" at bounding box center [221, 84] width 442 height 34
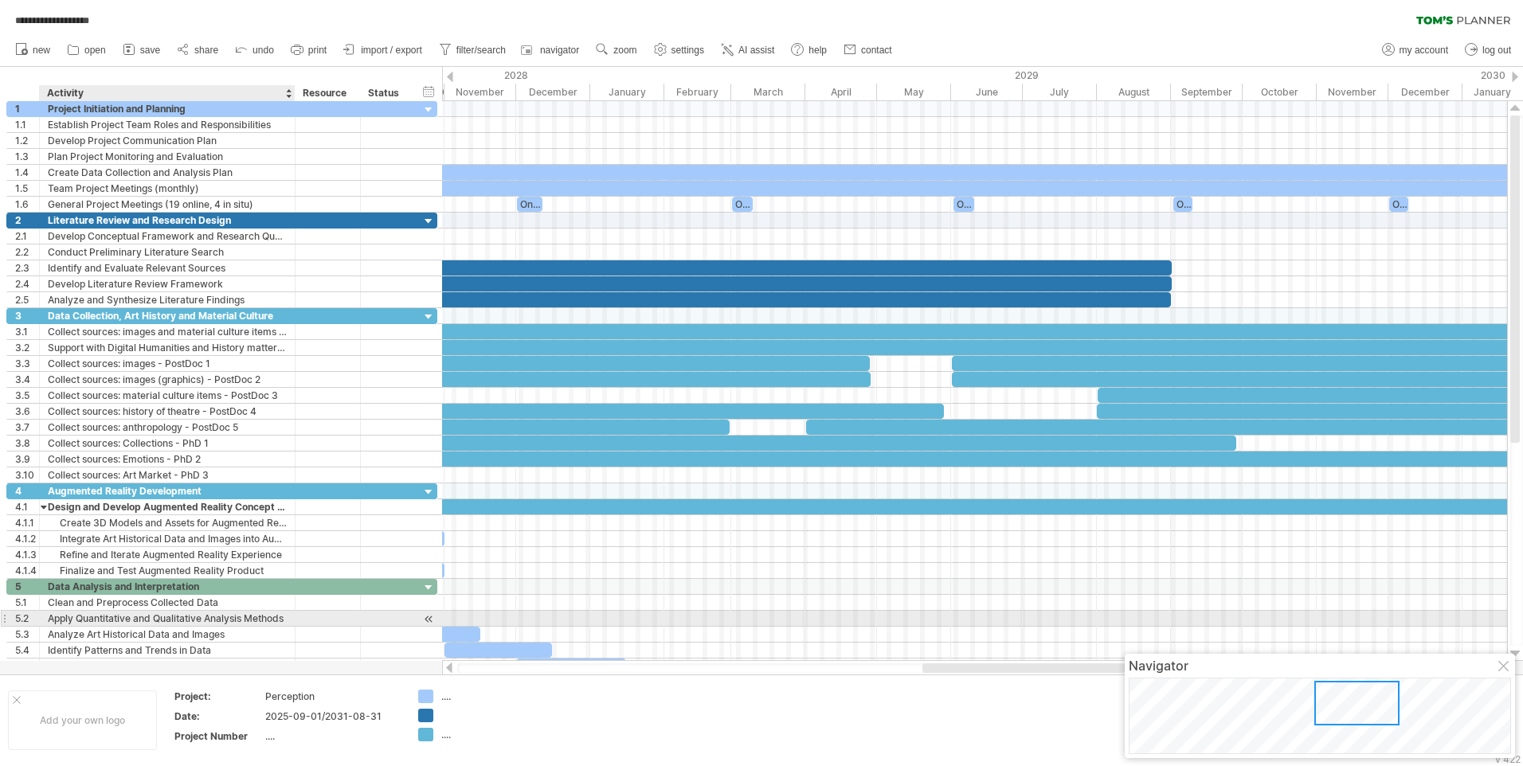
drag, startPoint x: 17, startPoint y: 74, endPoint x: 226, endPoint y: 625, distance: 589.6
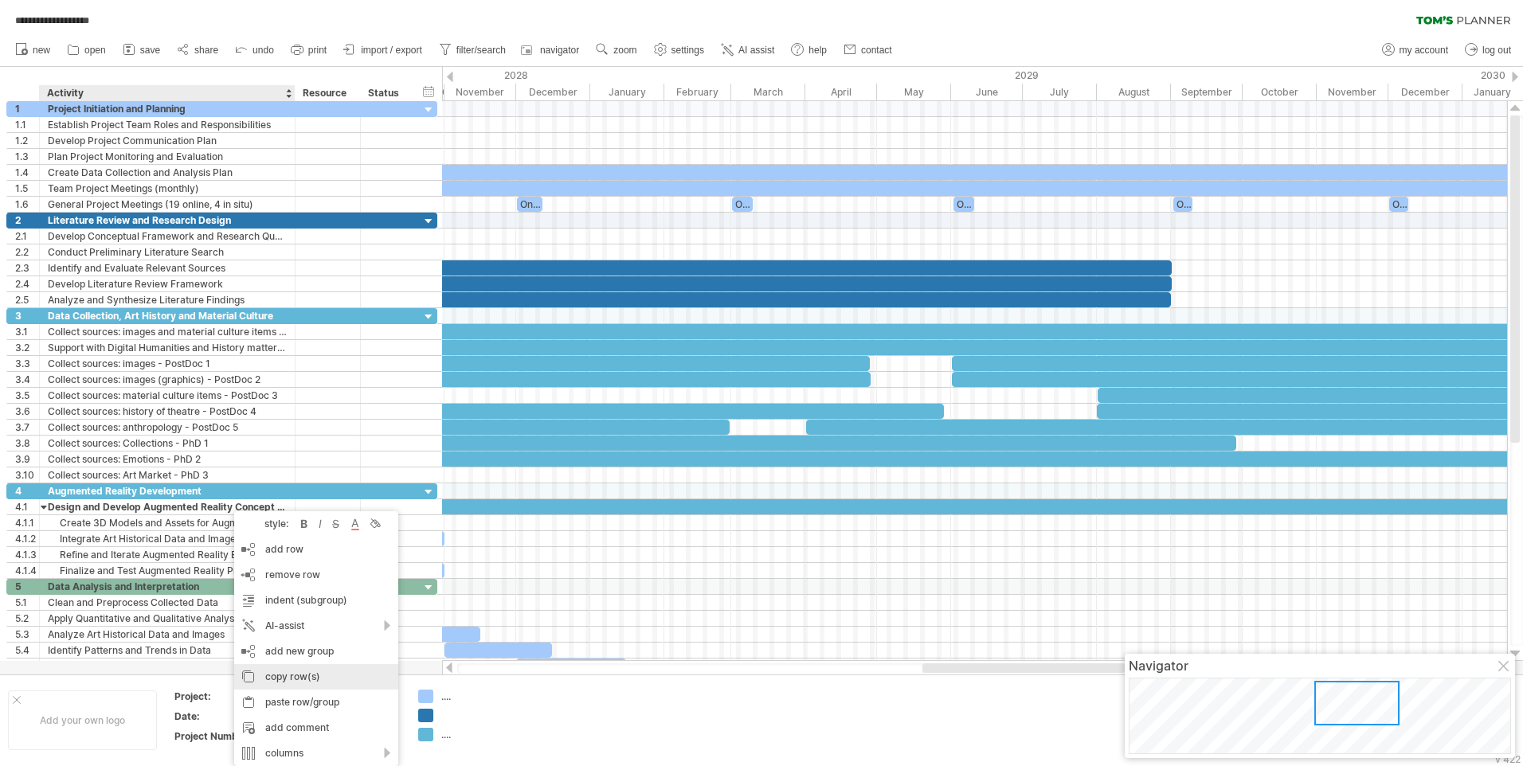
click at [288, 676] on div "copy row(s)" at bounding box center [316, 676] width 164 height 25
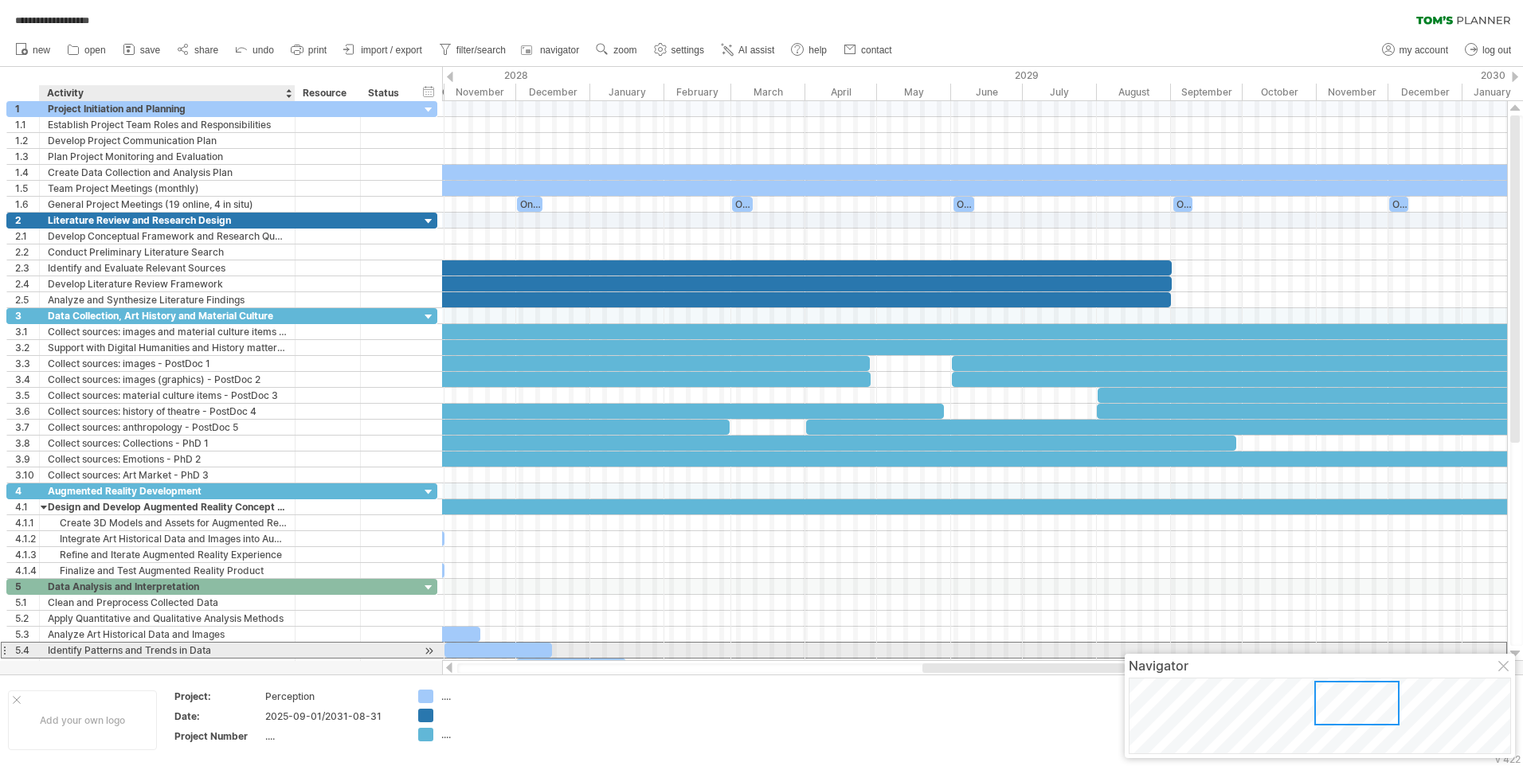
click at [152, 647] on div "Identify Patterns and Trends in Data" at bounding box center [167, 650] width 239 height 15
click at [149, 642] on div "**********" at bounding box center [221, 650] width 431 height 17
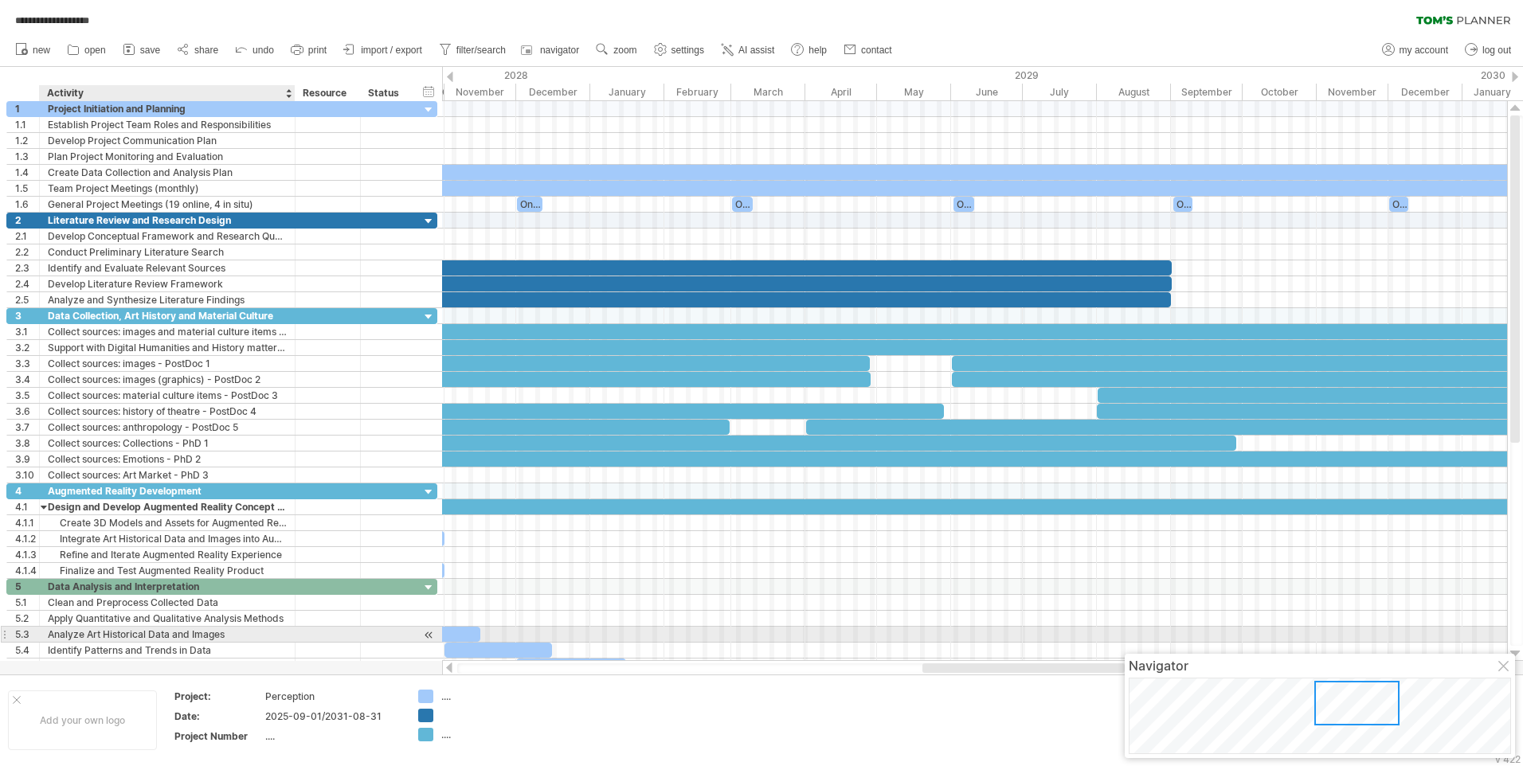
click at [139, 630] on div "Analyze Art Historical Data and Images" at bounding box center [167, 634] width 239 height 15
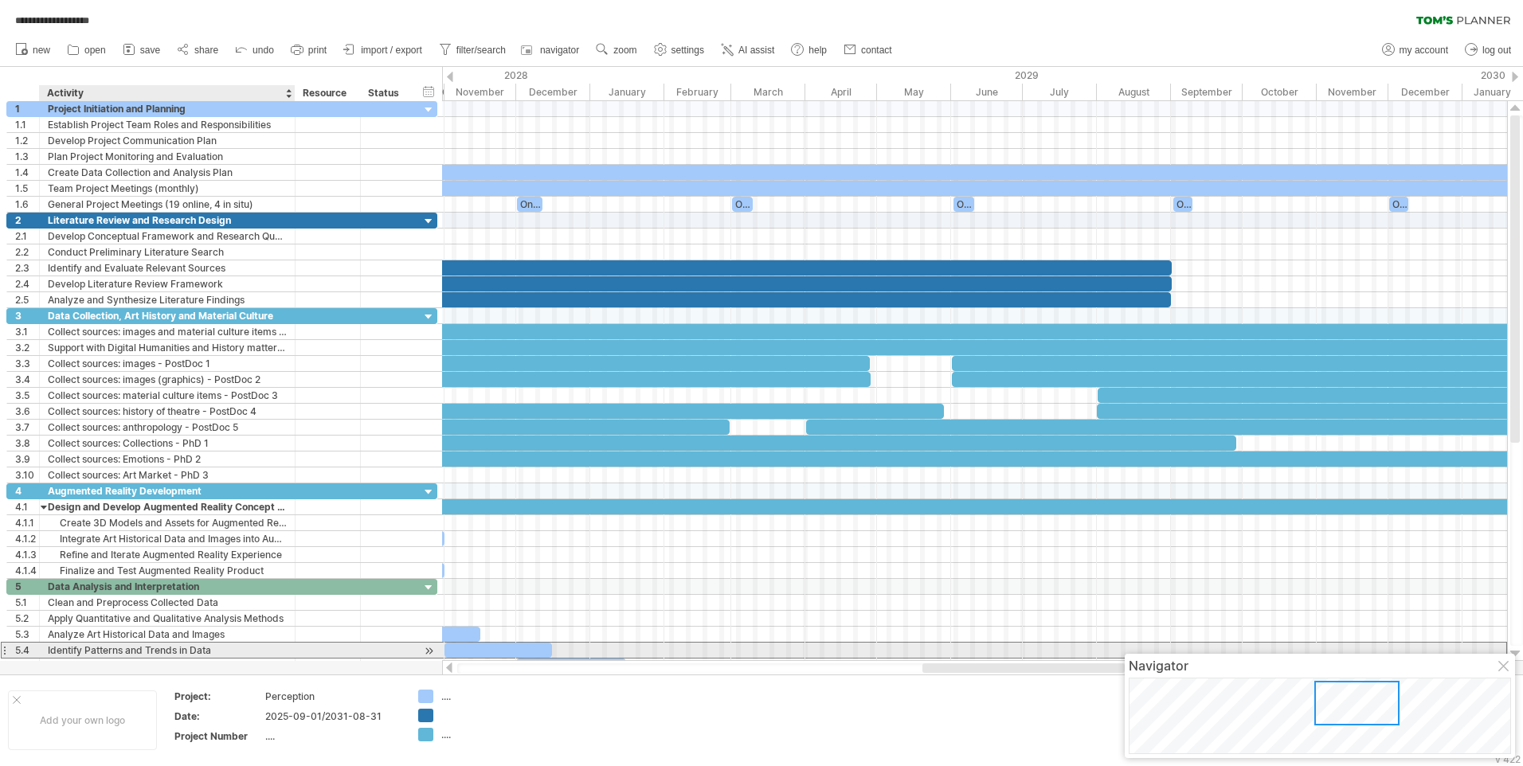
click at [119, 644] on div "Identify Patterns and Trends in Data" at bounding box center [167, 650] width 239 height 15
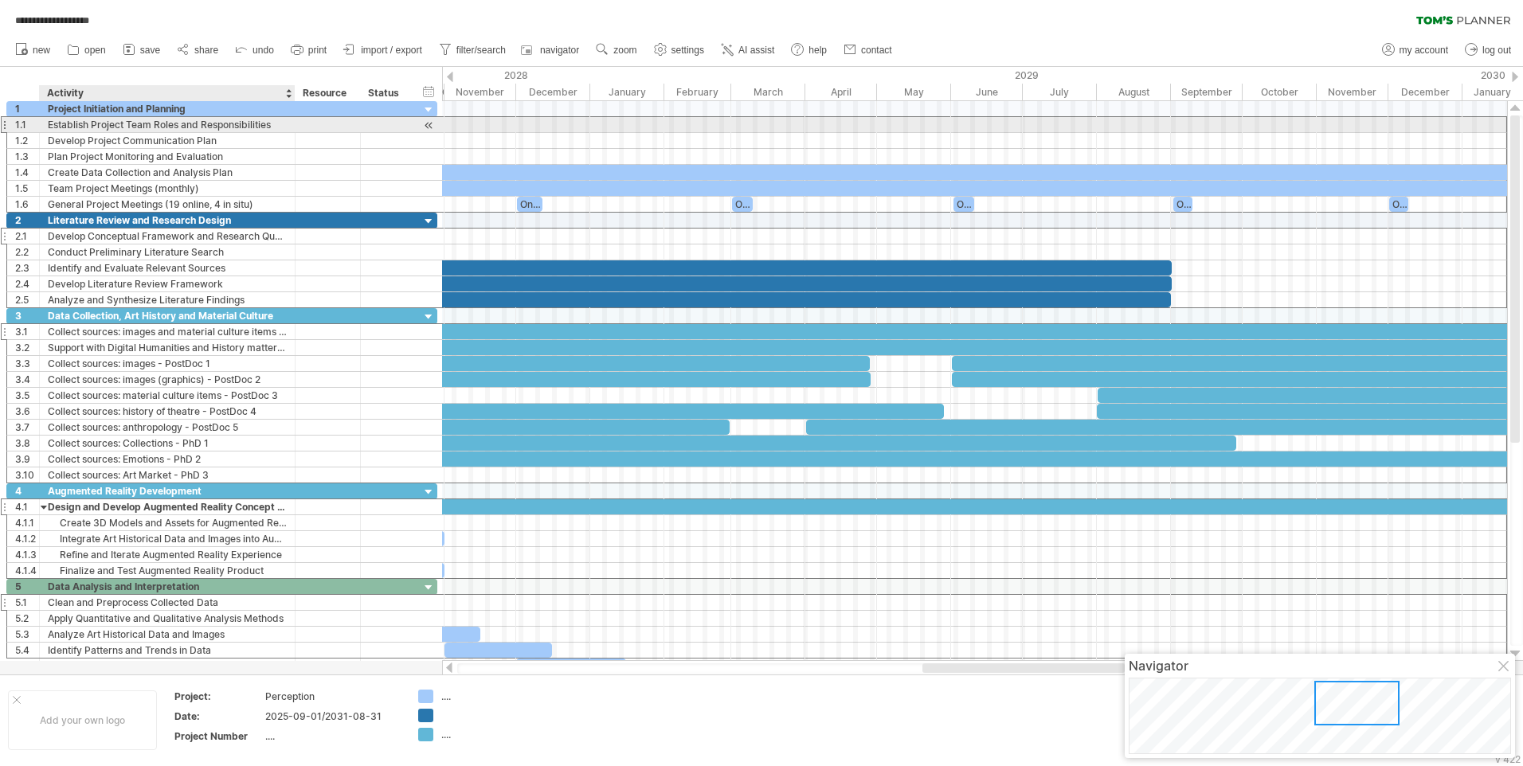
click at [80, 117] on div "Establish Project Team Roles and Responsibilities" at bounding box center [167, 124] width 239 height 15
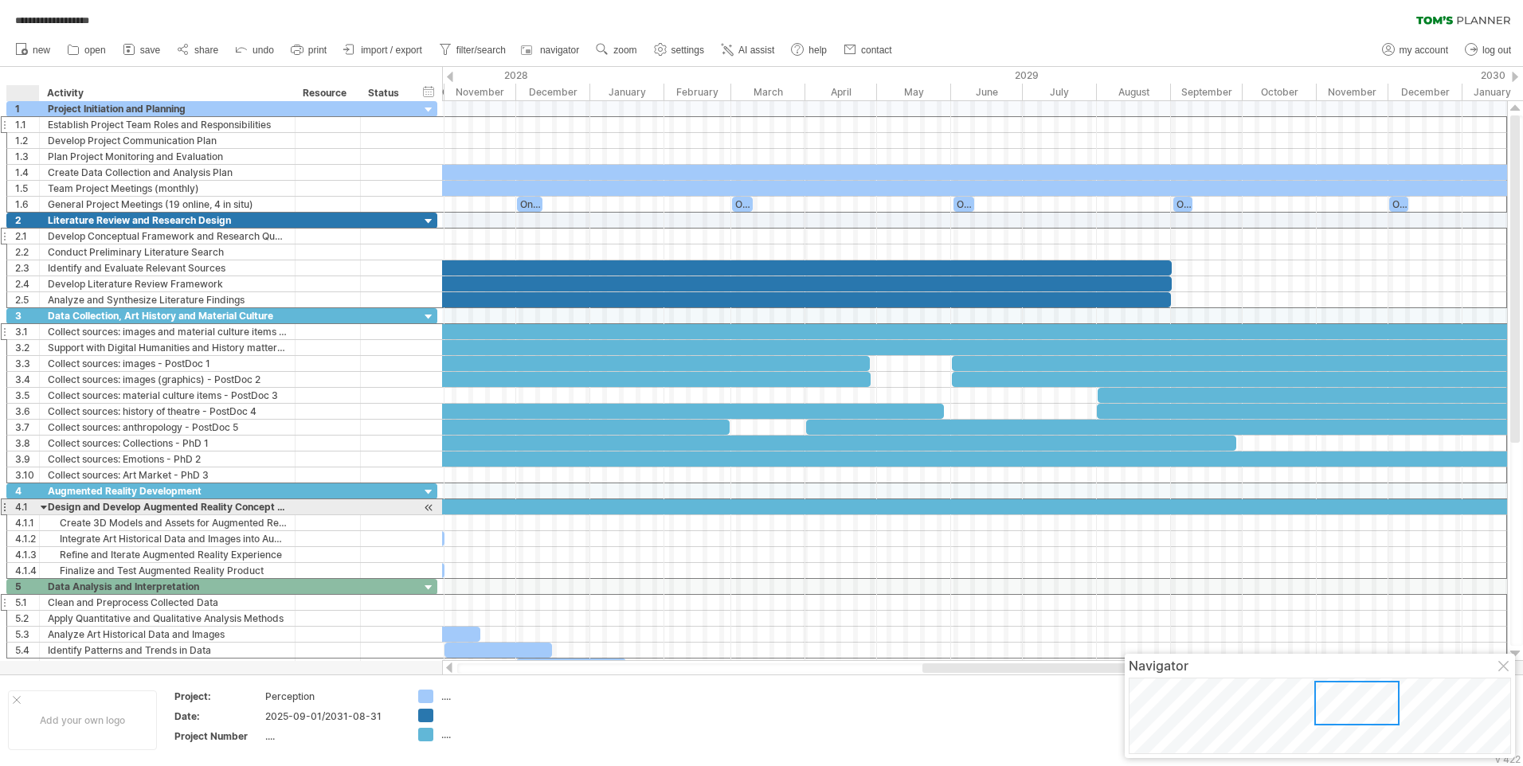
click at [45, 507] on div at bounding box center [44, 506] width 7 height 15
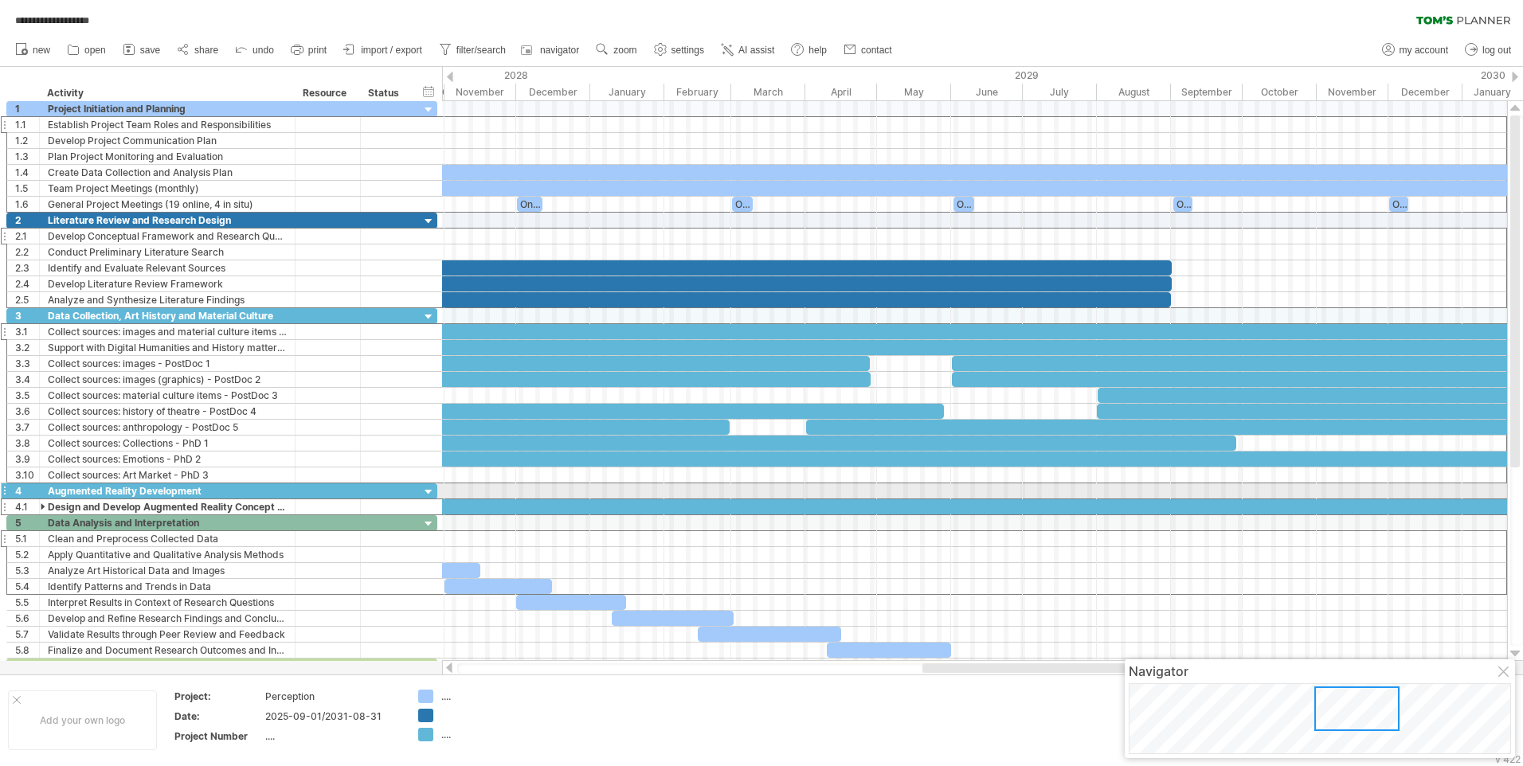
click at [429, 490] on div at bounding box center [428, 492] width 15 height 15
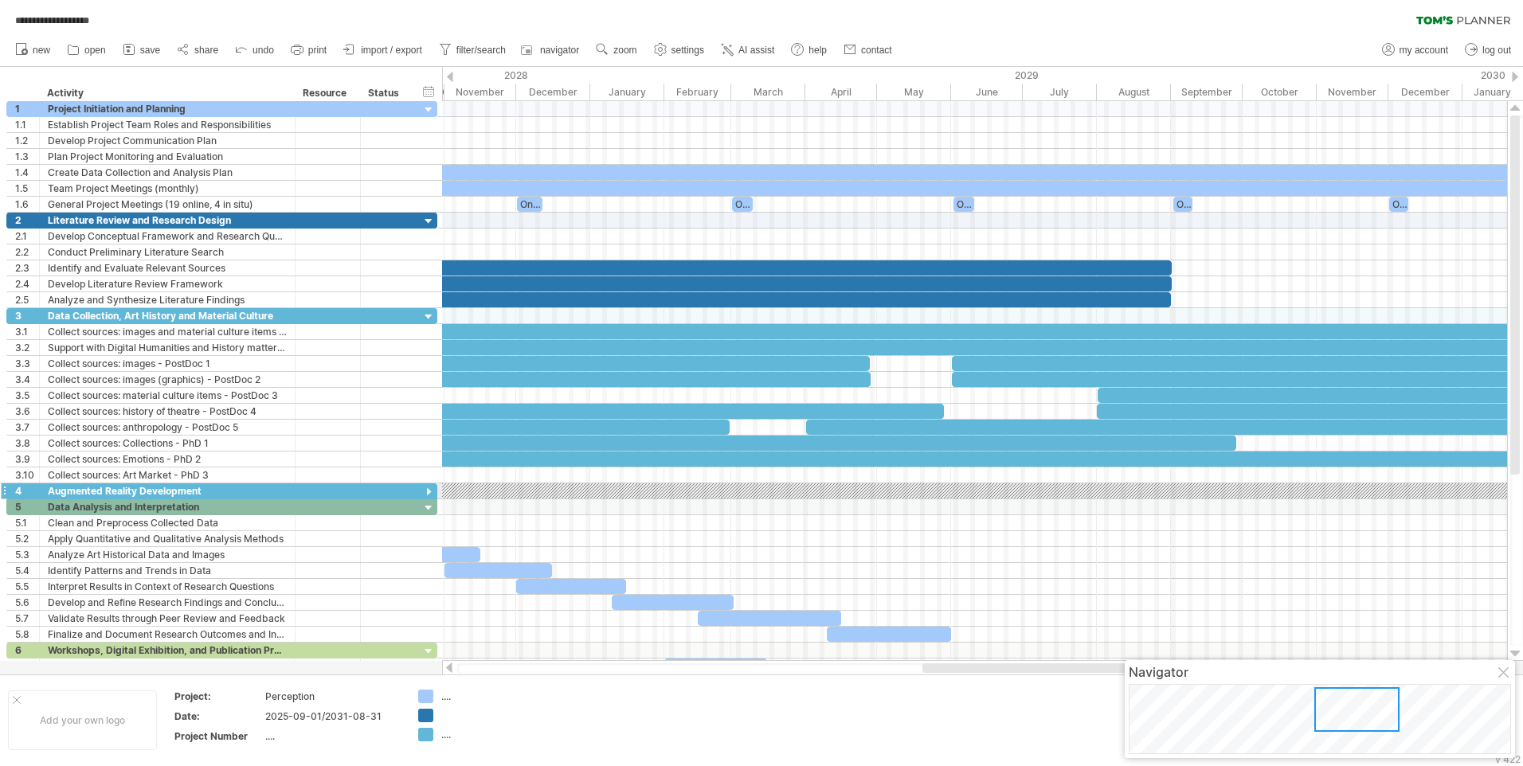
click at [429, 490] on div at bounding box center [428, 492] width 15 height 15
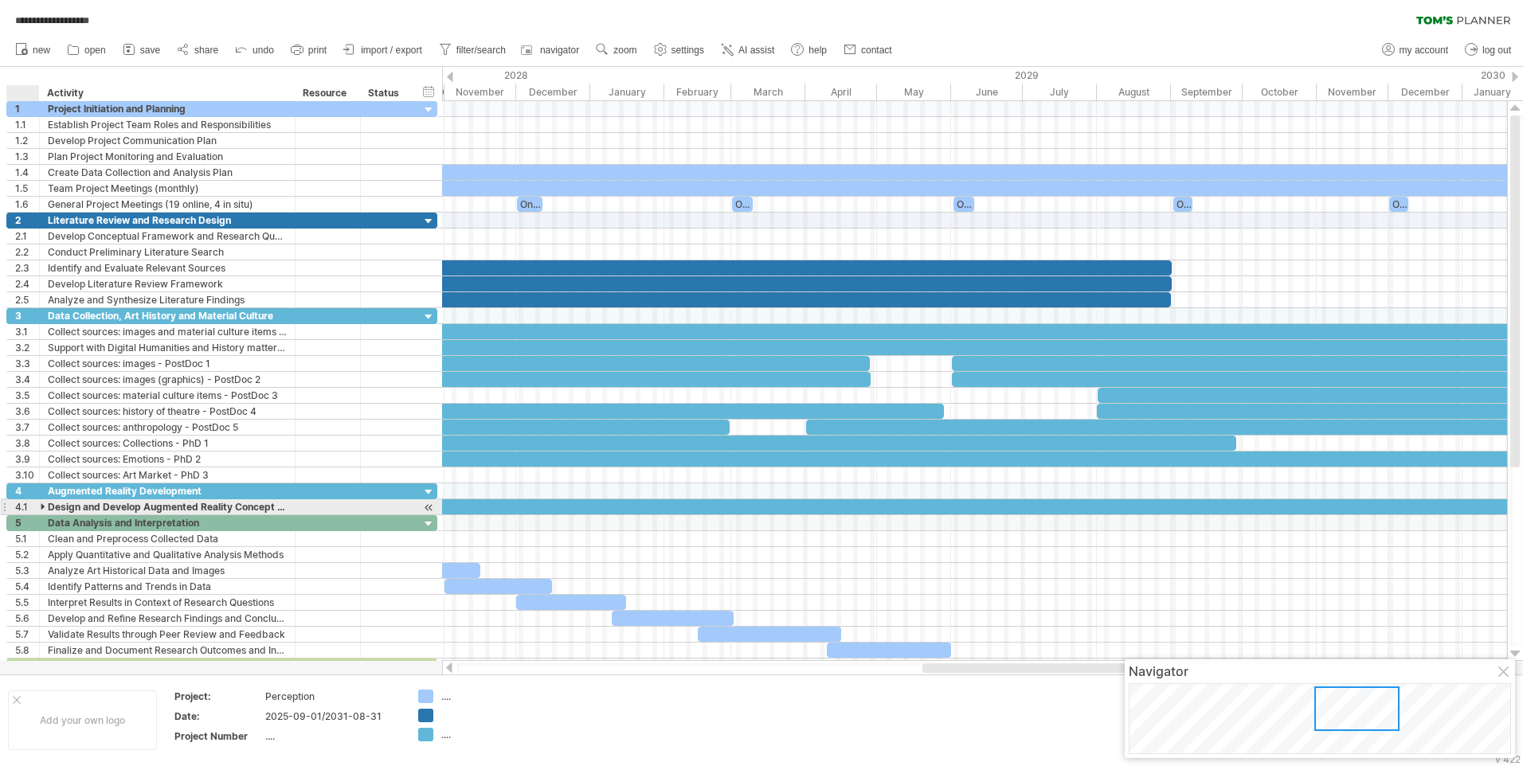
click at [44, 506] on div at bounding box center [44, 506] width 7 height 15
